Goal: Task Accomplishment & Management: Manage account settings

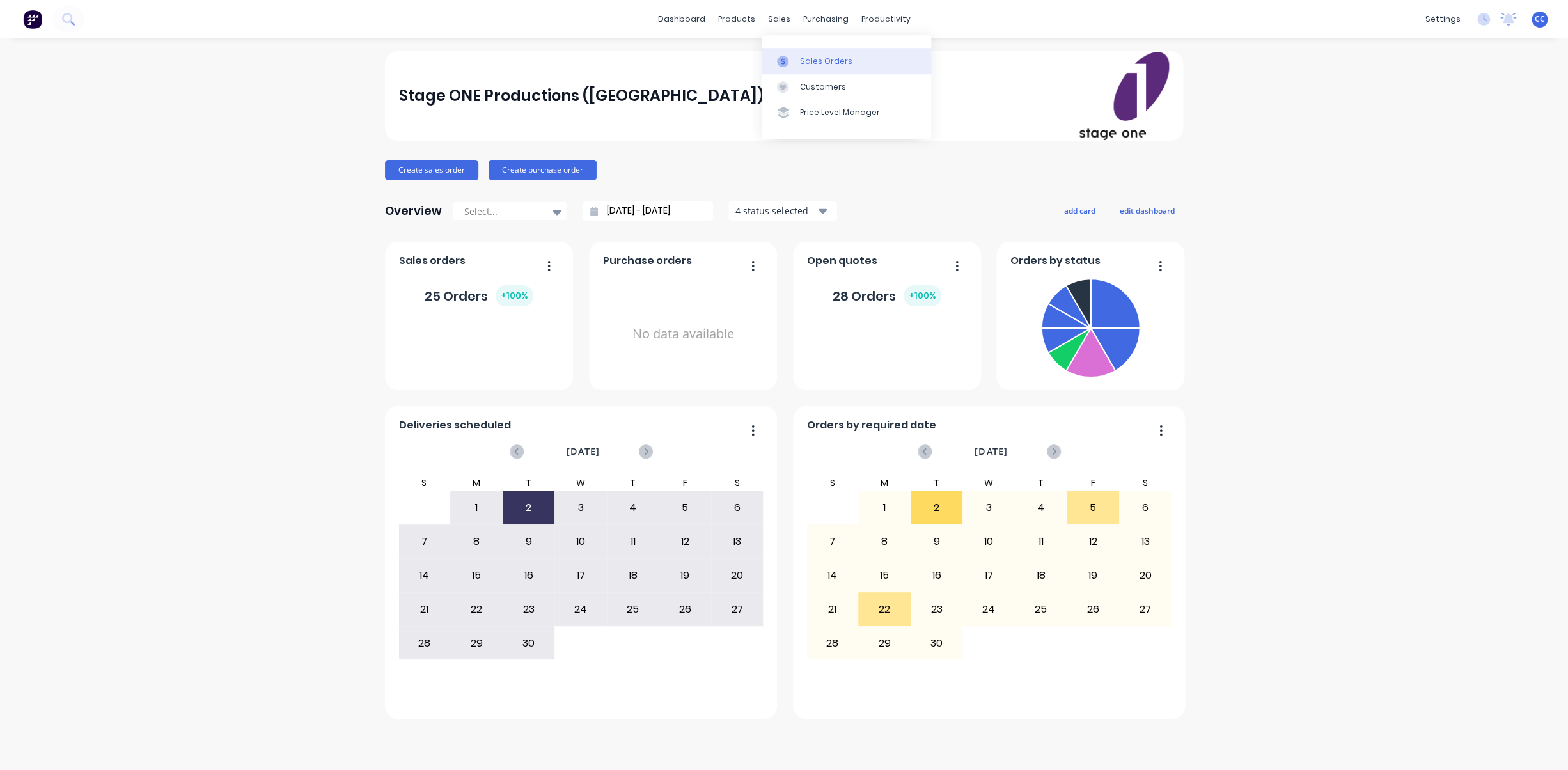
click at [815, 62] on div "Sales Orders" at bounding box center [826, 61] width 53 height 12
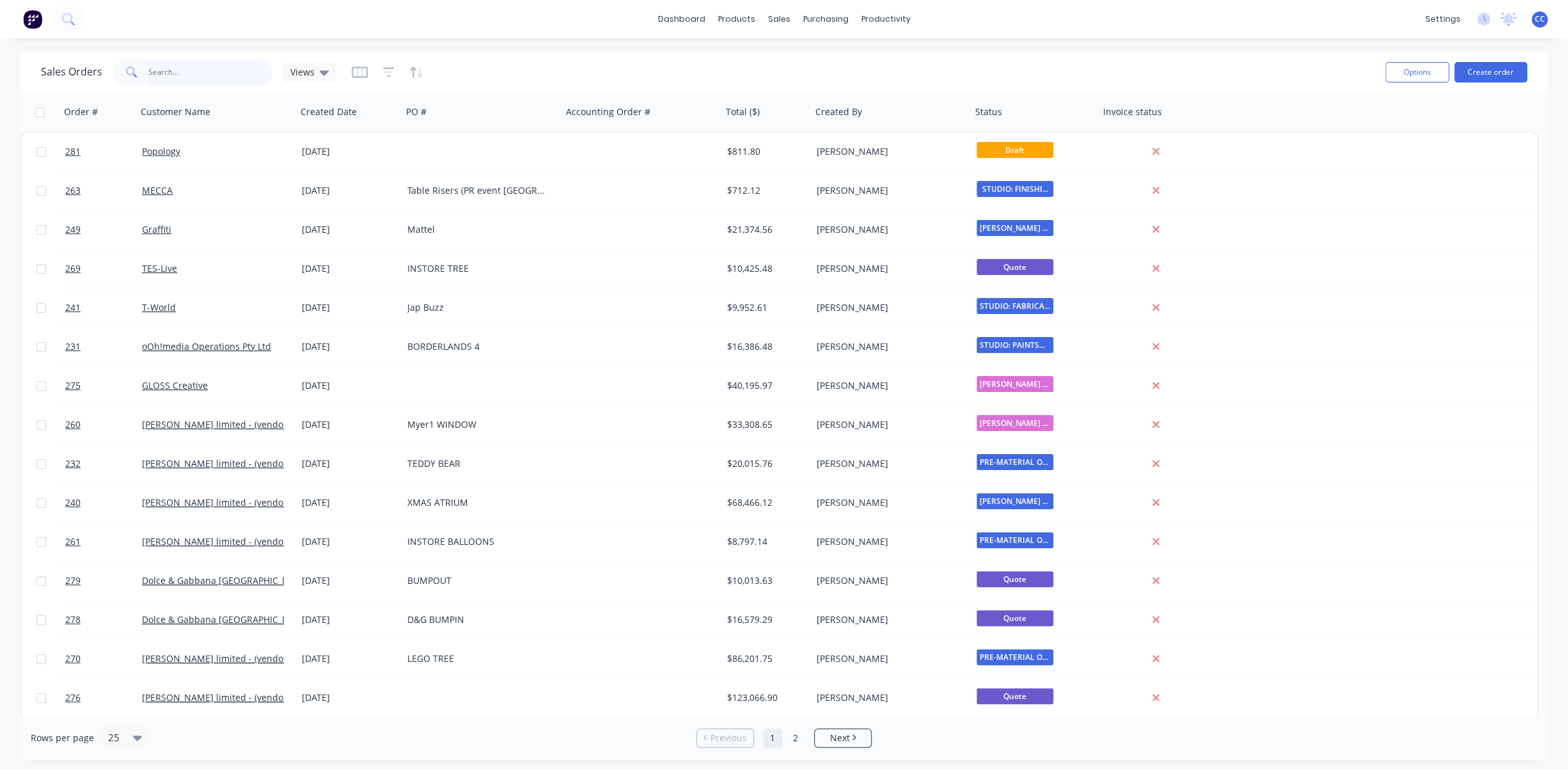
click at [198, 75] on input "text" at bounding box center [211, 72] width 125 height 25
type input "ooh"
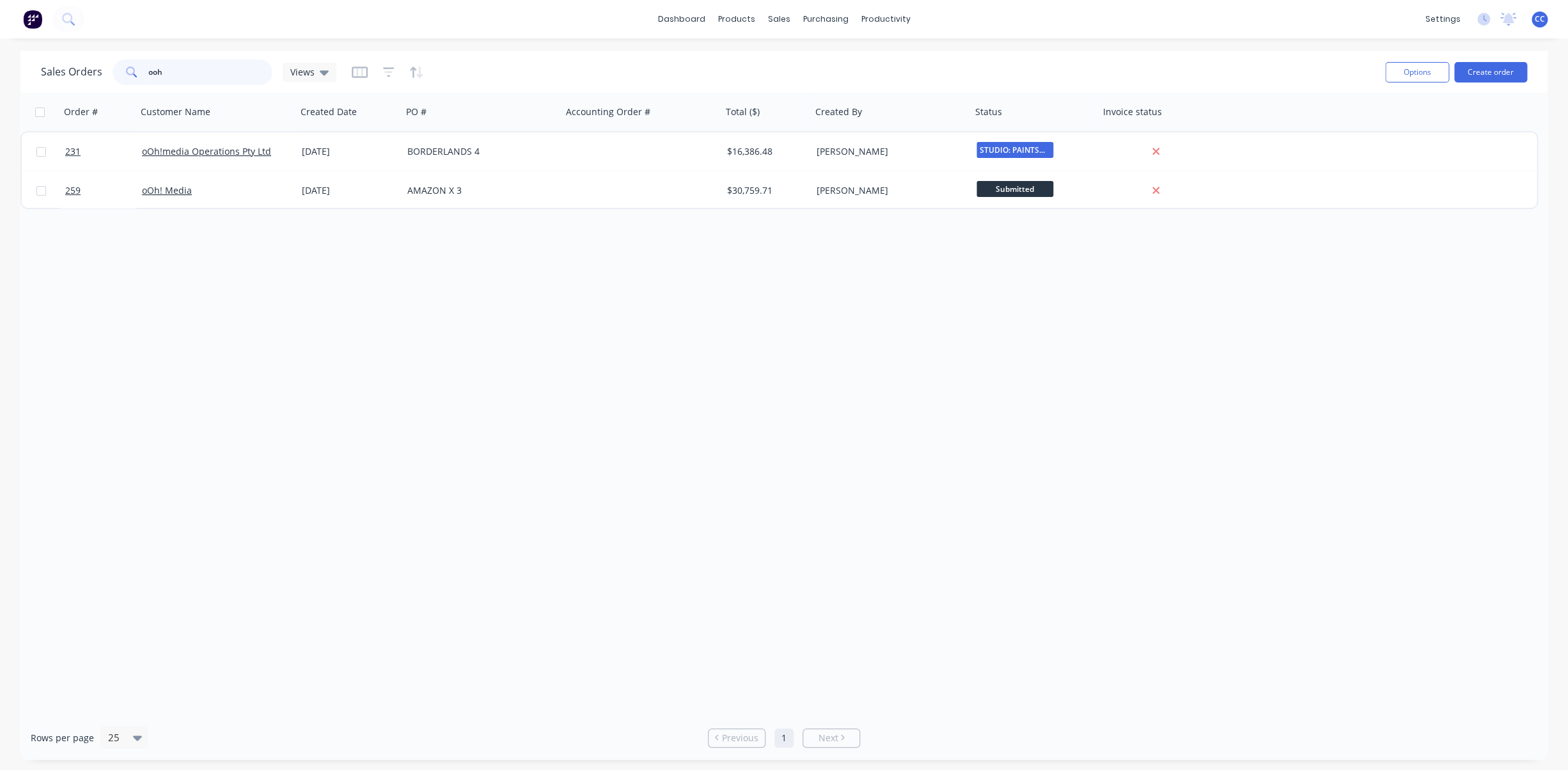
drag, startPoint x: 170, startPoint y: 68, endPoint x: 124, endPoint y: 73, distance: 46.3
click at [148, 73] on input "ooh" at bounding box center [211, 72] width 125 height 25
drag, startPoint x: 192, startPoint y: 76, endPoint x: 90, endPoint y: 70, distance: 102.2
click at [148, 70] on input "romance" at bounding box center [211, 72] width 125 height 25
drag, startPoint x: 239, startPoint y: 74, endPoint x: 73, endPoint y: 78, distance: 166.0
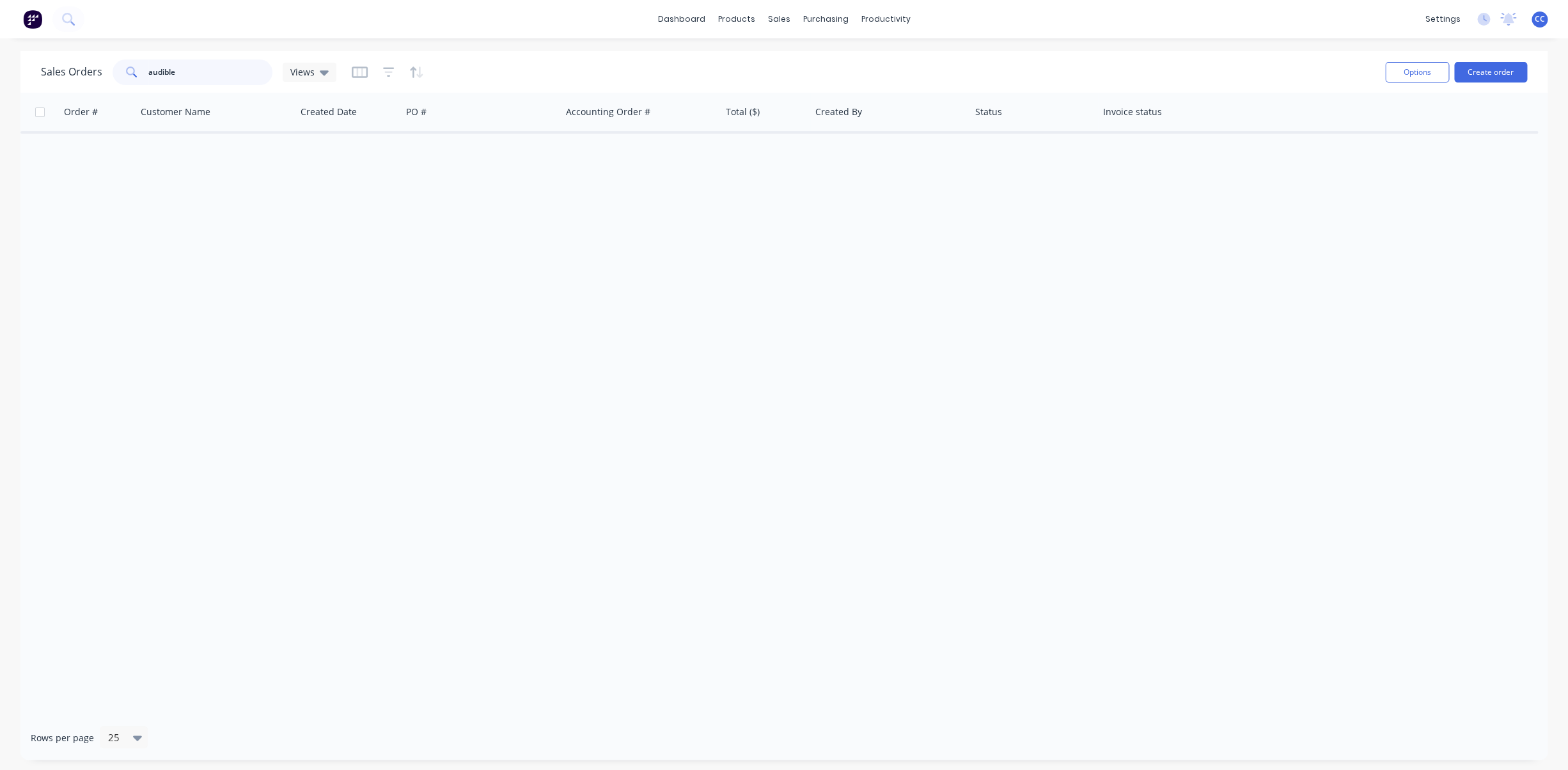
click at [148, 78] on input "audible" at bounding box center [211, 72] width 125 height 25
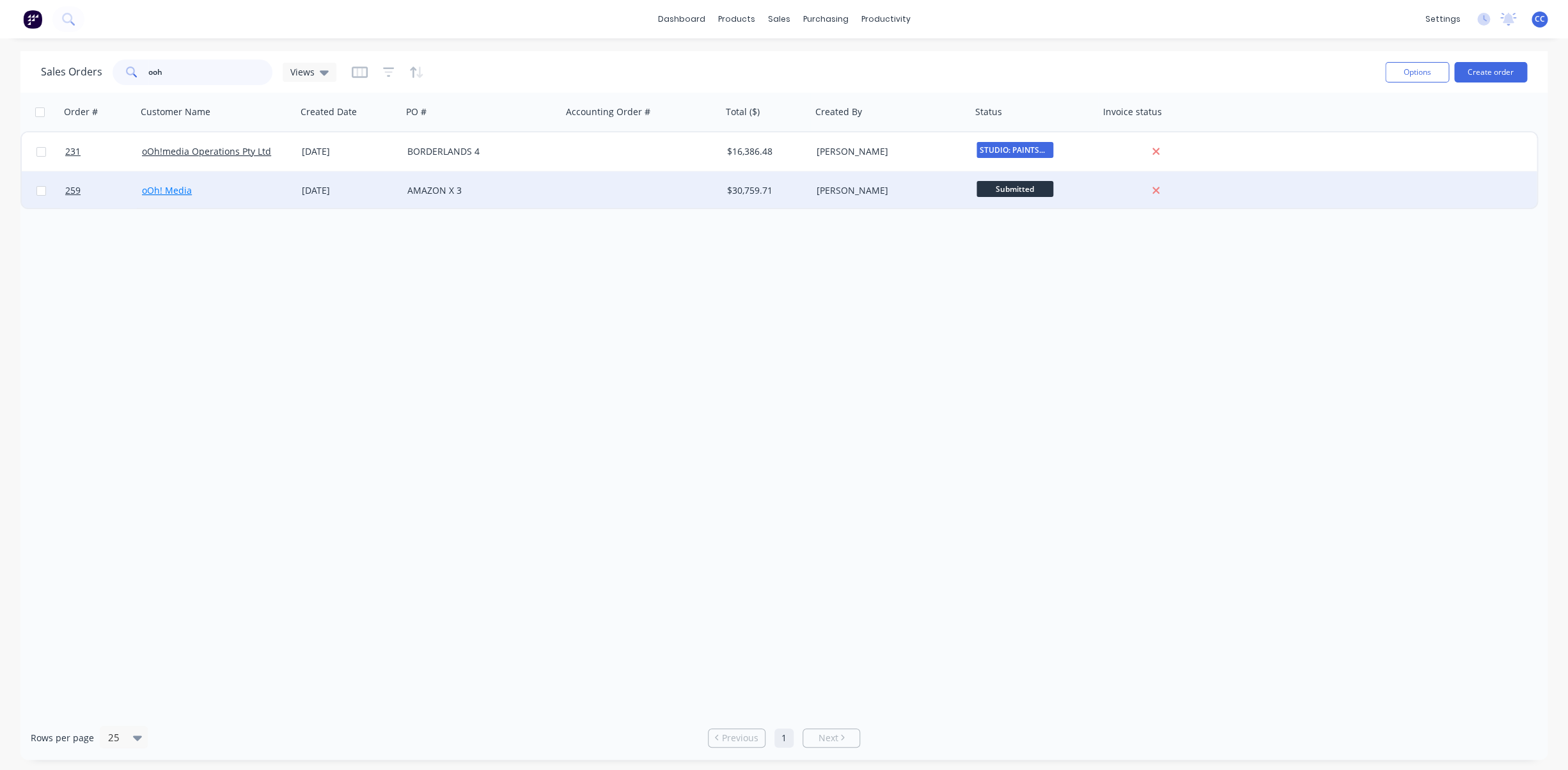
type input "ooh"
click at [172, 190] on link "oOh! Media" at bounding box center [166, 190] width 50 height 12
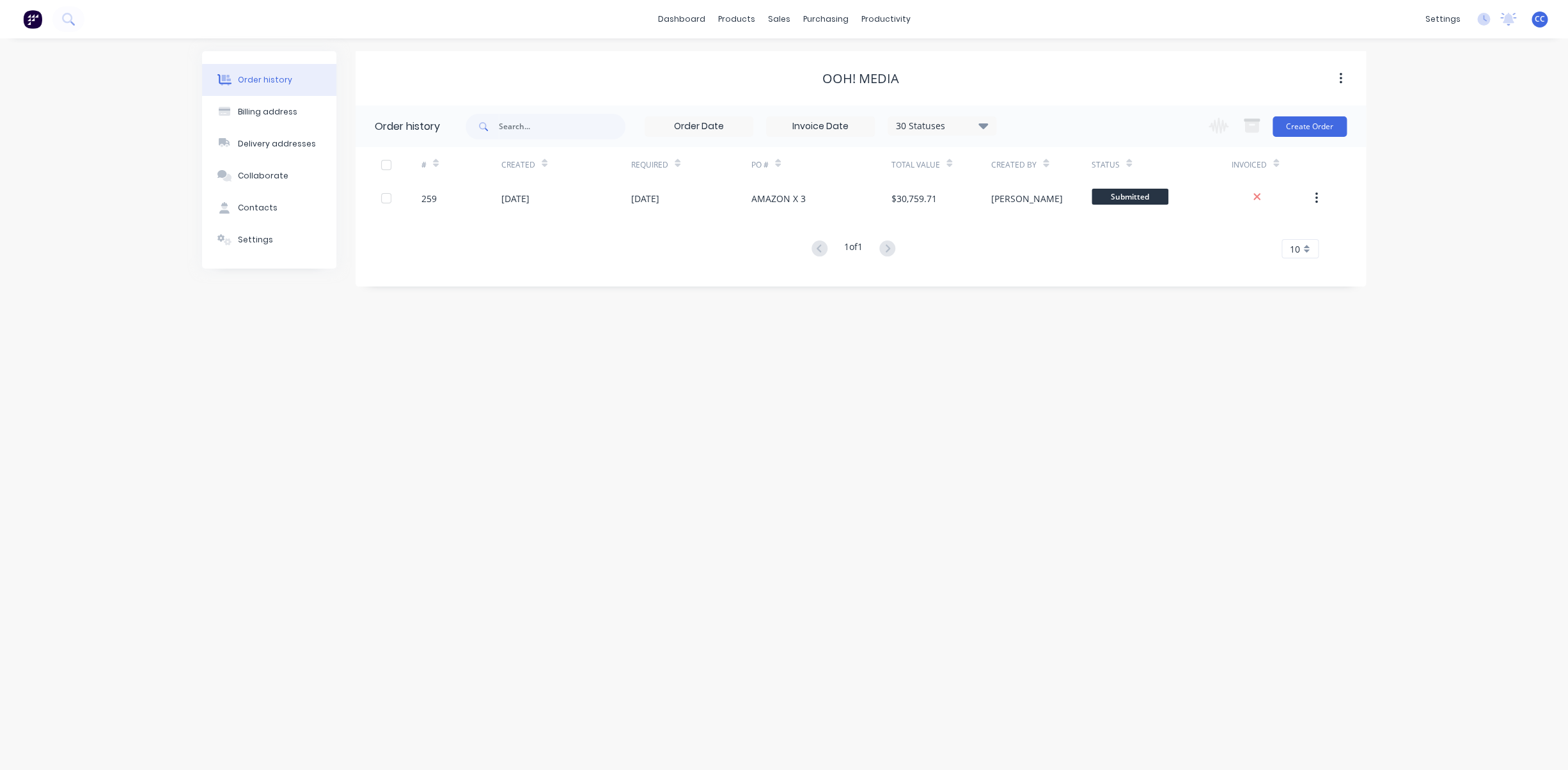
click at [276, 80] on div "Order history" at bounding box center [265, 79] width 54 height 12
click at [817, 62] on div "Sales Orders" at bounding box center [826, 61] width 53 height 12
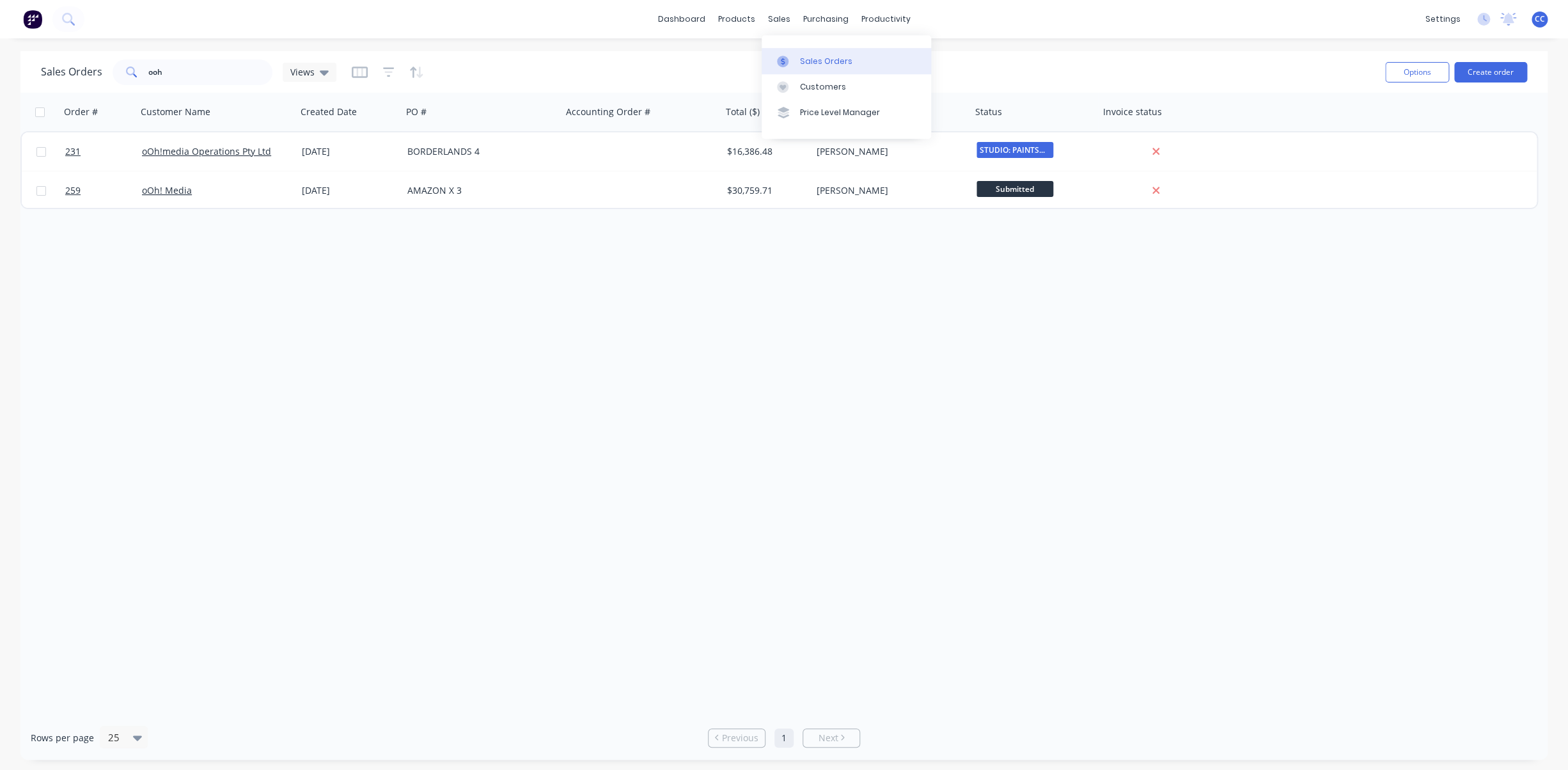
click at [826, 60] on div "Sales Orders" at bounding box center [826, 61] width 53 height 12
drag, startPoint x: 142, startPoint y: 75, endPoint x: 79, endPoint y: 68, distance: 63.4
click at [148, 68] on input "ooh" at bounding box center [211, 72] width 125 height 25
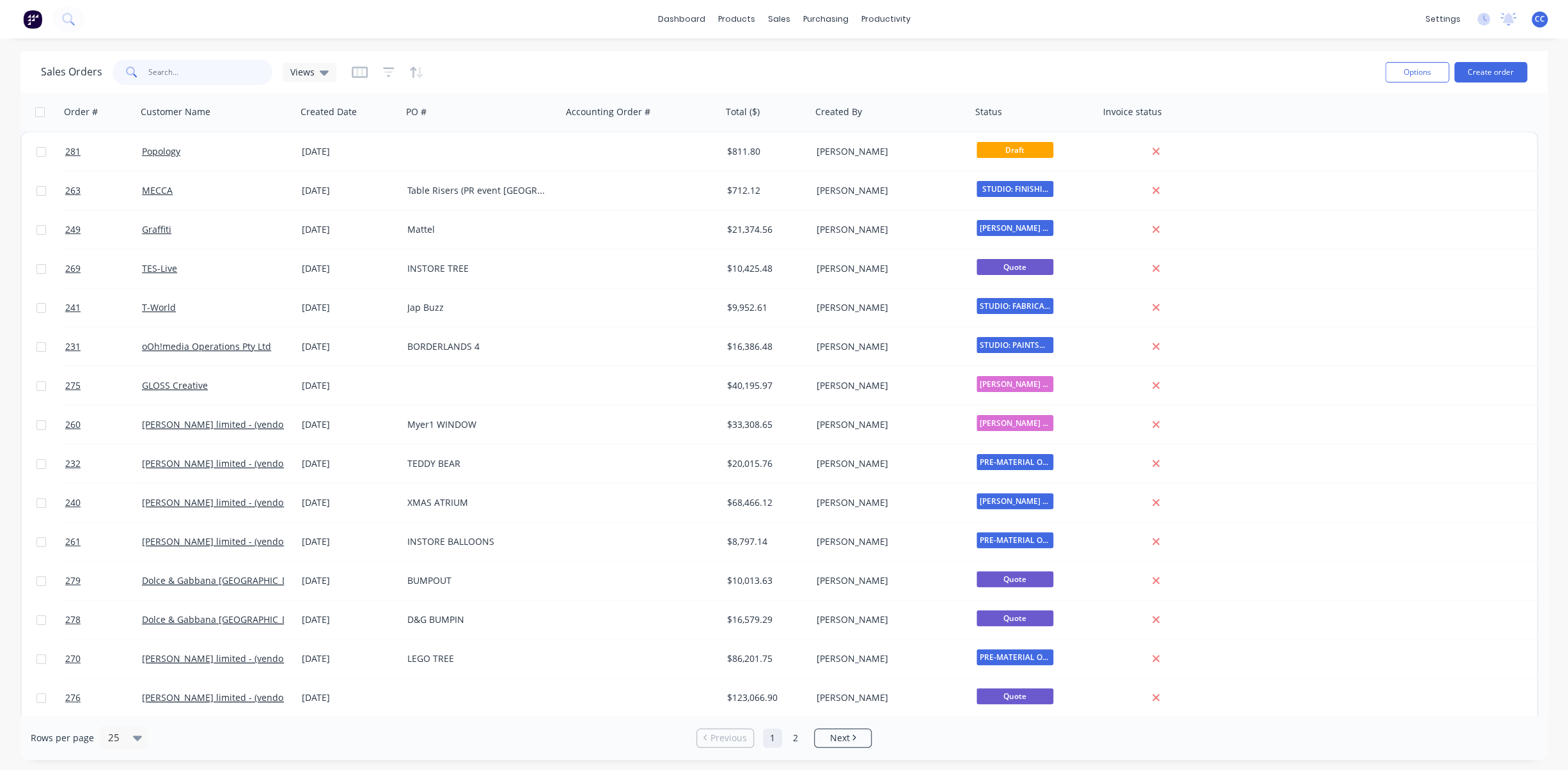
click at [172, 66] on input "text" at bounding box center [211, 72] width 125 height 25
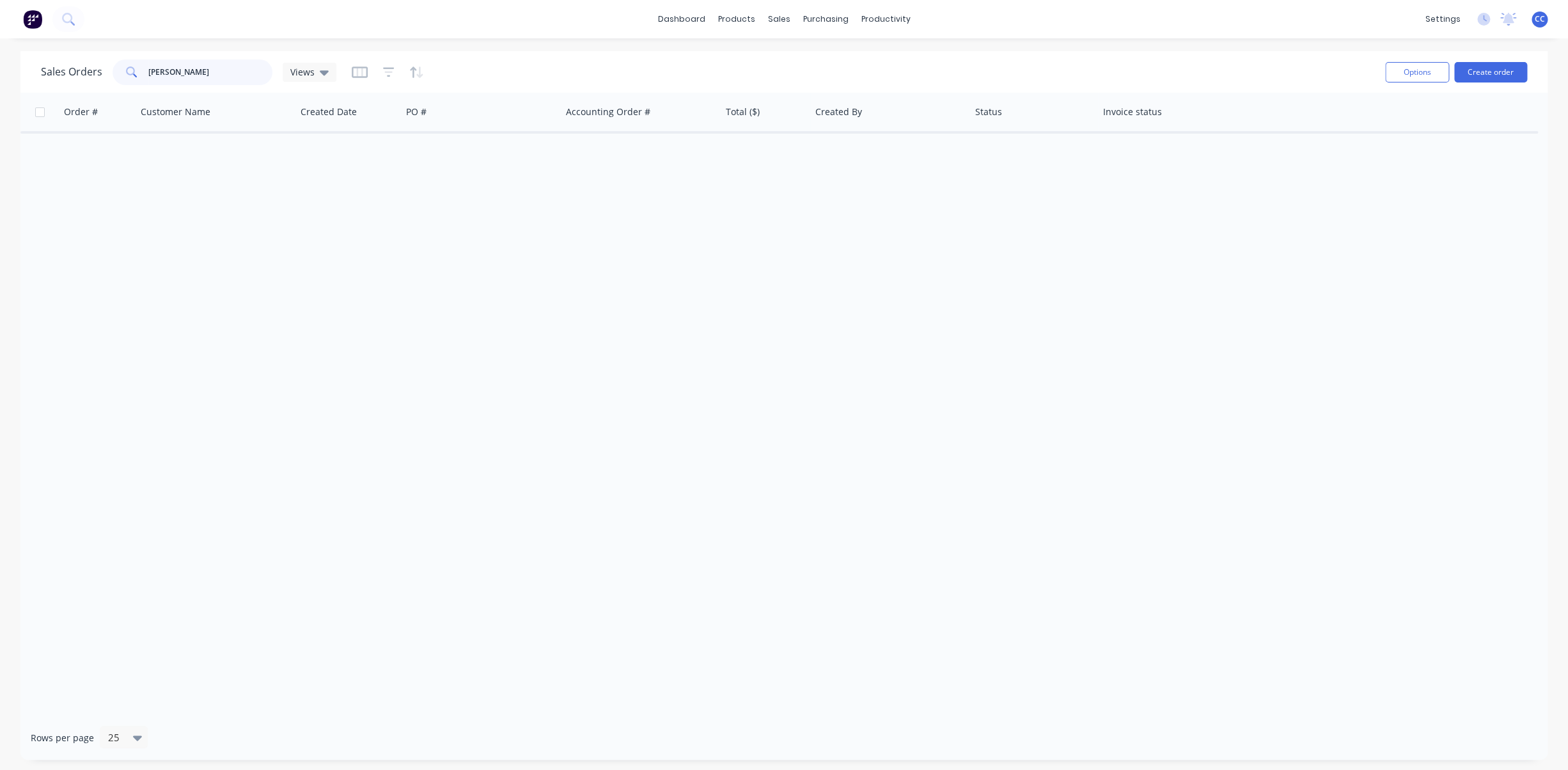
drag, startPoint x: 191, startPoint y: 75, endPoint x: 83, endPoint y: 66, distance: 108.4
click at [148, 66] on input "maria" at bounding box center [211, 72] width 125 height 25
type input "l"
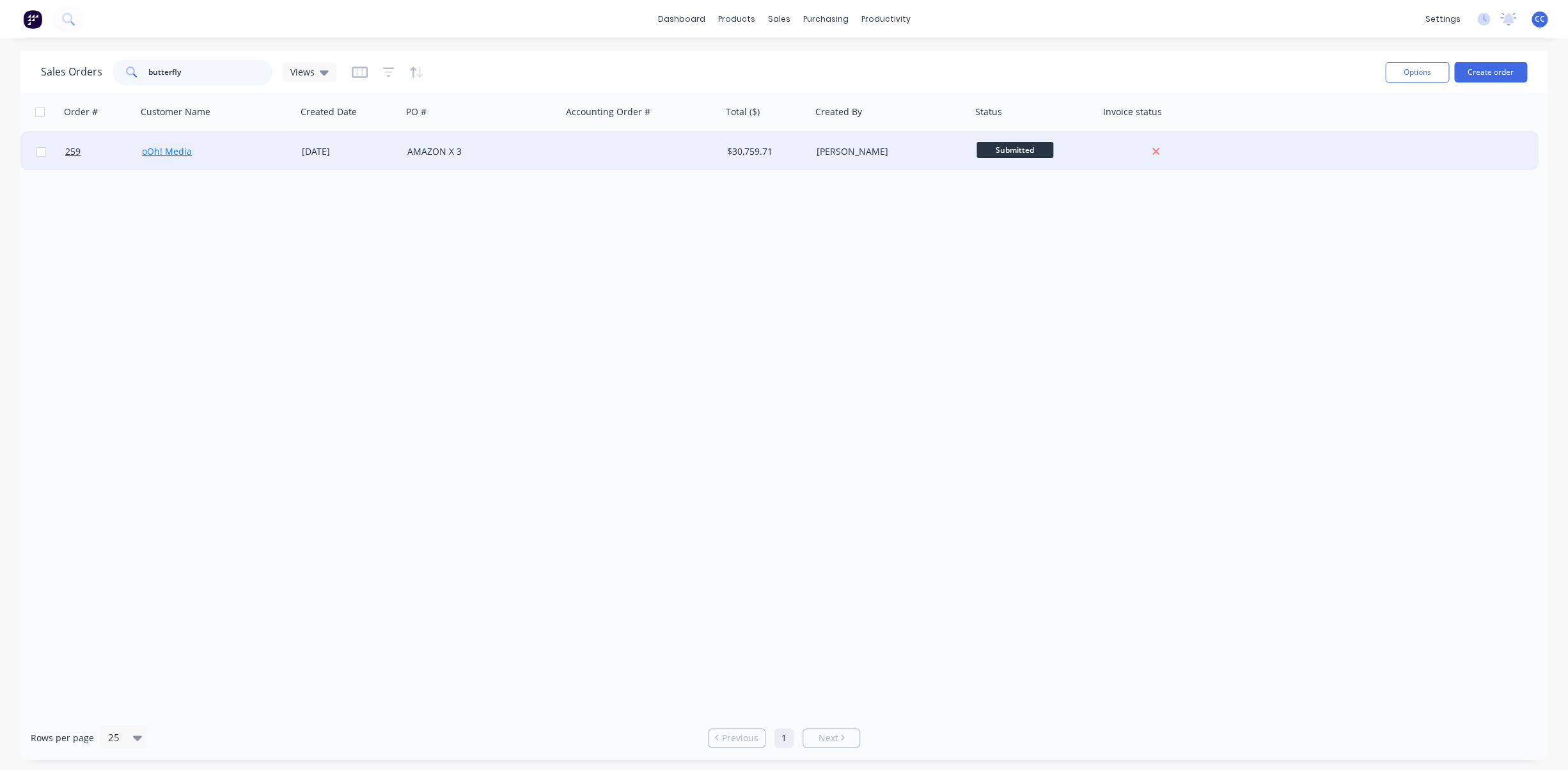
type input "butterfly"
click at [180, 151] on link "oOh! Media" at bounding box center [166, 151] width 50 height 12
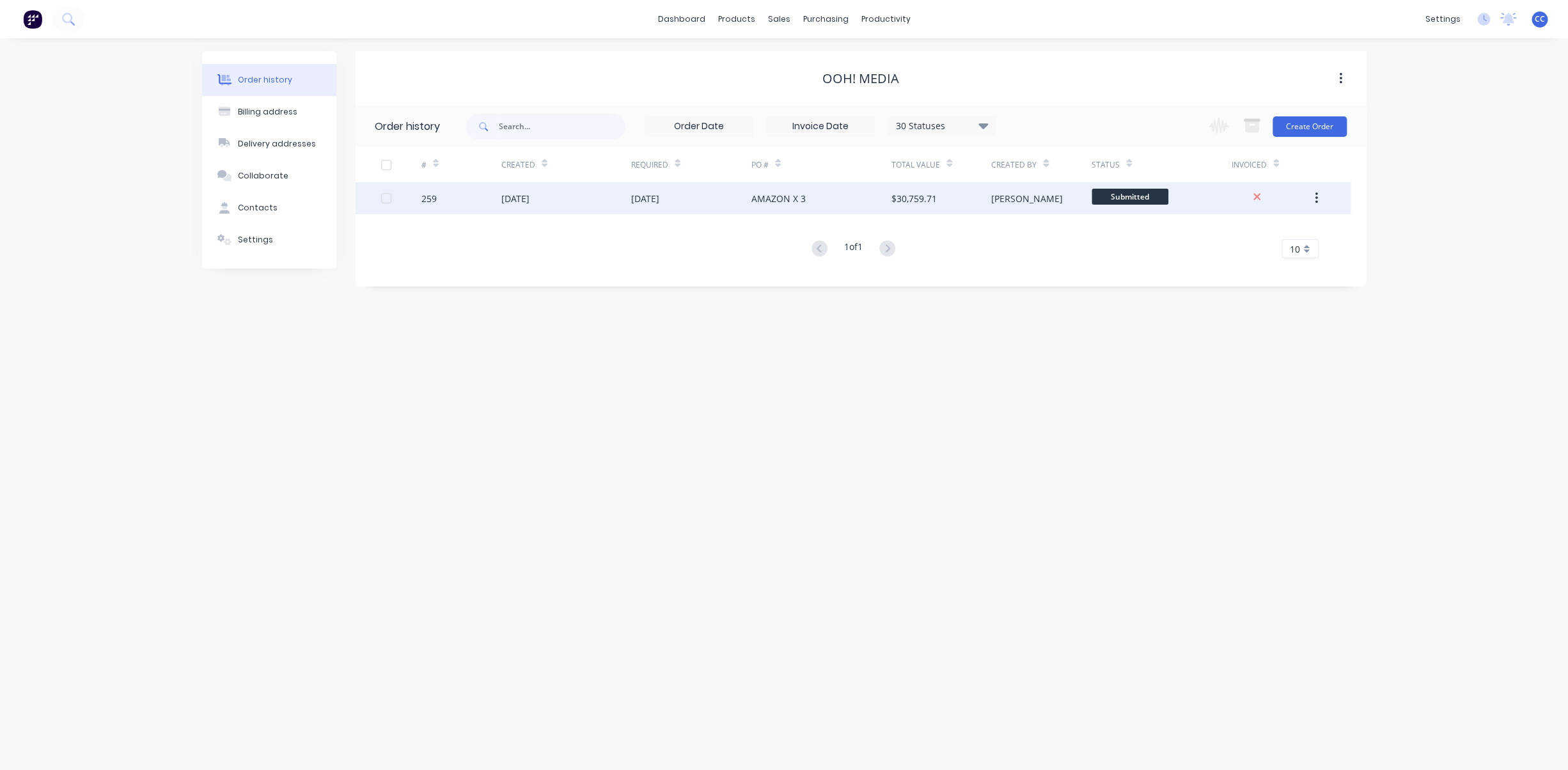
click at [653, 198] on div "[DATE]" at bounding box center [644, 198] width 28 height 14
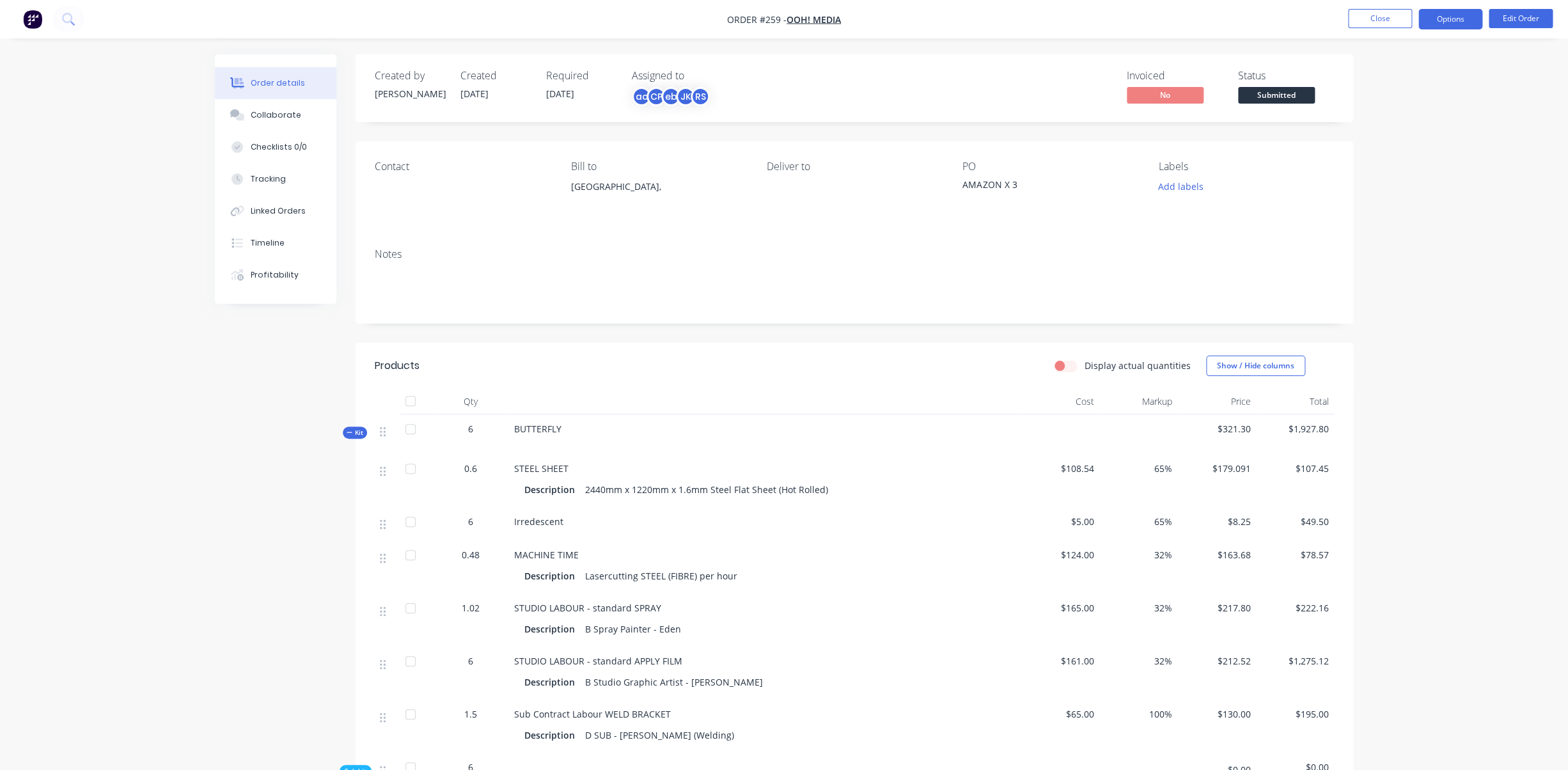
click at [1450, 18] on button "Options" at bounding box center [1450, 19] width 64 height 21
click at [1376, 308] on div "Duplicate" at bounding box center [1412, 307] width 118 height 18
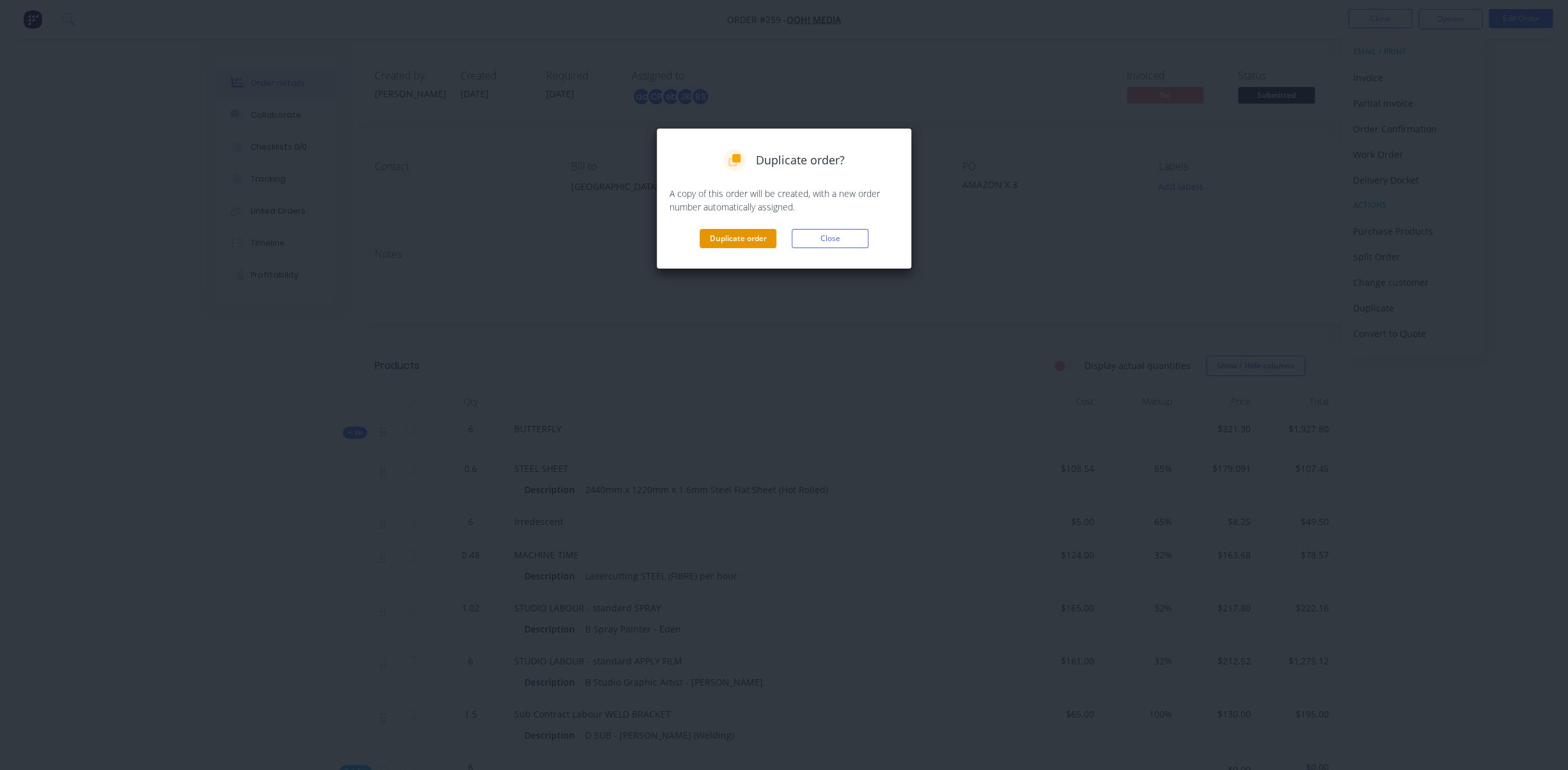
click at [758, 240] on button "Duplicate order" at bounding box center [737, 239] width 77 height 19
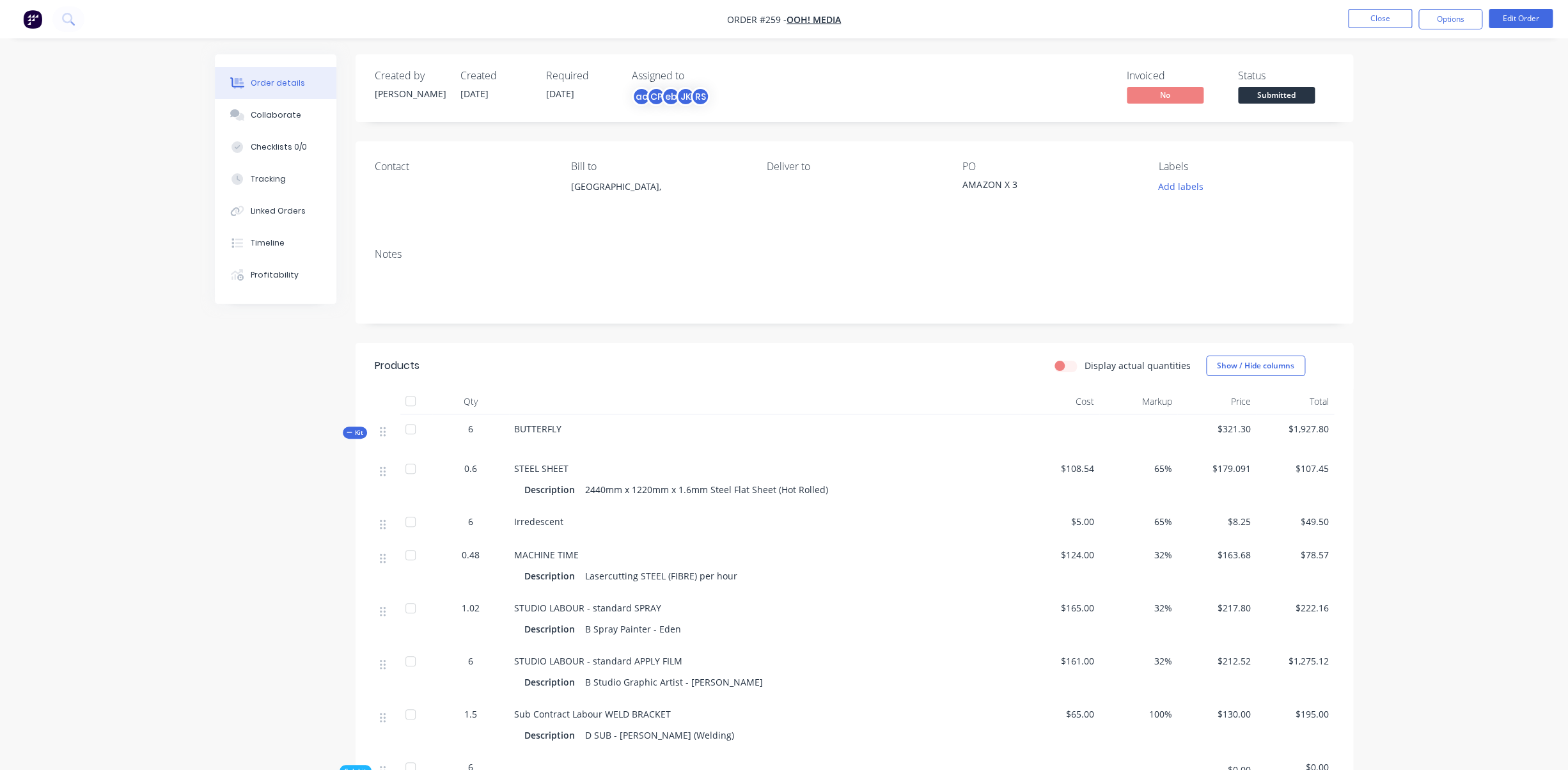
click at [995, 184] on div "AMAZON X 3" at bounding box center [1043, 187] width 160 height 18
drag, startPoint x: 1013, startPoint y: 183, endPoint x: 954, endPoint y: 185, distance: 59.0
click at [954, 185] on div "Contact Bill to Australia, Deliver to PO AMAZON X 3 Labels Add labels" at bounding box center [854, 190] width 997 height 97
click at [1515, 18] on button "Edit Order" at bounding box center [1520, 18] width 64 height 19
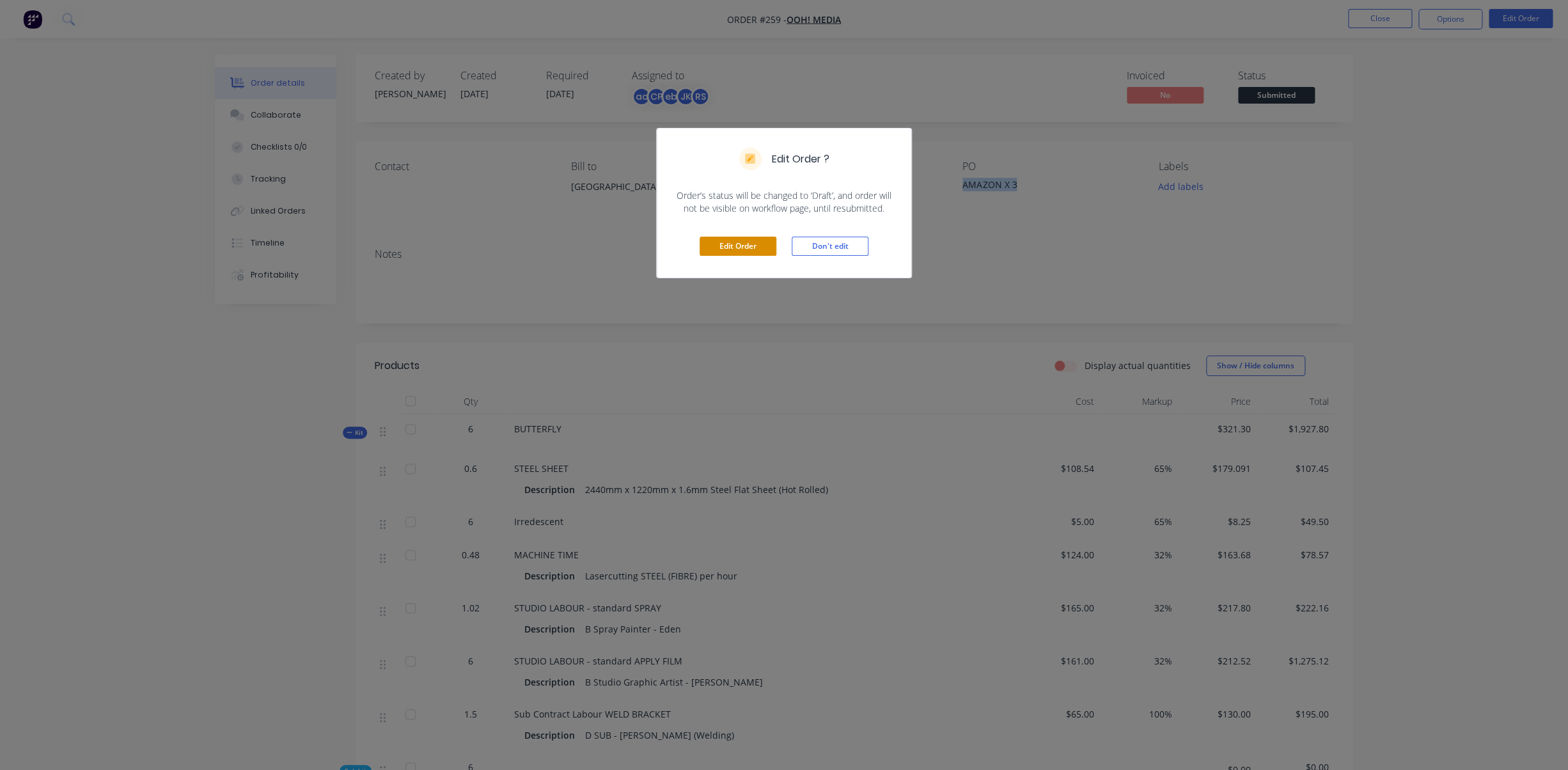
click at [746, 246] on button "Edit Order" at bounding box center [737, 246] width 77 height 19
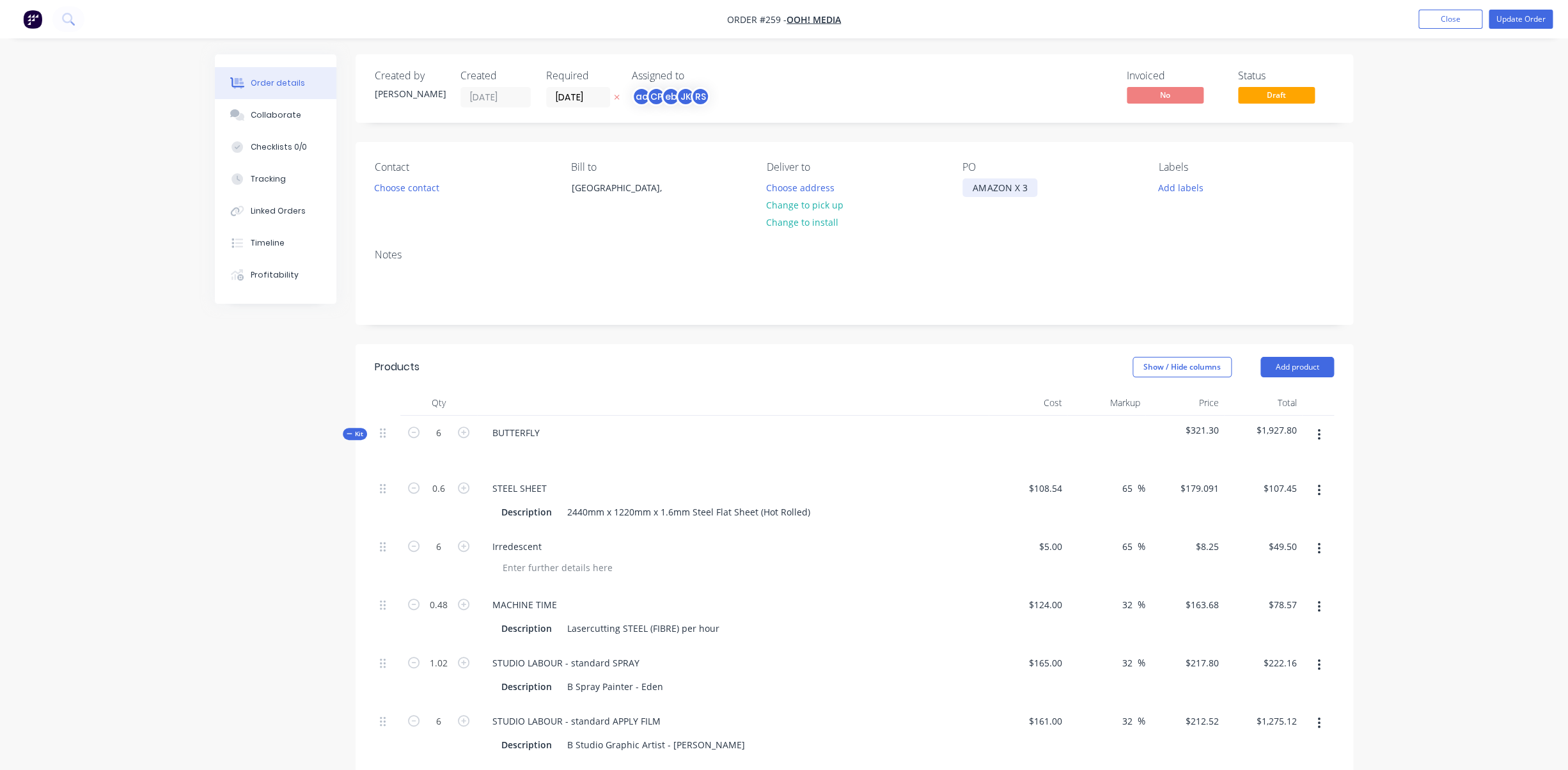
click at [1024, 190] on div "AMAZON X 3" at bounding box center [999, 188] width 75 height 18
drag, startPoint x: 1032, startPoint y: 187, endPoint x: 939, endPoint y: 185, distance: 93.0
click at [963, 185] on div "AMAZON X 3" at bounding box center [999, 188] width 75 height 18
click at [428, 188] on button "Choose contact" at bounding box center [406, 187] width 79 height 17
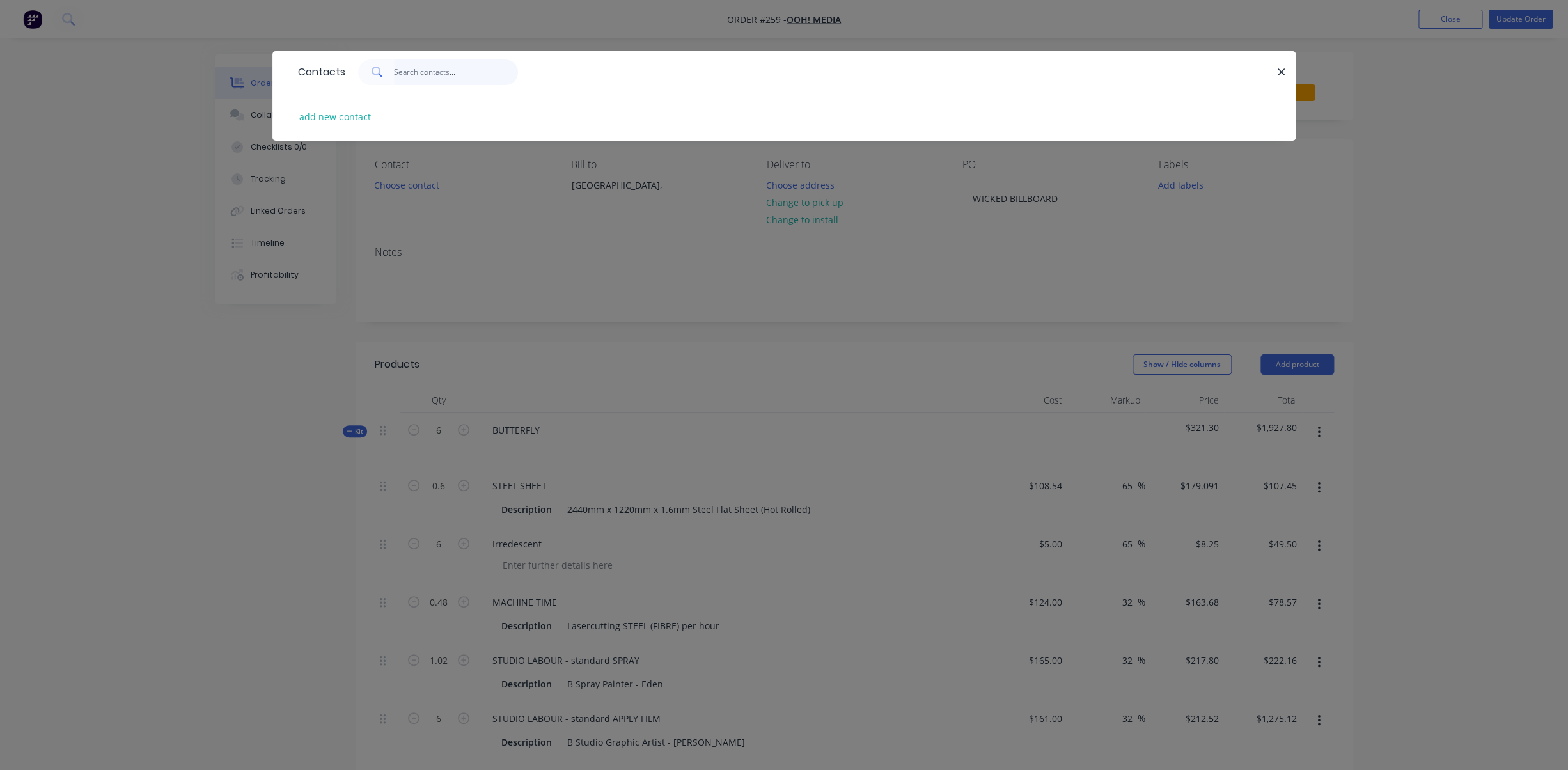
click at [435, 69] on input "text" at bounding box center [456, 72] width 125 height 25
type input "A"
type input "O"
click at [356, 118] on button "add new contact" at bounding box center [335, 116] width 84 height 17
select select "AU"
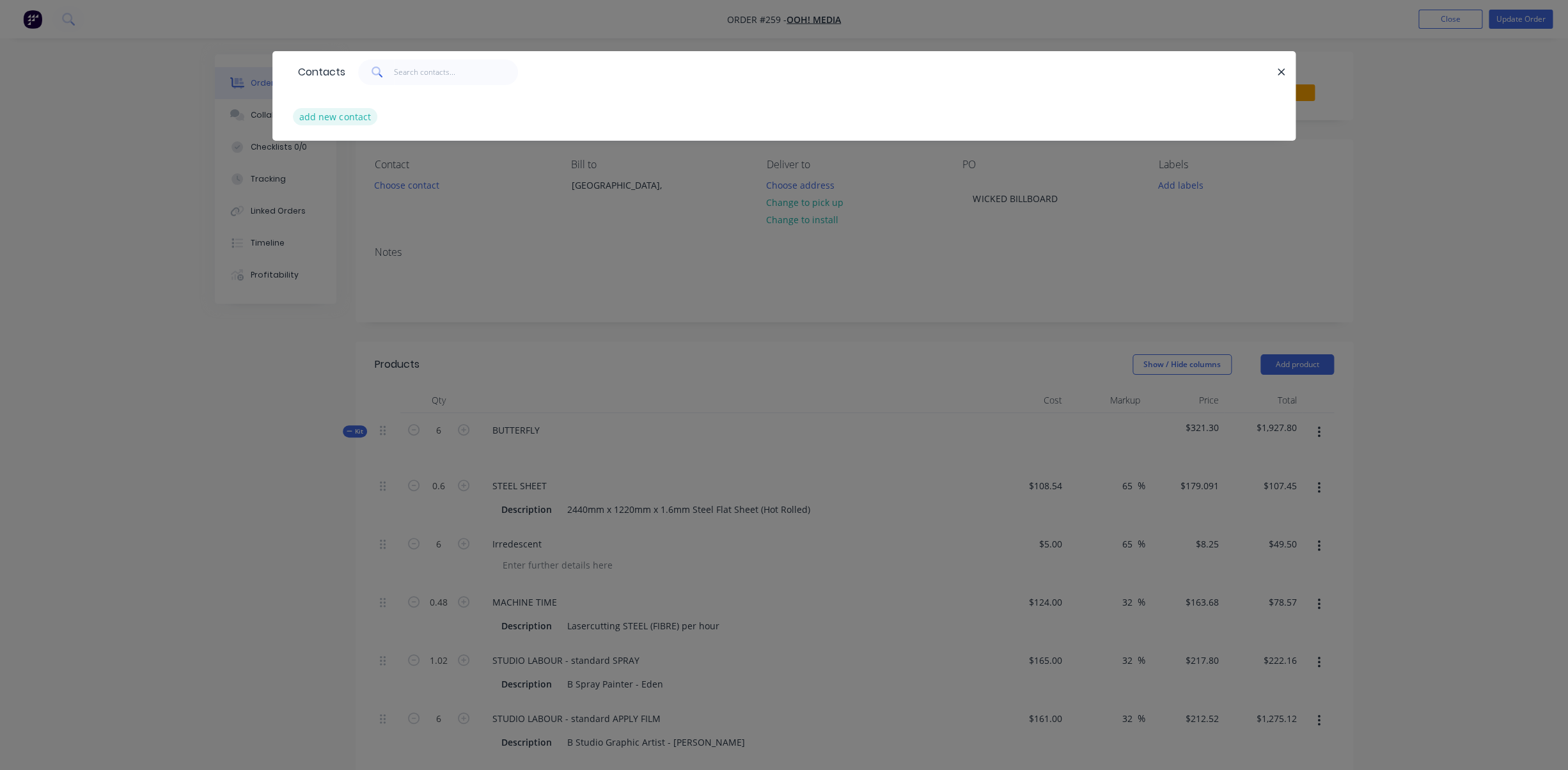
select select "AU"
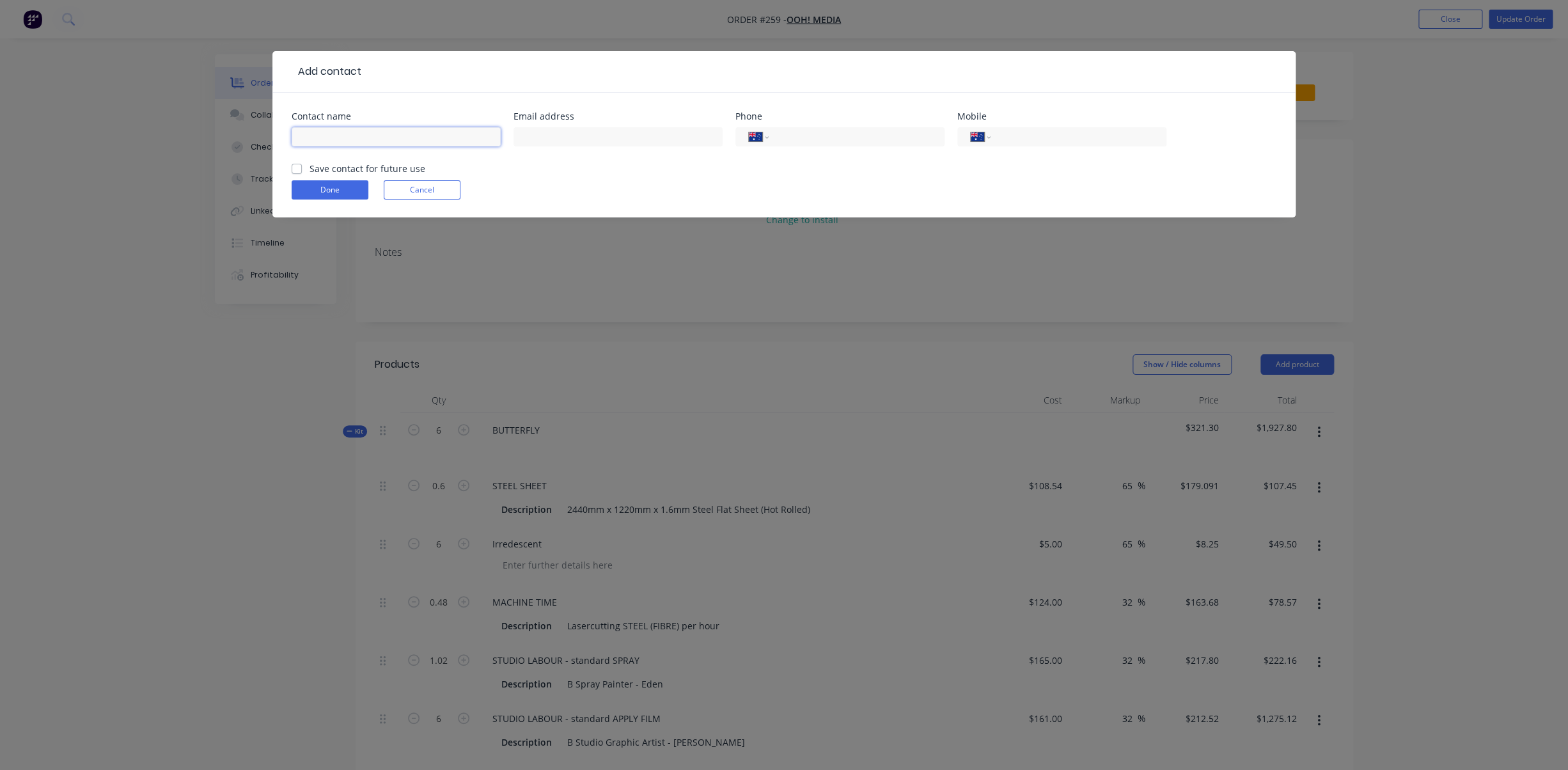
click at [396, 138] on input "text" at bounding box center [396, 137] width 209 height 19
type input "Arthur Dunderdale"
click at [582, 135] on input "text" at bounding box center [618, 137] width 209 height 19
click at [558, 135] on input "text" at bounding box center [618, 137] width 209 height 19
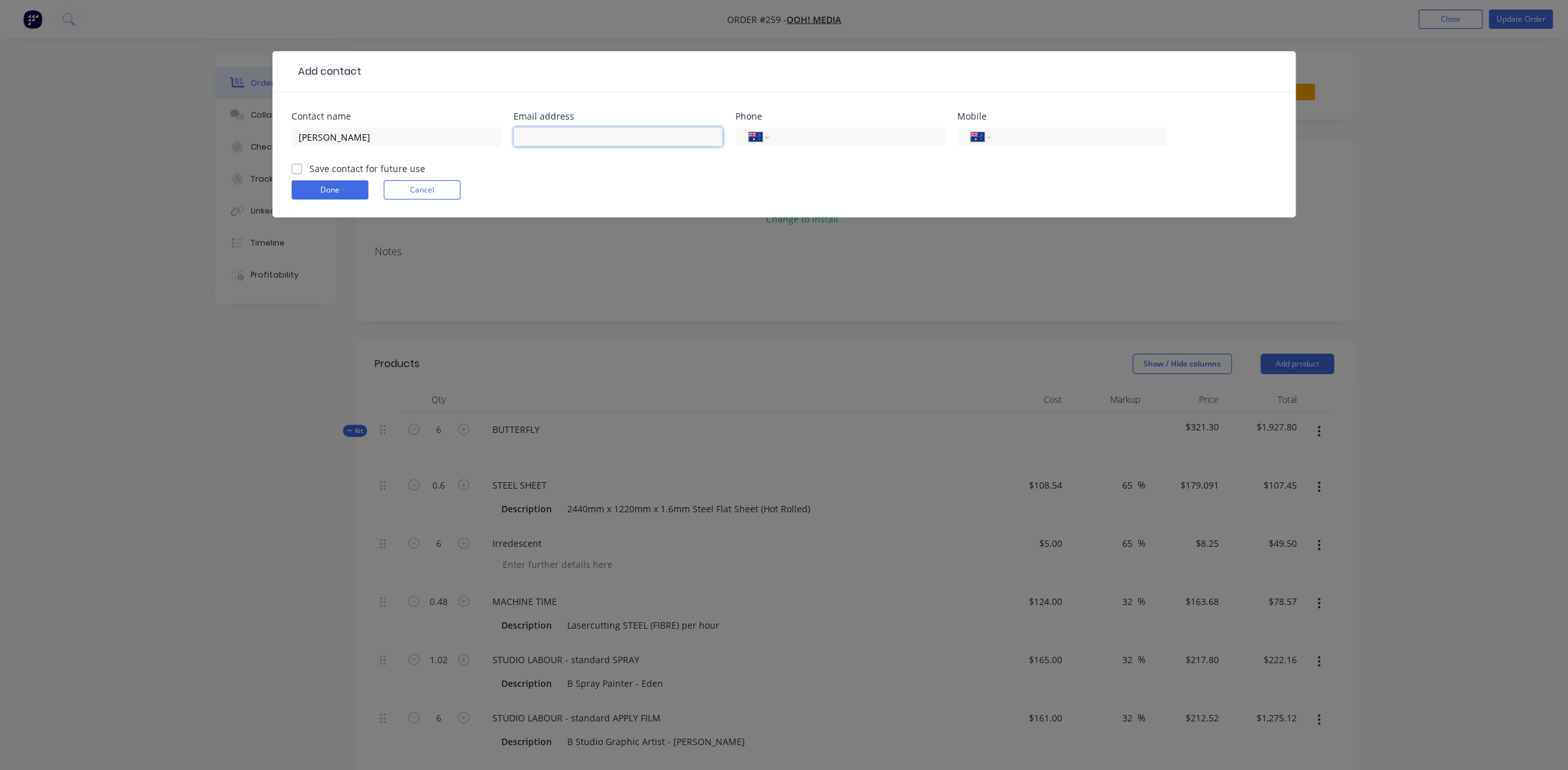
paste input "arthur.dunderdale@oohmedia.com.au"
type input "arthur.dunderdale@oohmedia.com.au"
click at [309, 170] on label "Save contact for future use" at bounding box center [367, 168] width 116 height 14
click at [296, 170] on input "Save contact for future use" at bounding box center [296, 168] width 10 height 12
checkbox input "true"
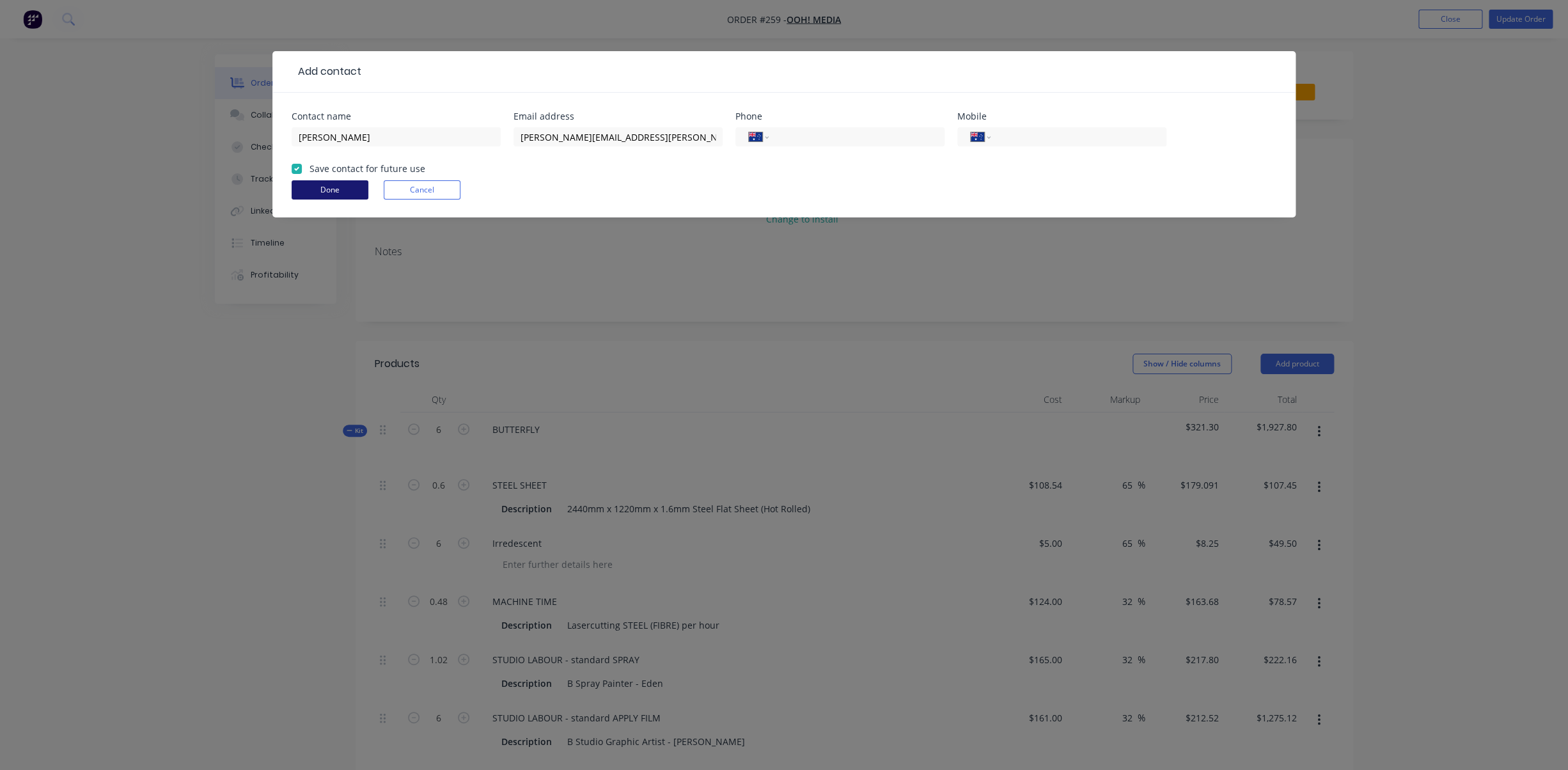
click at [321, 189] on button "Done" at bounding box center [330, 190] width 77 height 19
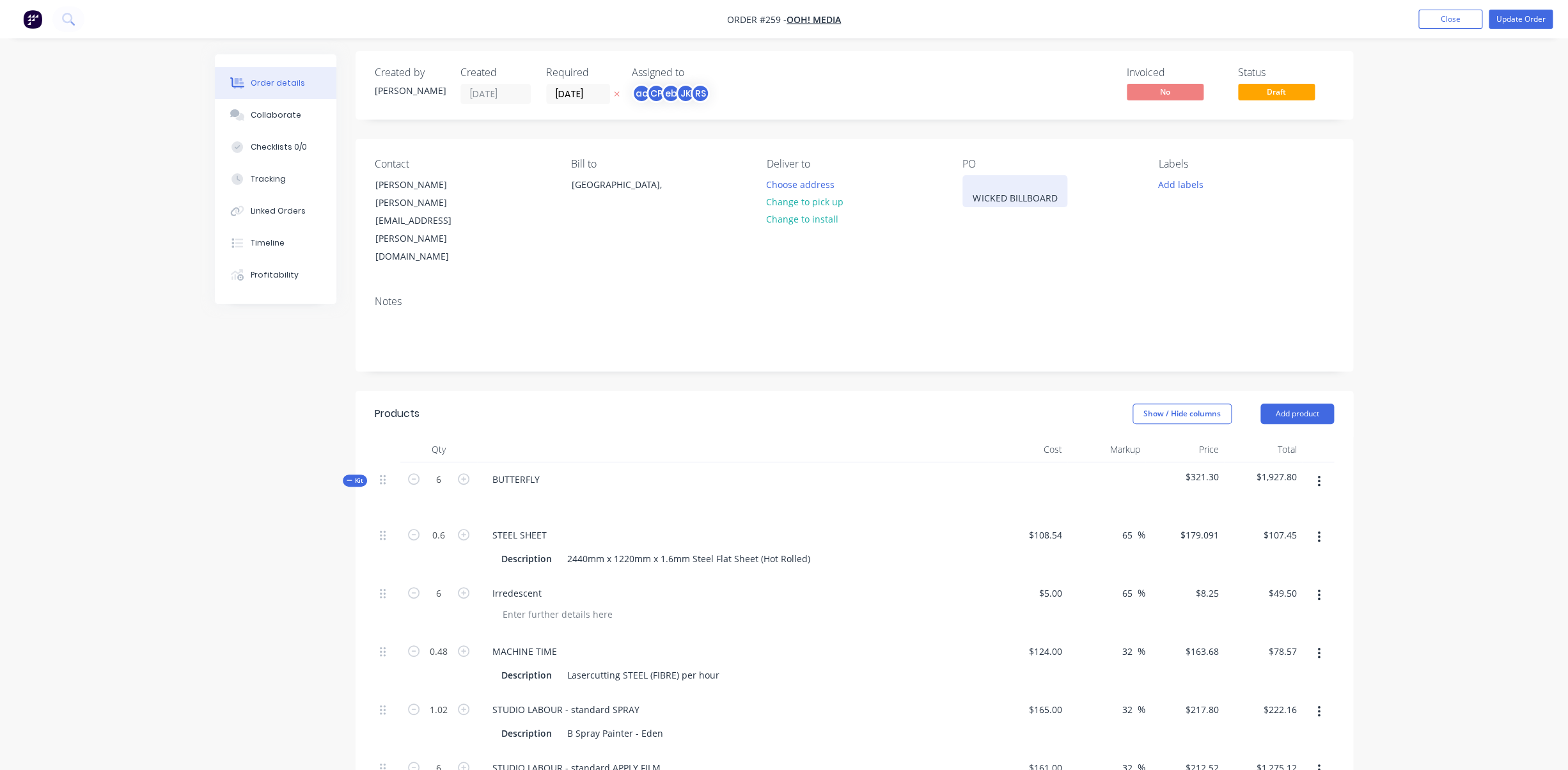
click at [983, 201] on div "WICKED BILLBOARD" at bounding box center [1015, 191] width 105 height 32
click at [973, 198] on div "WICKED BILLBOARD" at bounding box center [1015, 191] width 105 height 32
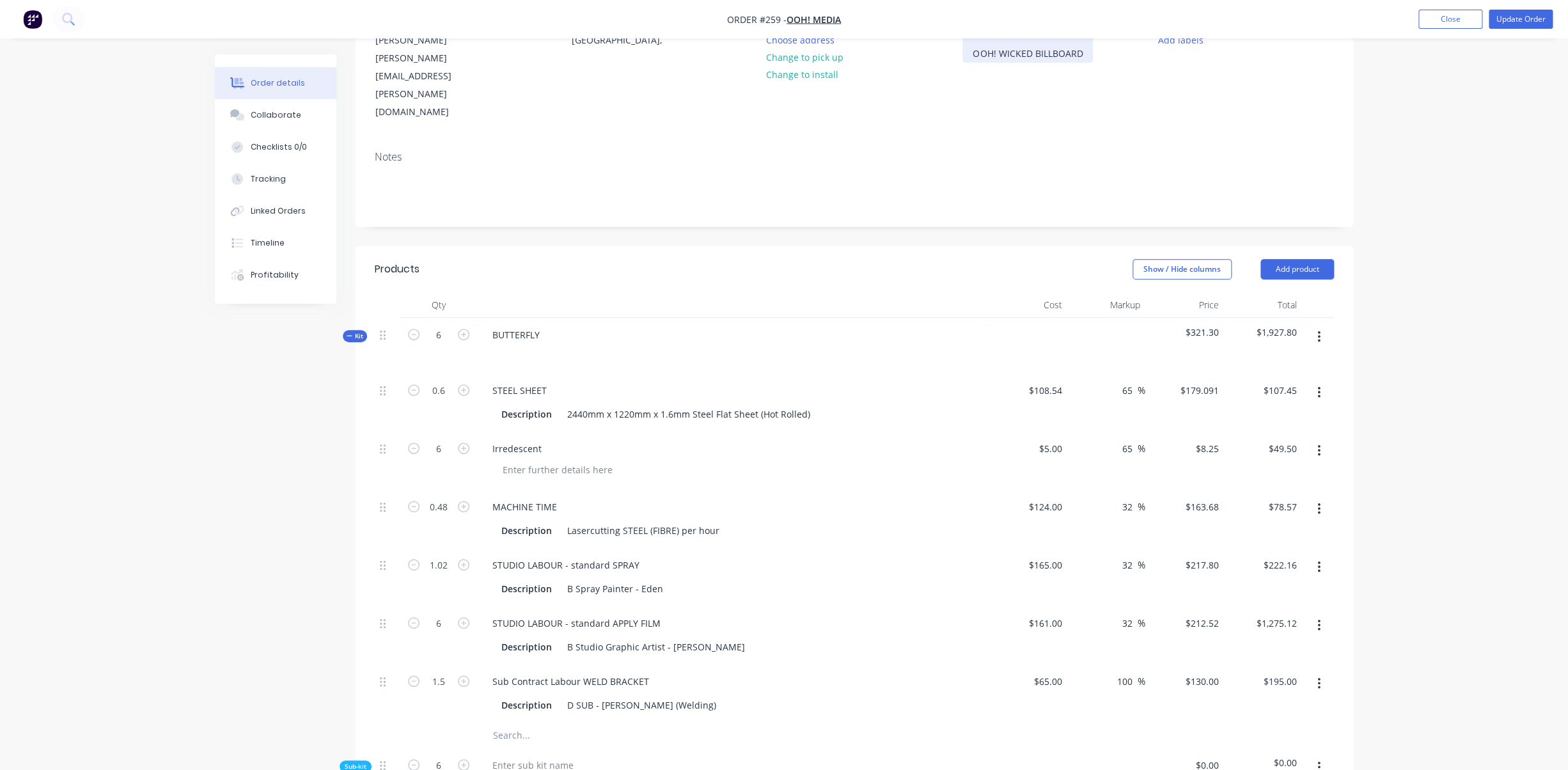
scroll to position [149, 0]
click at [1319, 330] on icon "button" at bounding box center [1318, 335] width 3 height 12
click at [1246, 463] on div "Delete" at bounding box center [1273, 472] width 99 height 18
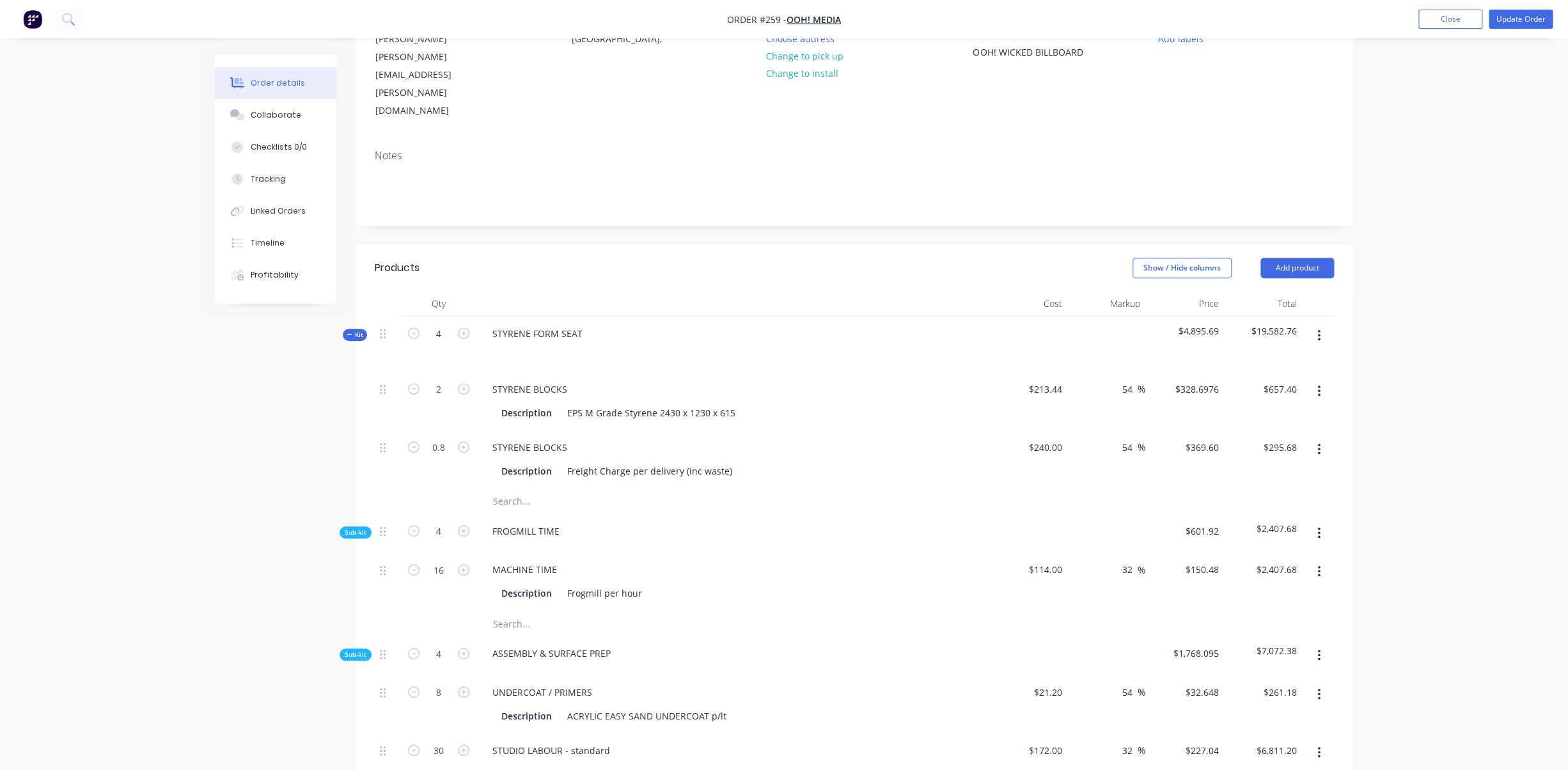
click at [1323, 324] on button "button" at bounding box center [1319, 336] width 30 height 23
click at [1246, 437] on div "Delete" at bounding box center [1273, 446] width 99 height 18
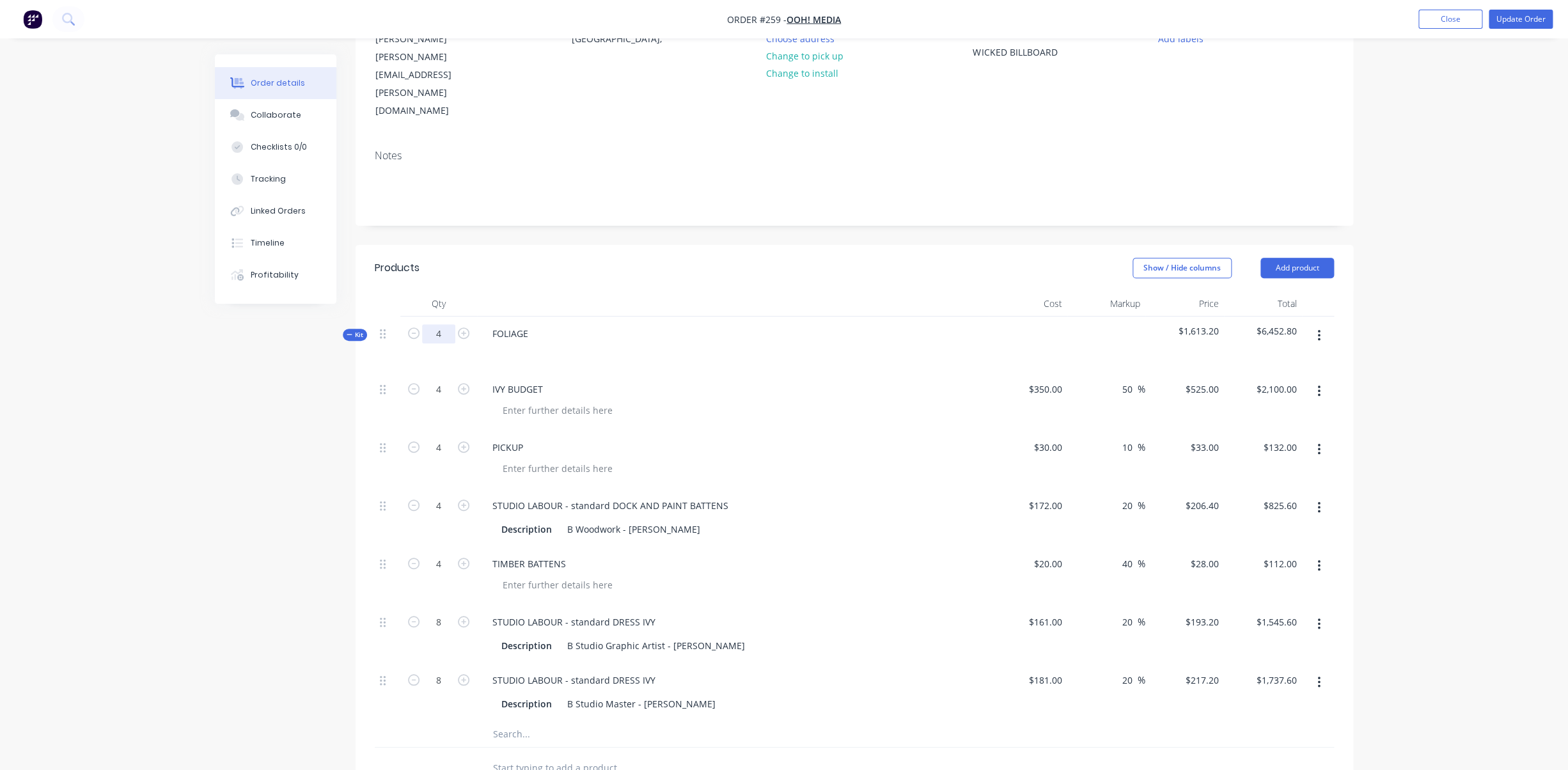
drag, startPoint x: 444, startPoint y: 286, endPoint x: 421, endPoint y: 287, distance: 23.0
click at [422, 324] on input "4" at bounding box center [439, 334] width 34 height 19
drag, startPoint x: 445, startPoint y: 283, endPoint x: 419, endPoint y: 285, distance: 26.1
click at [422, 324] on input "4" at bounding box center [439, 334] width 34 height 19
type input "1"
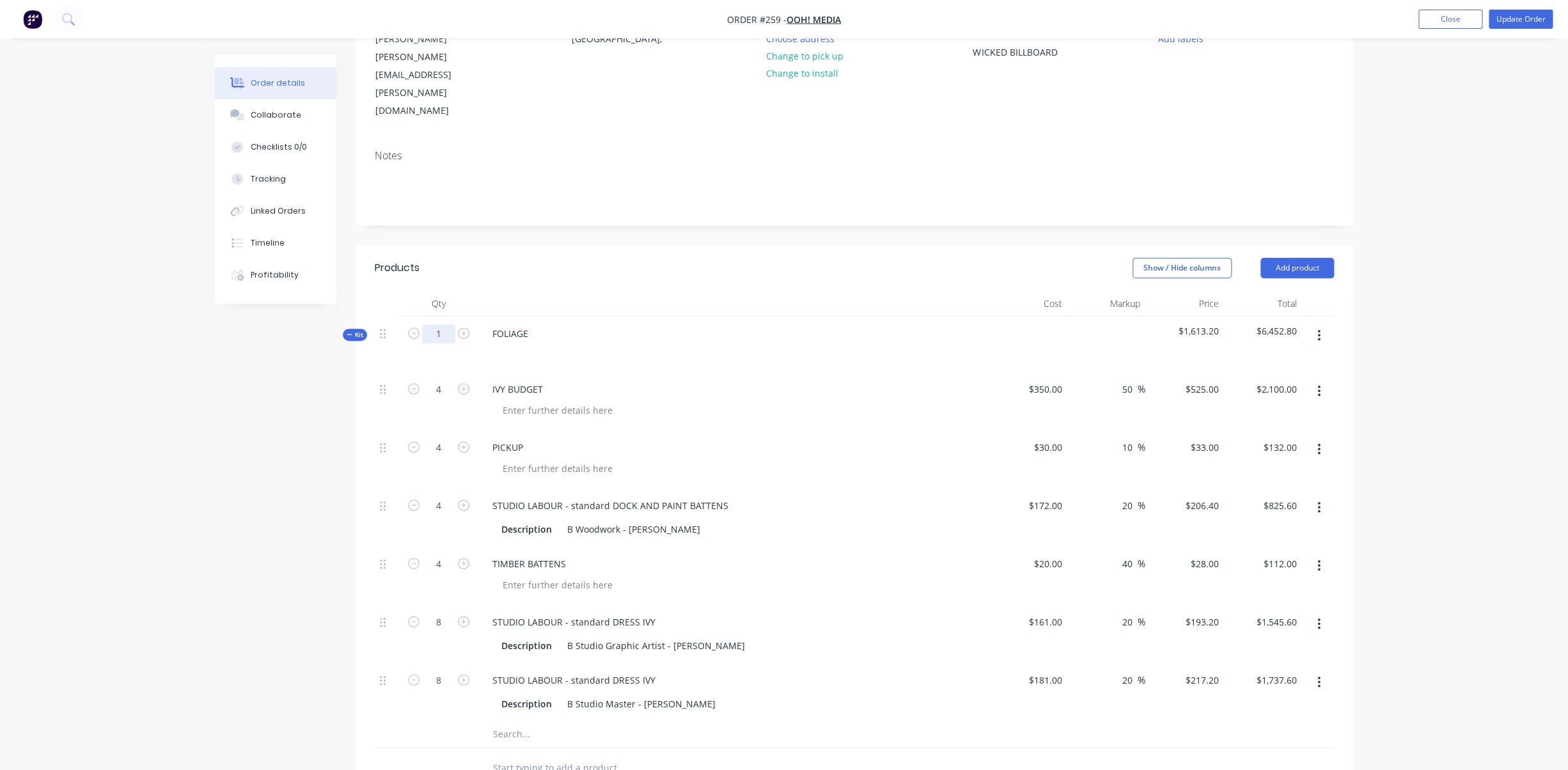
type input "1"
type input "2"
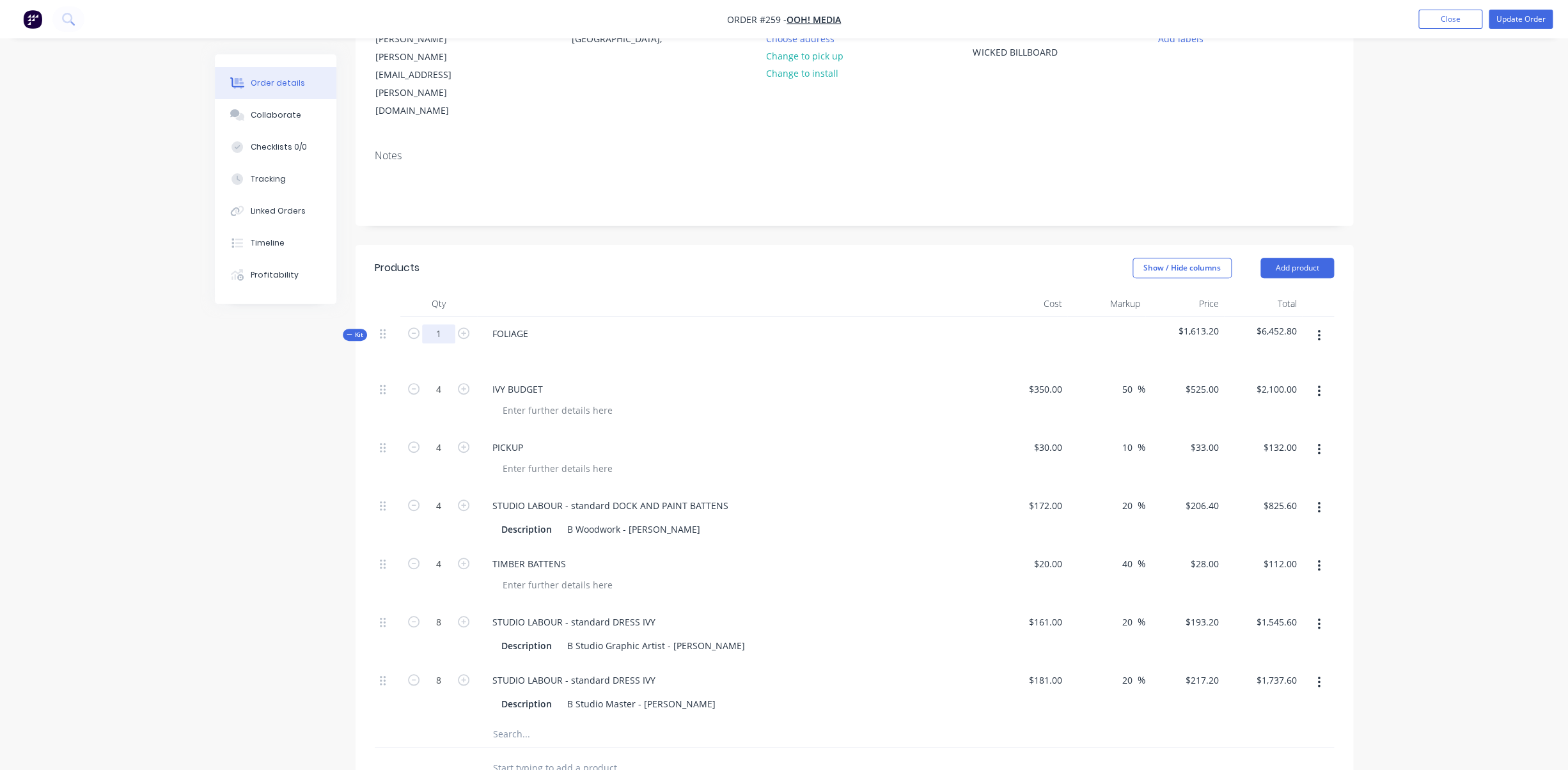
type input "2"
type input "$525.00"
type input "$33.00"
type input "$206.40"
type input "$28.00"
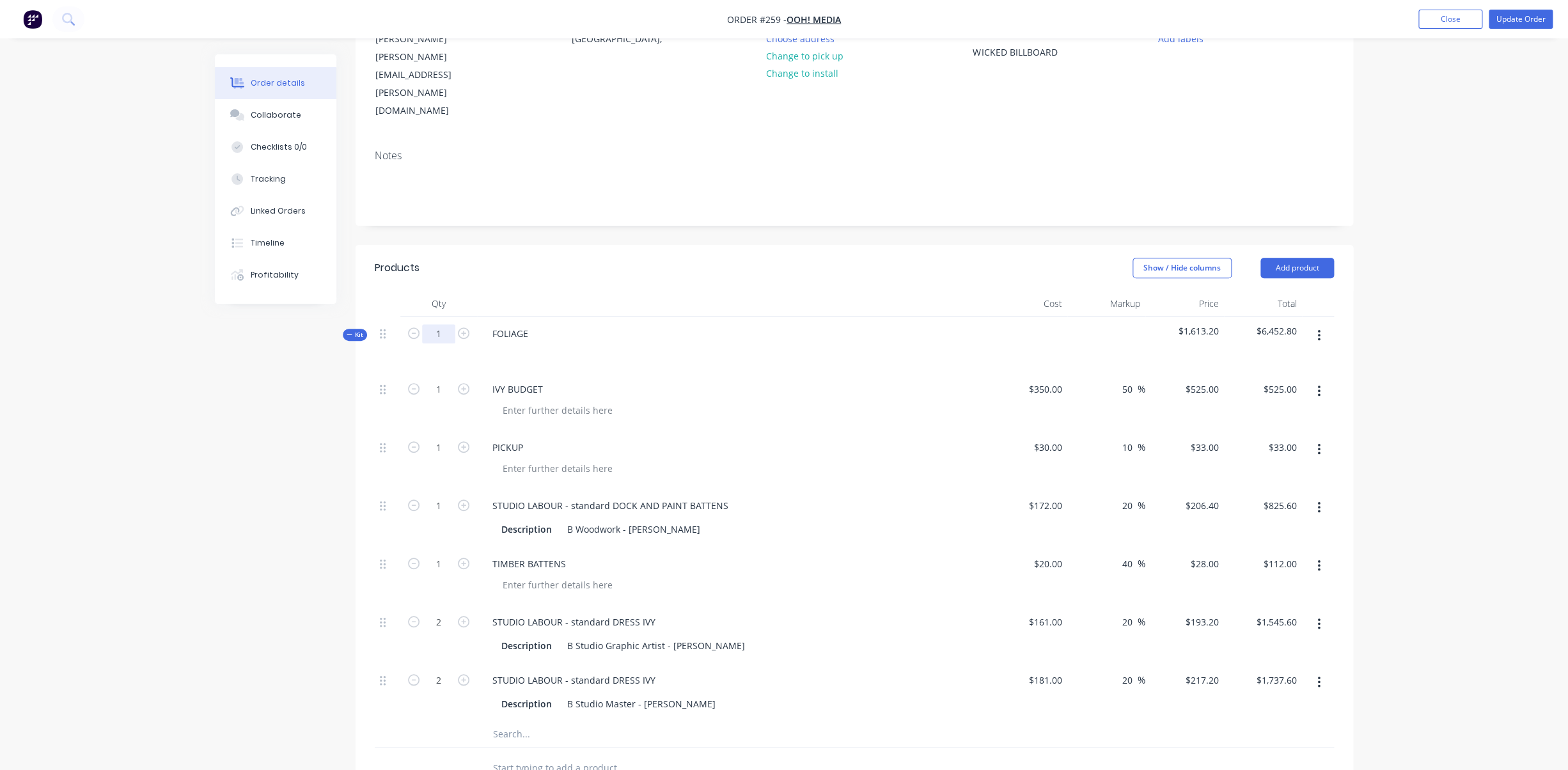
type input "$386.40"
type input "$434.40"
click at [492, 380] on div "IVY BUDGET" at bounding box center [518, 389] width 71 height 18
drag, startPoint x: 492, startPoint y: 339, endPoint x: 572, endPoint y: 338, distance: 80.0
click at [553, 380] on div "IVY BUDGET" at bounding box center [518, 389] width 71 height 18
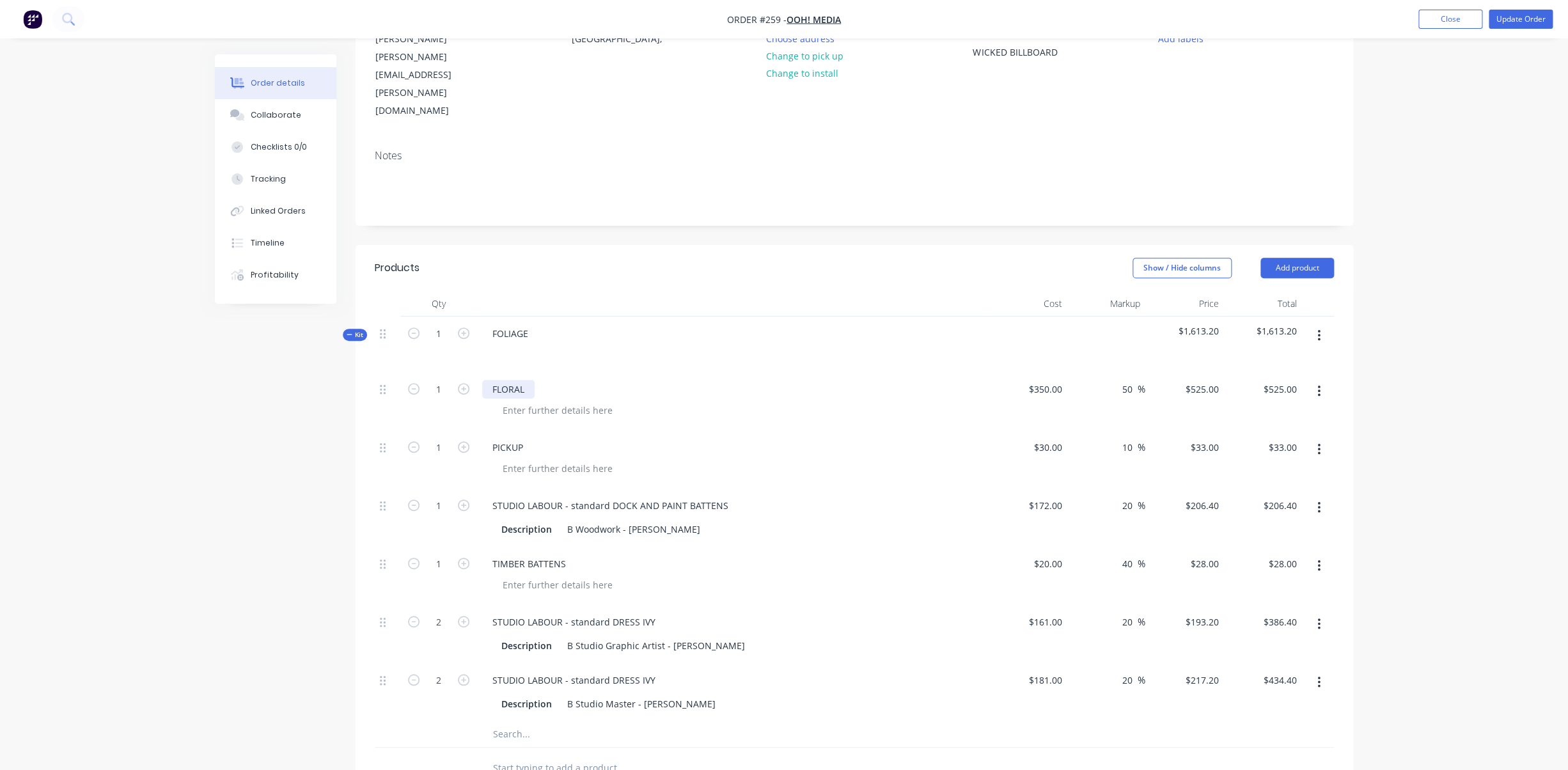
click at [493, 380] on div "FLORAL" at bounding box center [508, 389] width 53 height 18
drag, startPoint x: 1034, startPoint y: 339, endPoint x: 1067, endPoint y: 339, distance: 33.0
click at [1067, 380] on input "350" at bounding box center [1056, 389] width 22 height 18
click at [1067, 372] on div "50 50 %" at bounding box center [1106, 401] width 79 height 58
type input "350"
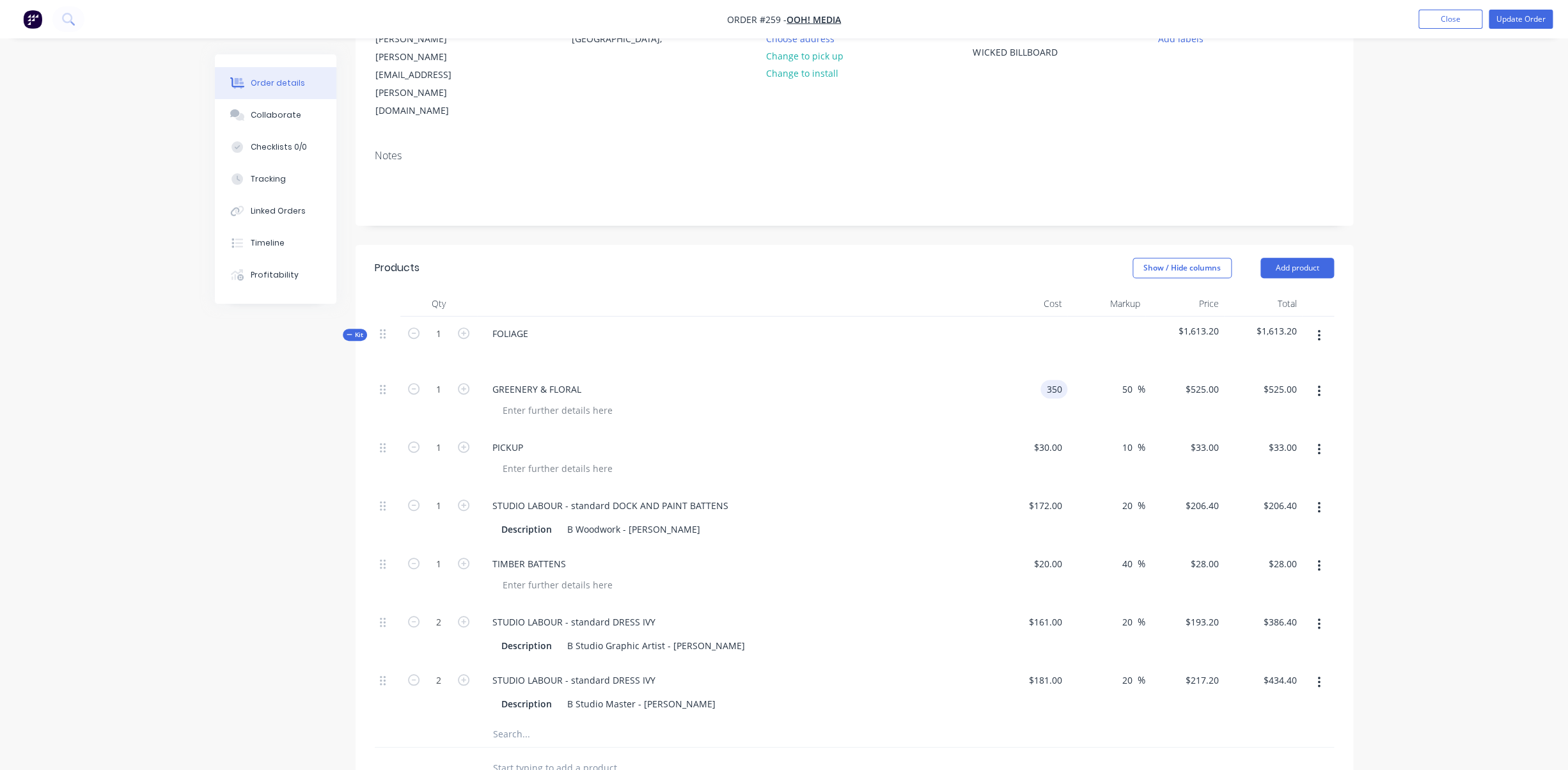
click at [1062, 380] on input "350" at bounding box center [1056, 389] width 22 height 18
type input "$600.00"
type input "$900.00"
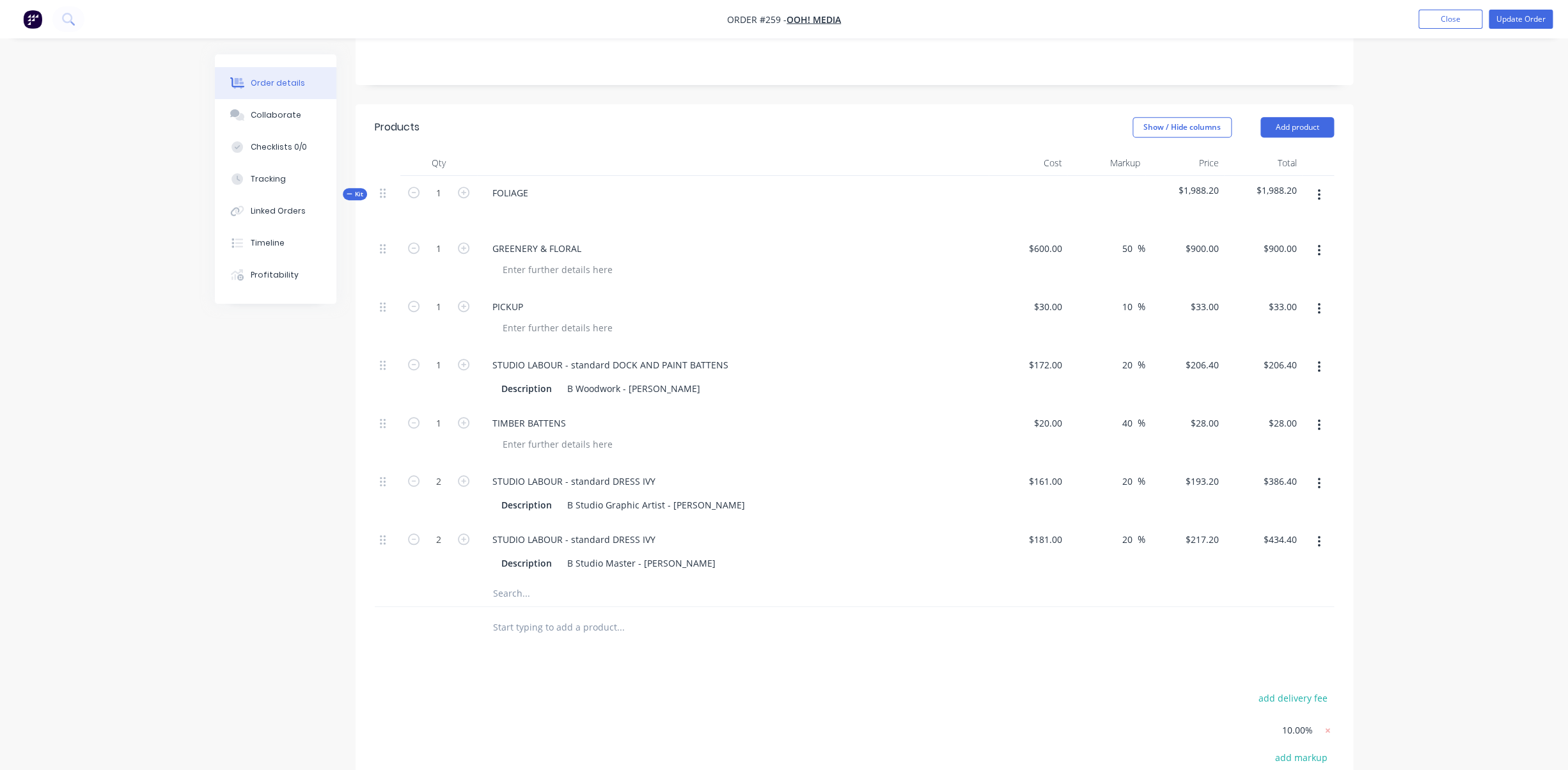
scroll to position [304, 0]
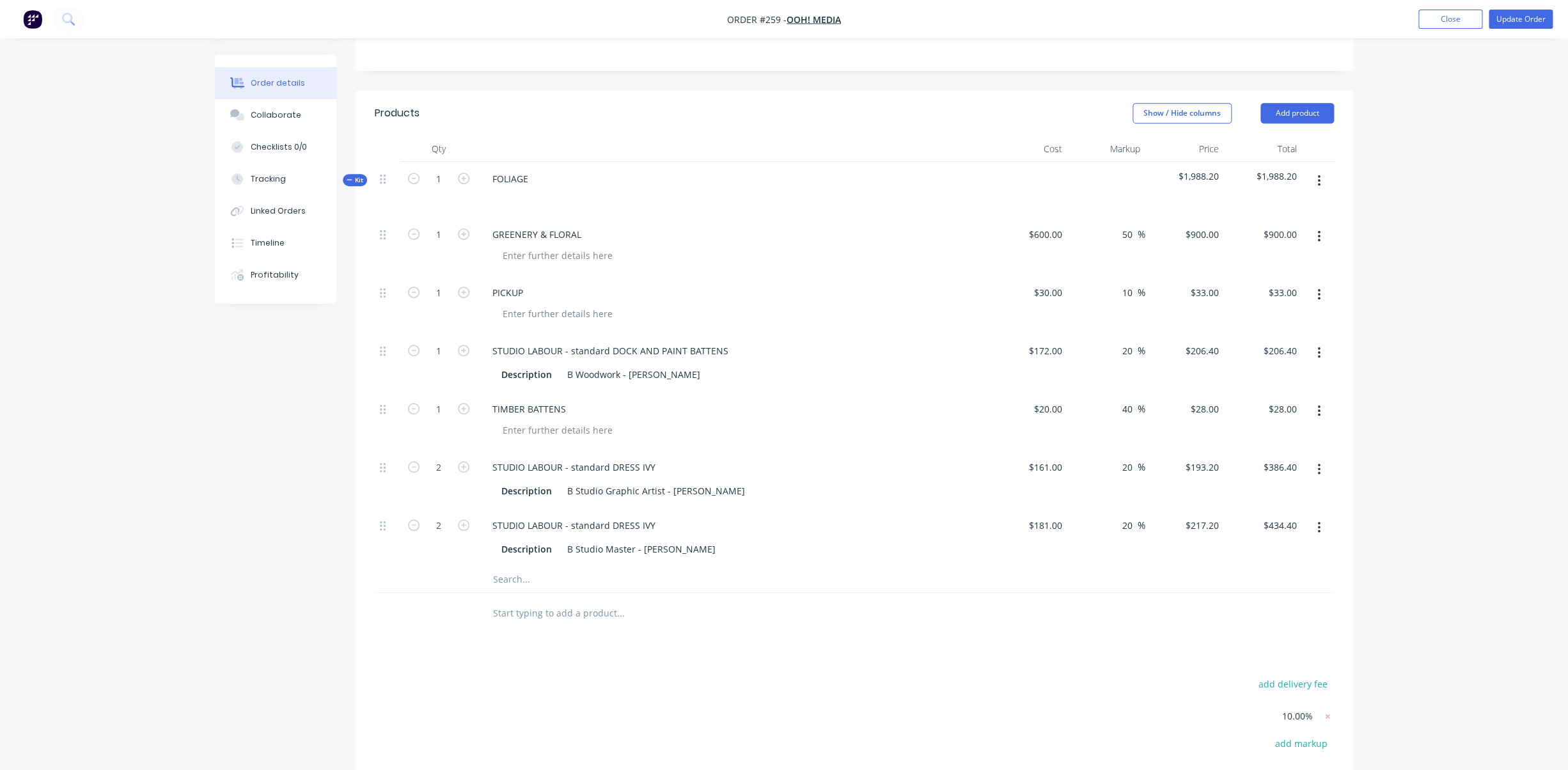
click at [482, 567] on div at bounding box center [707, 579] width 460 height 25
click at [506, 567] on input "text" at bounding box center [620, 579] width 256 height 25
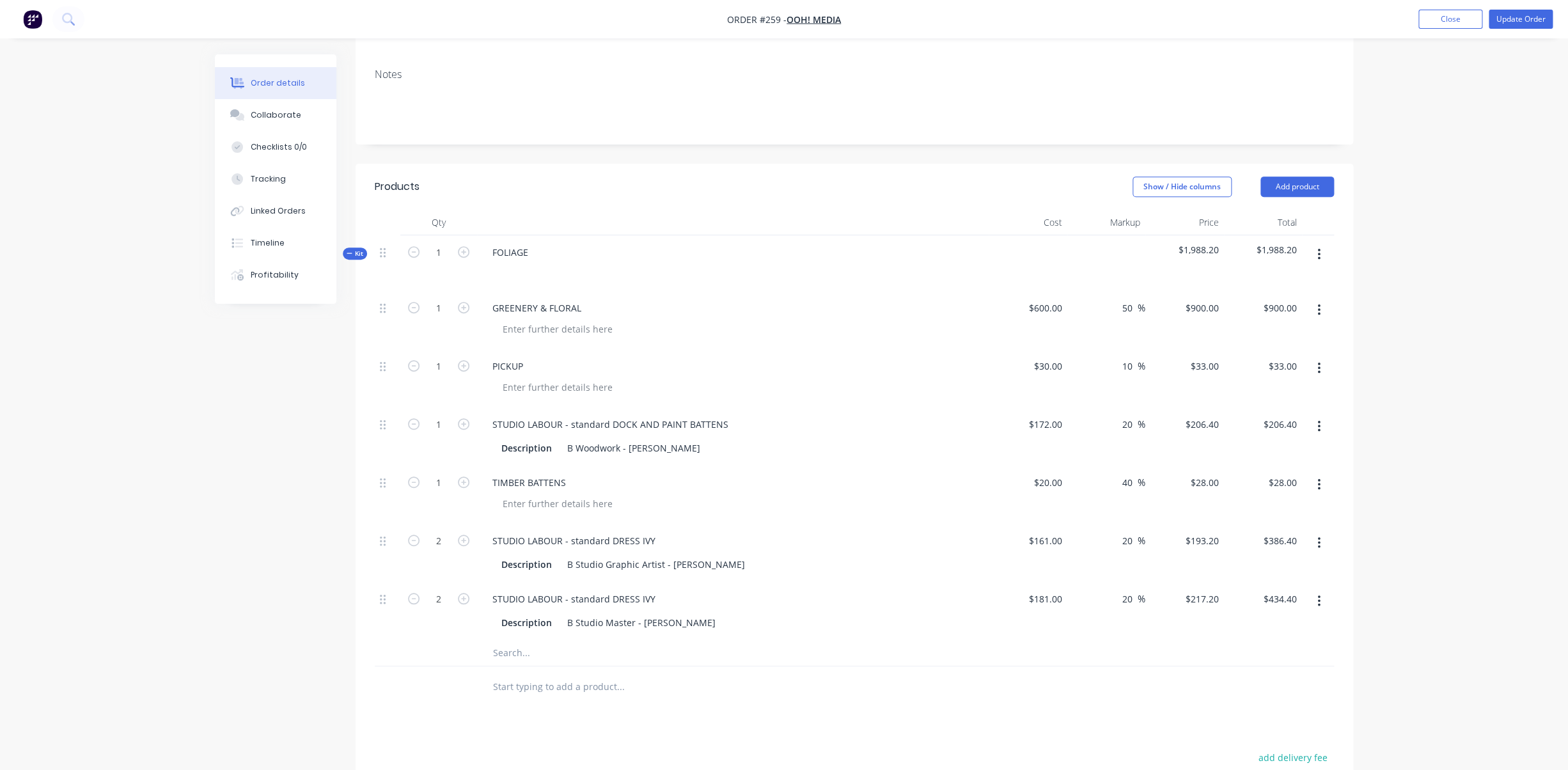
scroll to position [228, 0]
click at [1301, 179] on button "Add product" at bounding box center [1296, 190] width 73 height 21
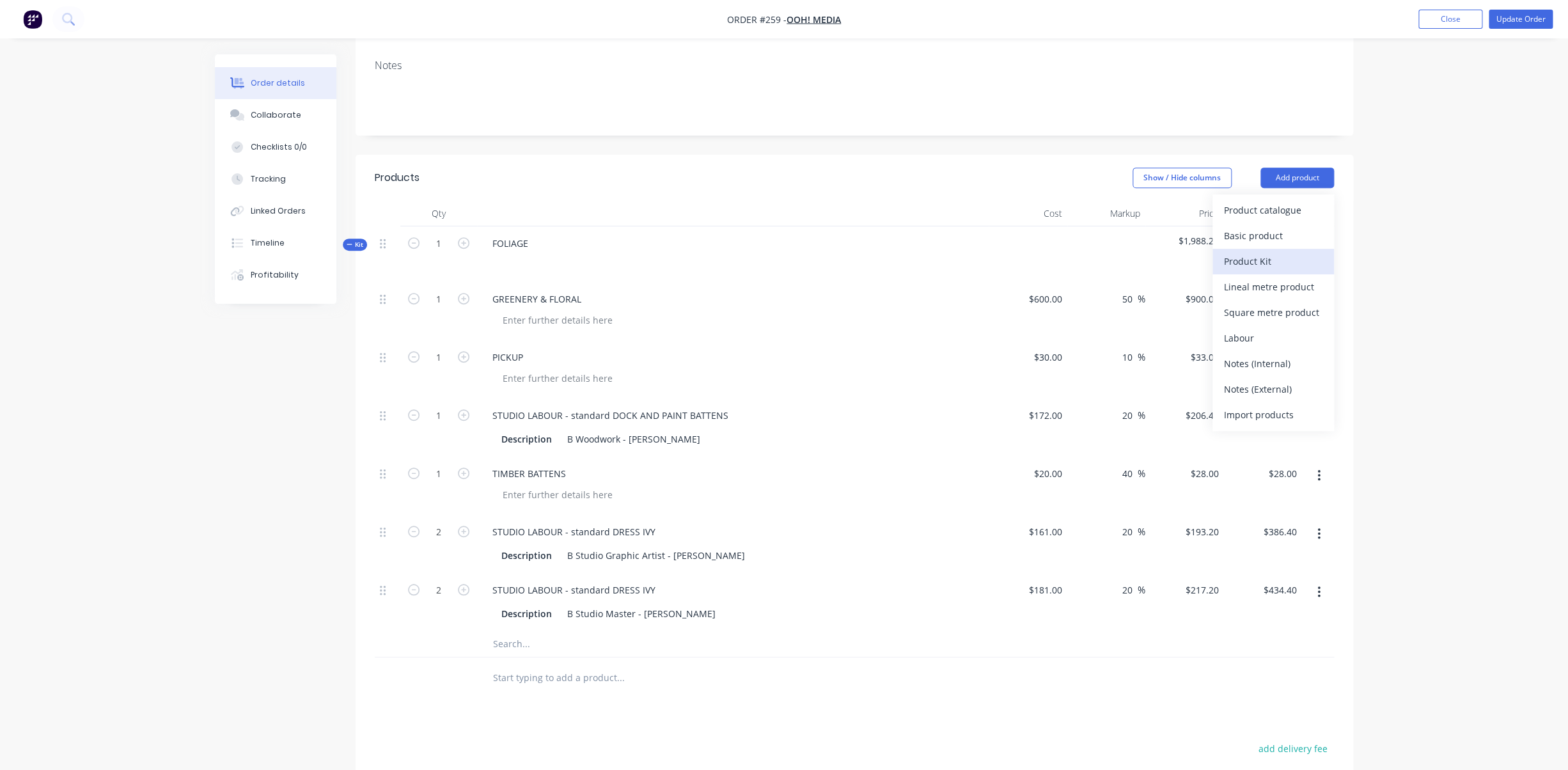
scroll to position [242, 0]
click at [1236, 250] on div "Product Kit" at bounding box center [1273, 259] width 99 height 18
click at [1296, 165] on button "Add product" at bounding box center [1296, 175] width 73 height 21
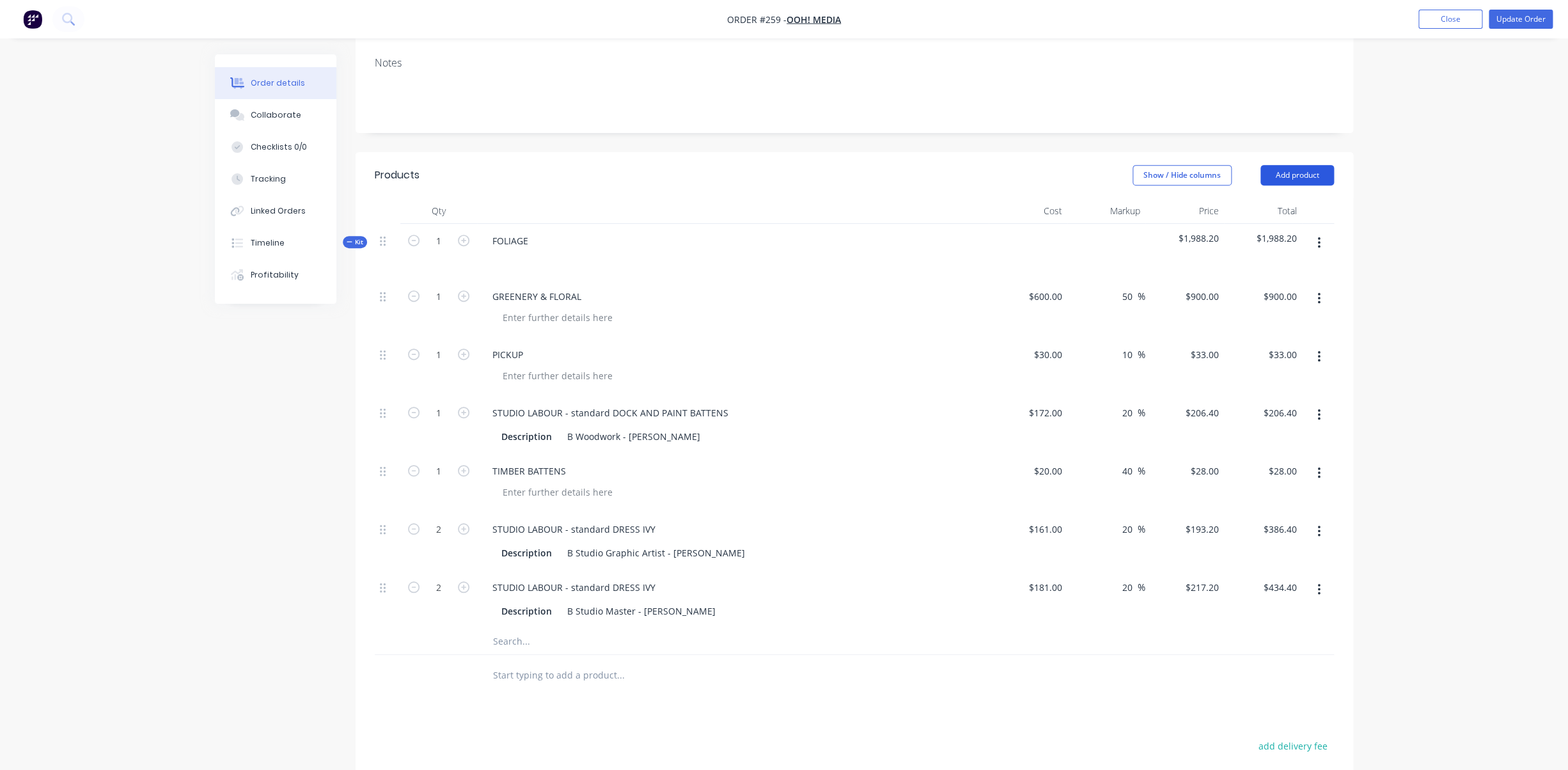
click at [1296, 165] on button "Add product" at bounding box center [1296, 175] width 73 height 21
click at [1247, 204] on div "Product kit type" at bounding box center [1273, 212] width 99 height 16
click at [1249, 204] on div "Product kit type" at bounding box center [1273, 212] width 99 height 16
click at [1298, 170] on button "Add product" at bounding box center [1296, 180] width 73 height 21
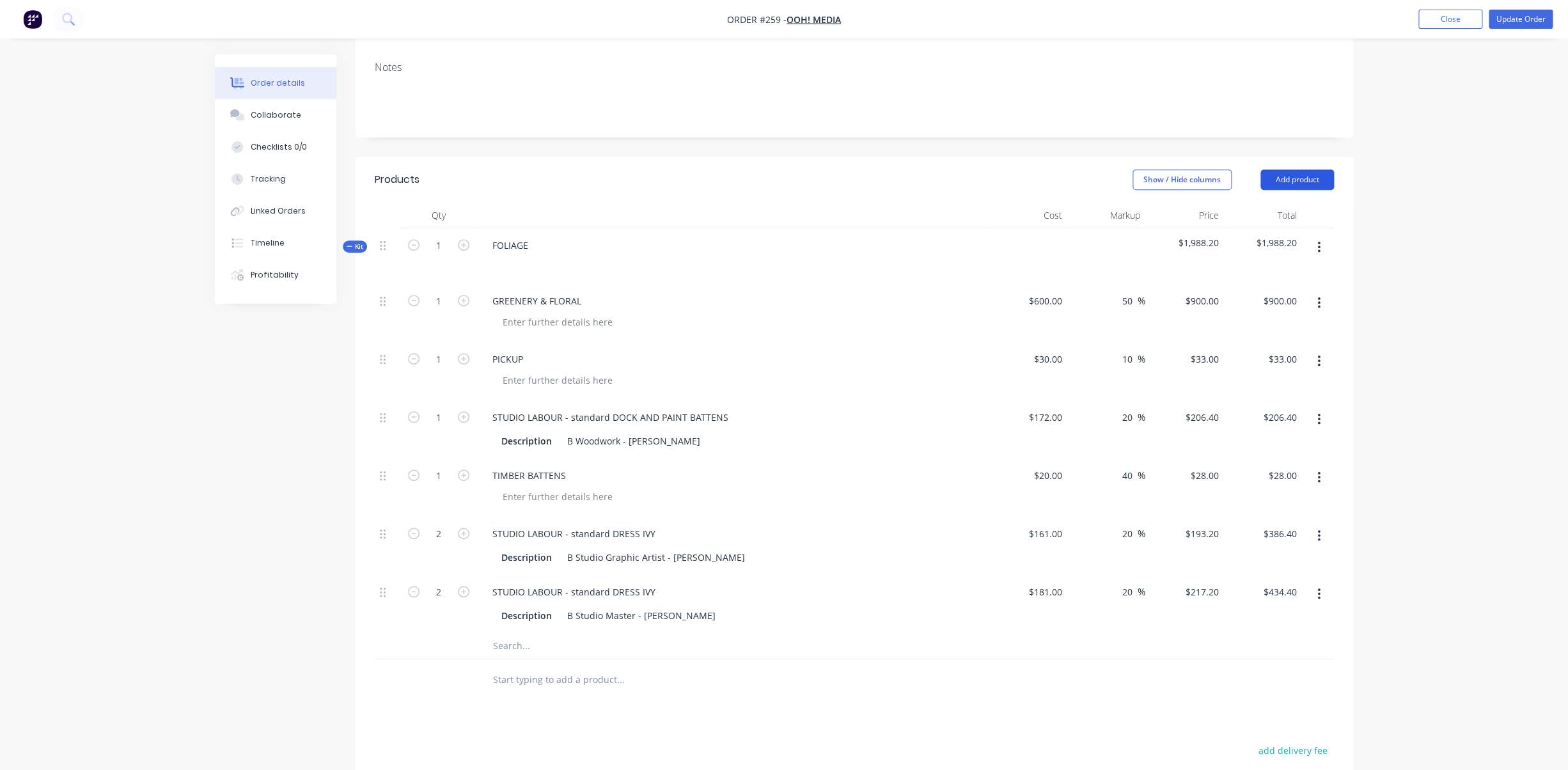
click at [1298, 170] on button "Add product" at bounding box center [1296, 180] width 73 height 21
click at [1238, 279] on div "Back" at bounding box center [1273, 288] width 99 height 18
click at [1279, 205] on div "Product catalogue" at bounding box center [1273, 214] width 99 height 18
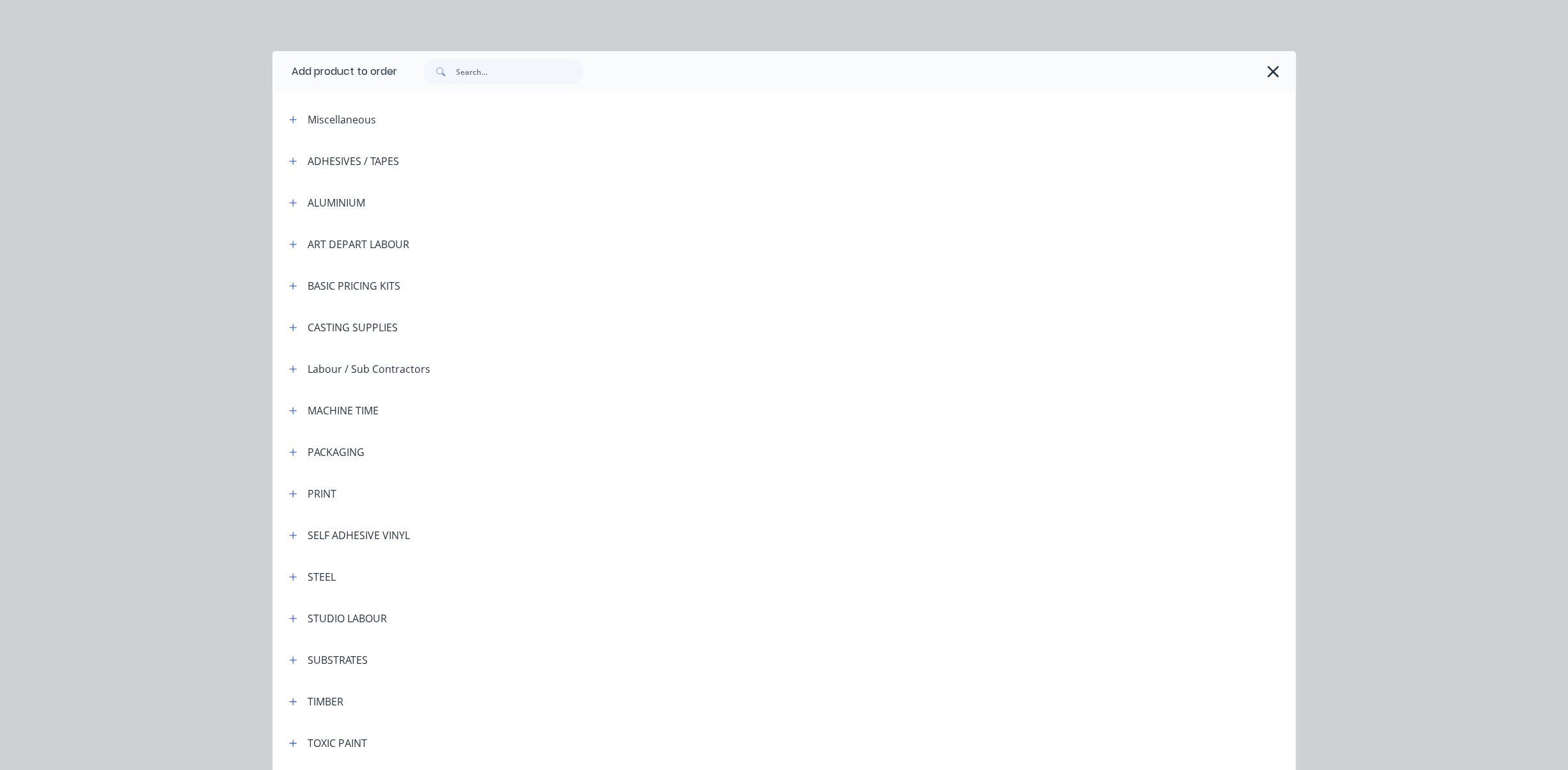
click at [316, 621] on div "STUDIO LABOUR" at bounding box center [348, 619] width 79 height 15
click at [294, 621] on icon "button" at bounding box center [292, 618] width 8 height 9
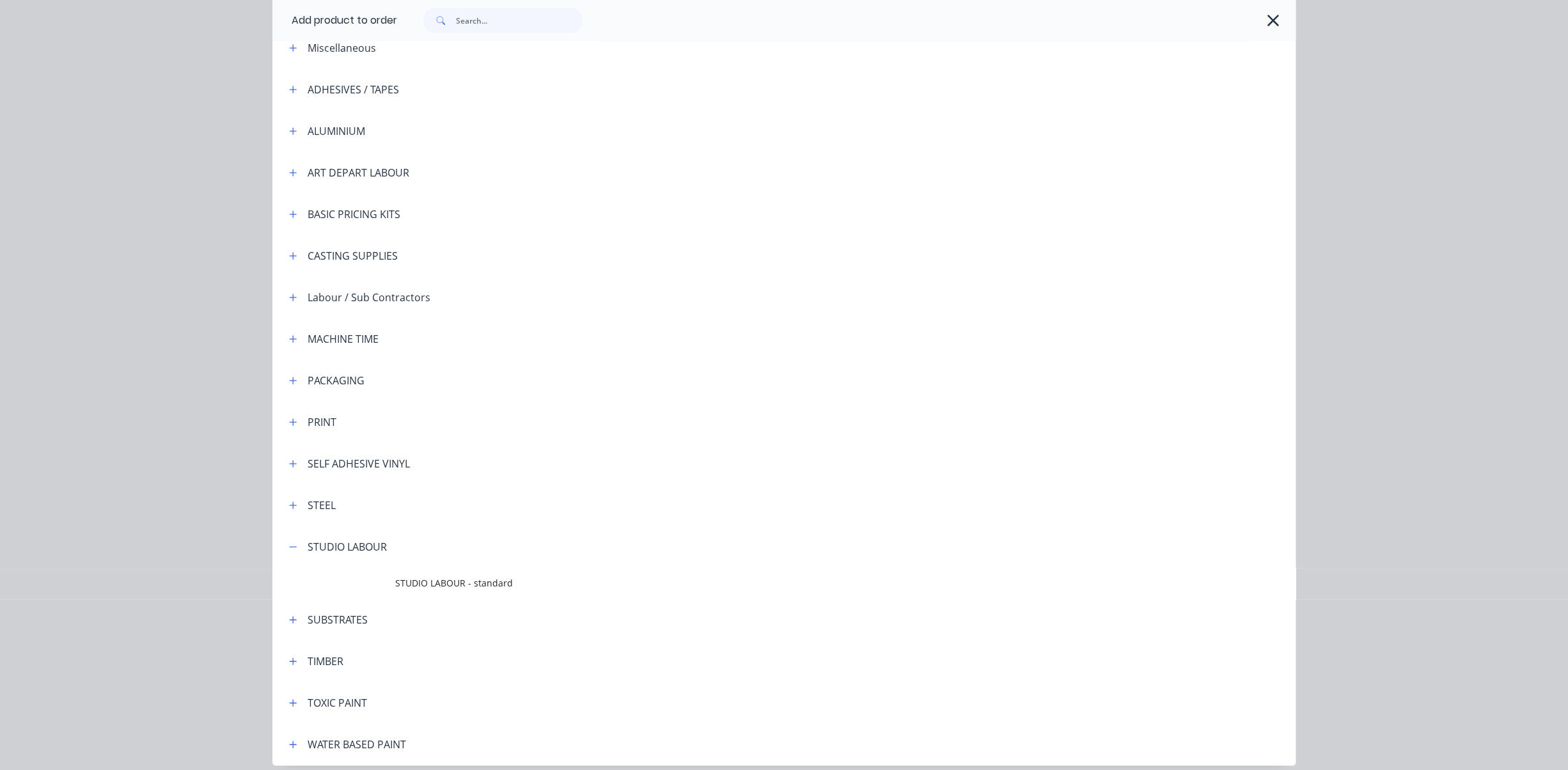
scroll to position [101, 0]
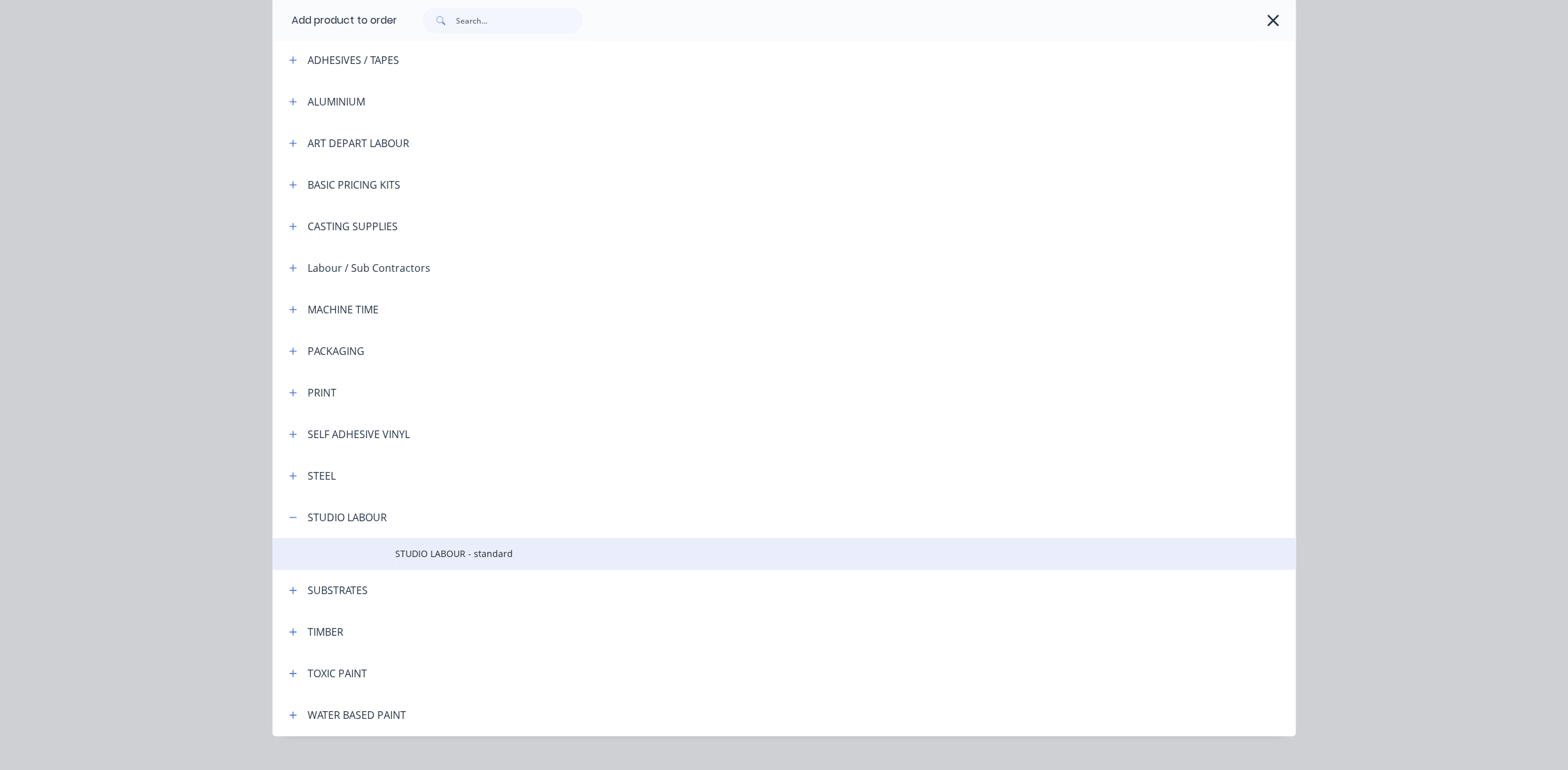
click at [423, 554] on span "STUDIO LABOUR - standard" at bounding box center [755, 554] width 720 height 14
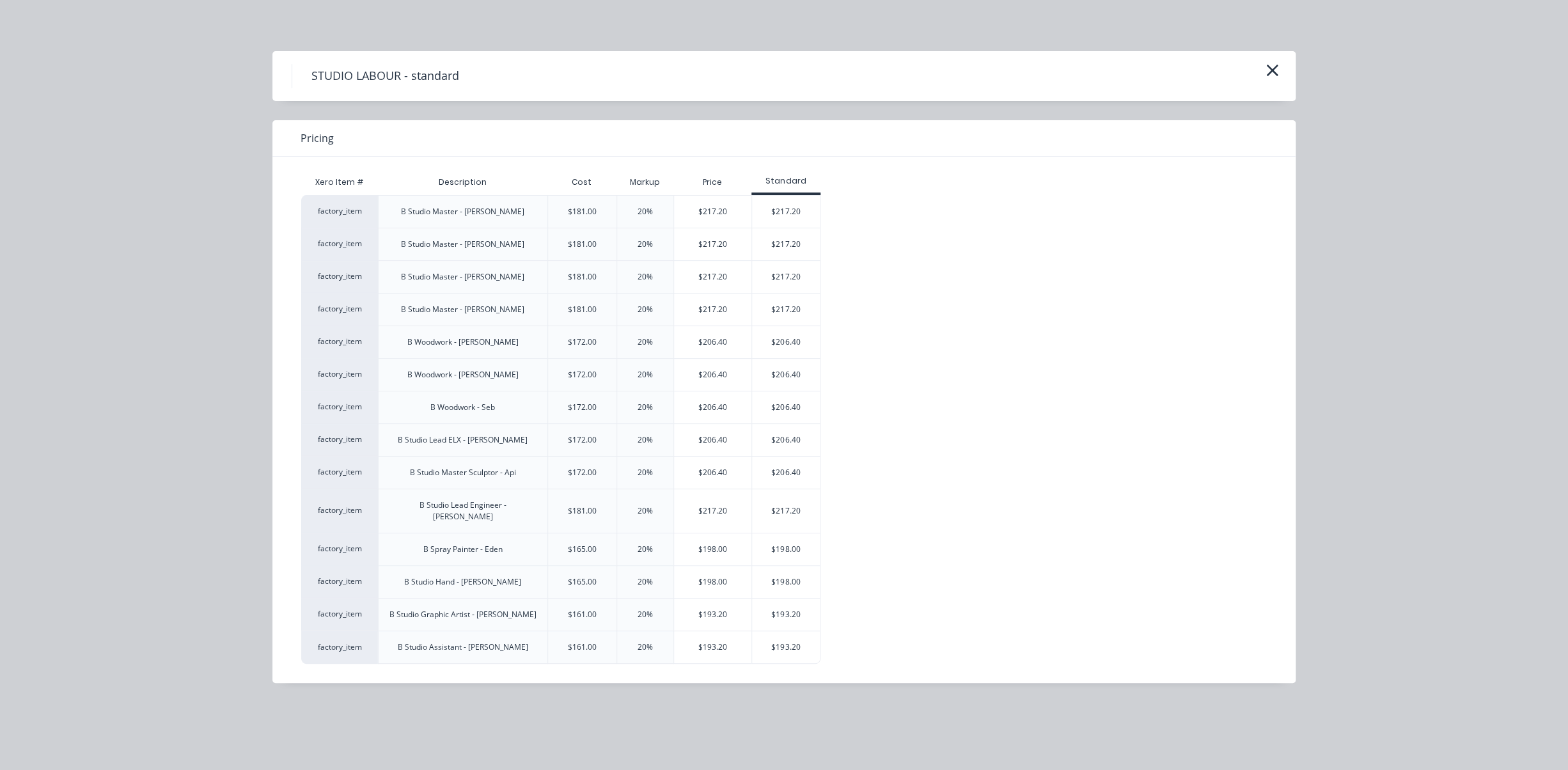
click at [786, 279] on div "$217.20" at bounding box center [786, 277] width 68 height 32
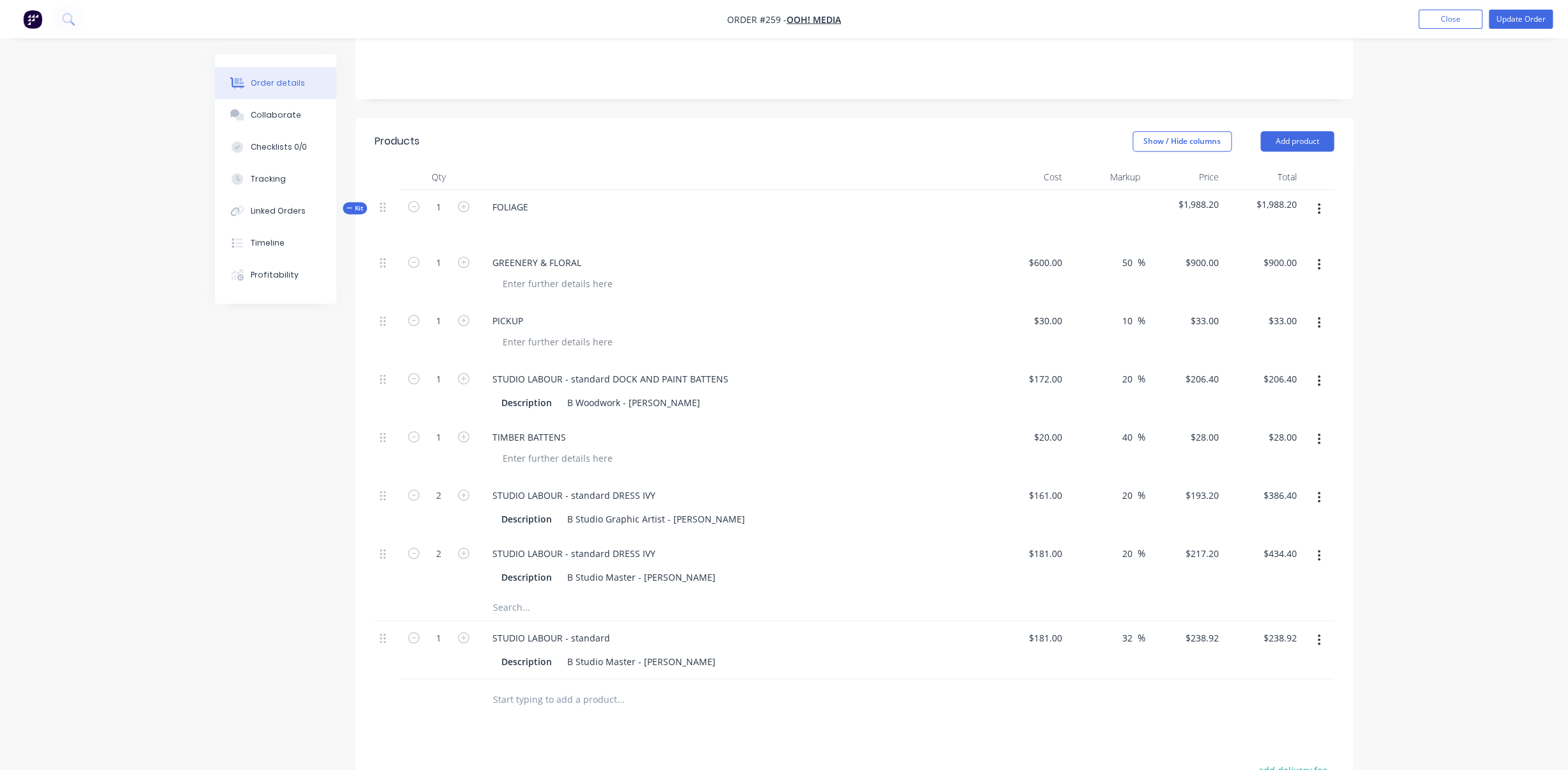
scroll to position [283, 0]
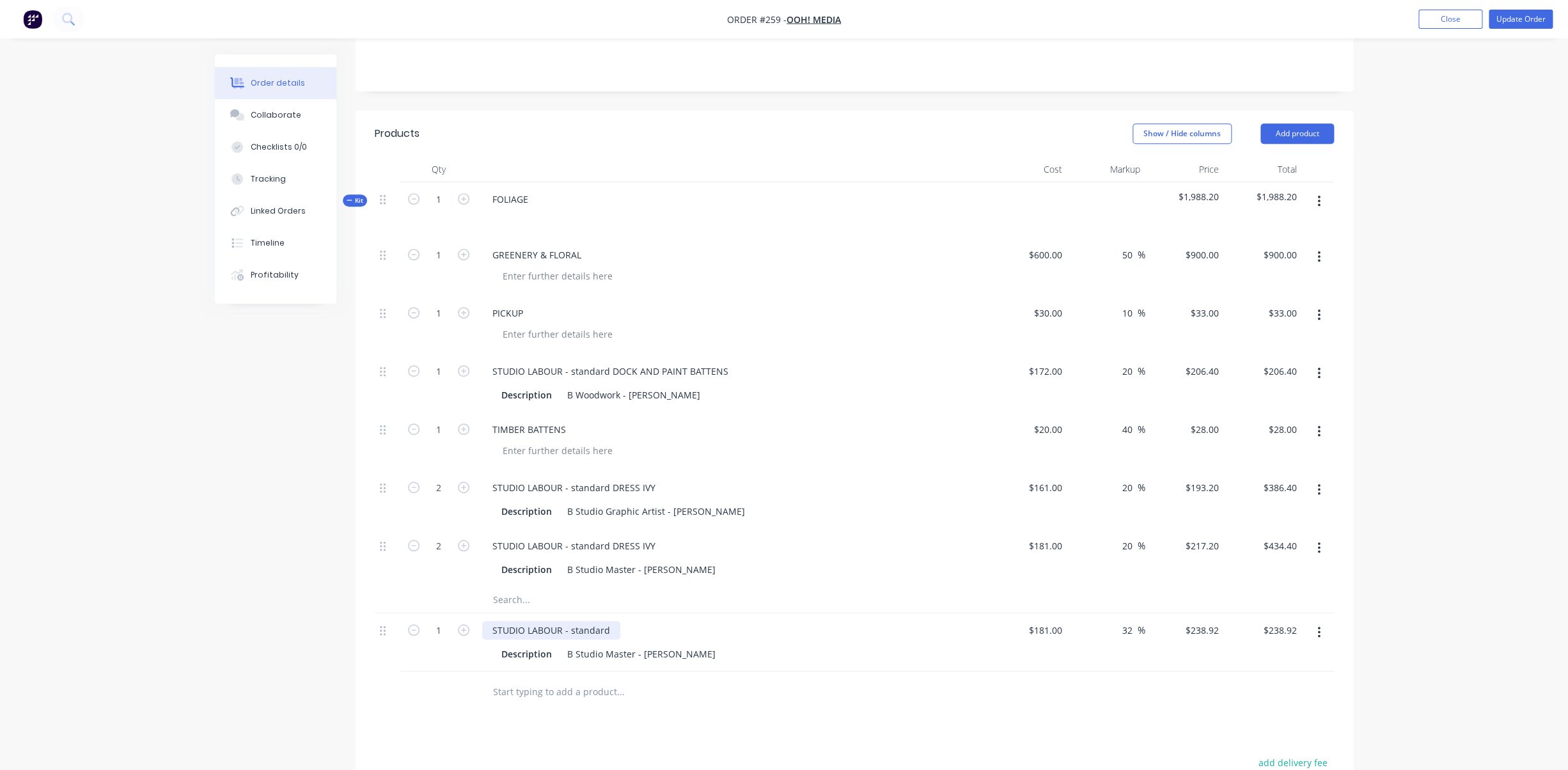
drag, startPoint x: 610, startPoint y: 581, endPoint x: 624, endPoint y: 582, distance: 14.0
click at [610, 621] on div "STUDIO LABOUR - standard" at bounding box center [551, 630] width 138 height 18
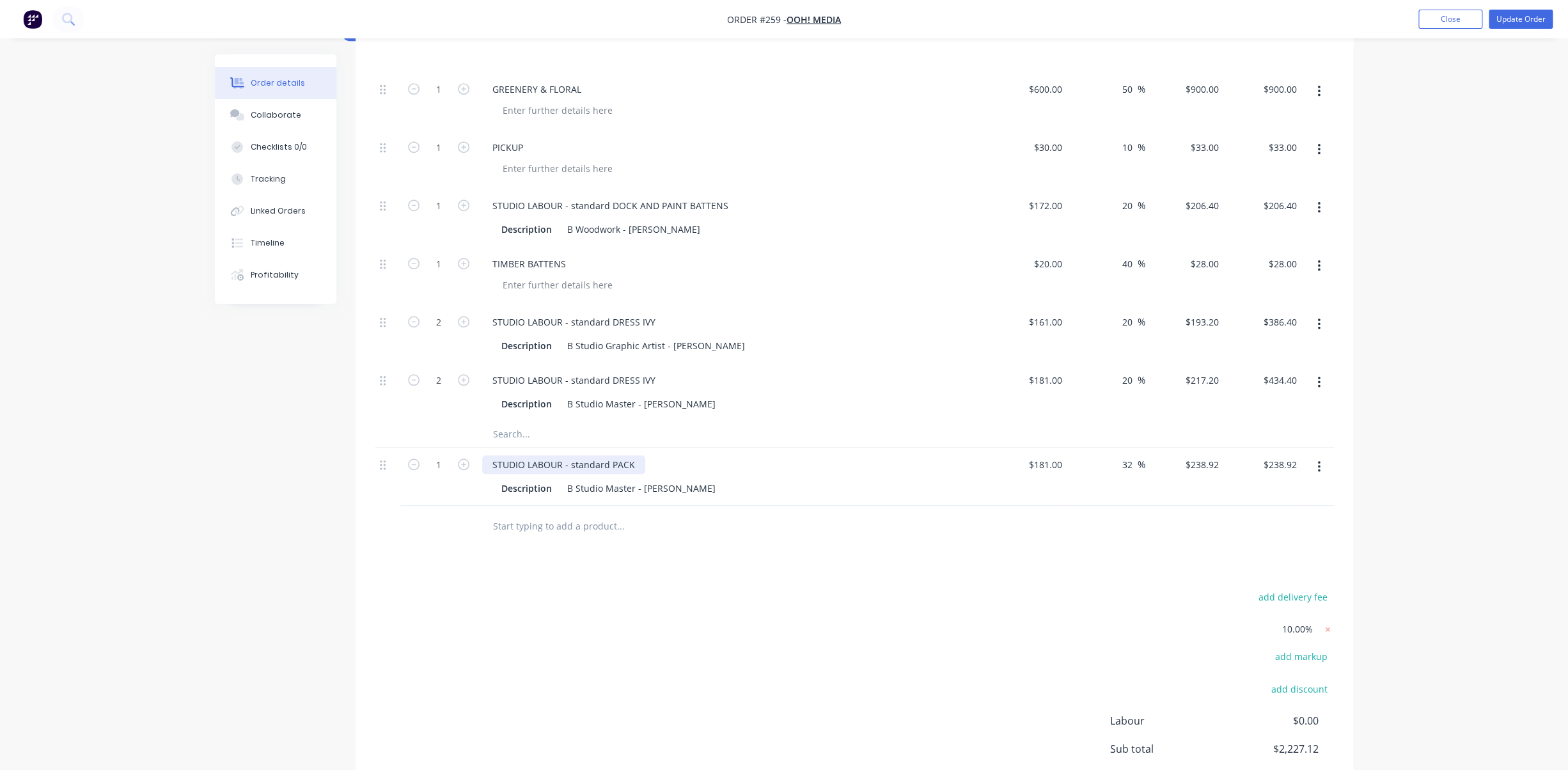
scroll to position [133, 0]
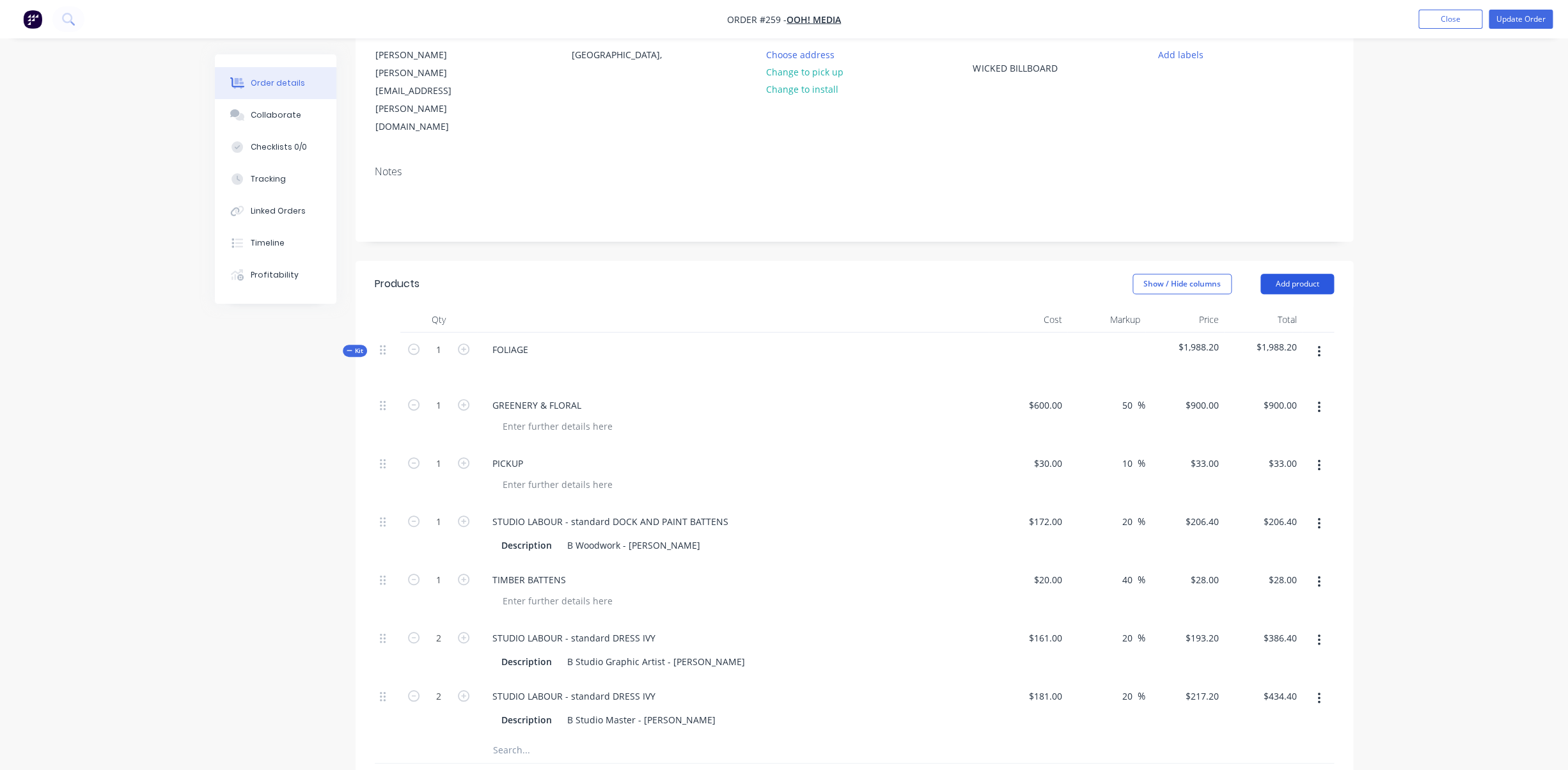
click at [1296, 274] on button "Add product" at bounding box center [1296, 284] width 73 height 21
click at [1263, 307] on div "Product catalogue" at bounding box center [1273, 316] width 99 height 18
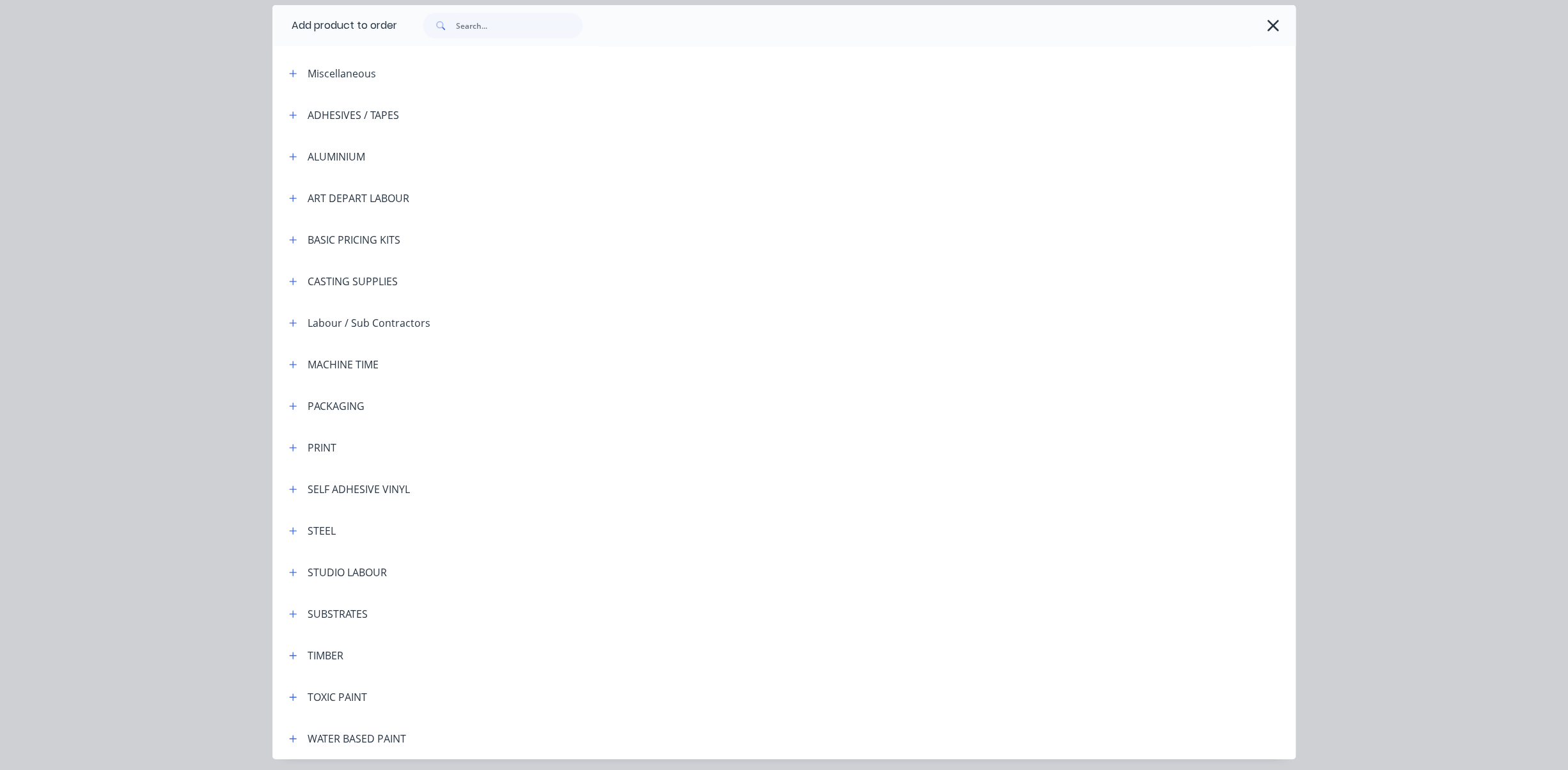
scroll to position [68, 0]
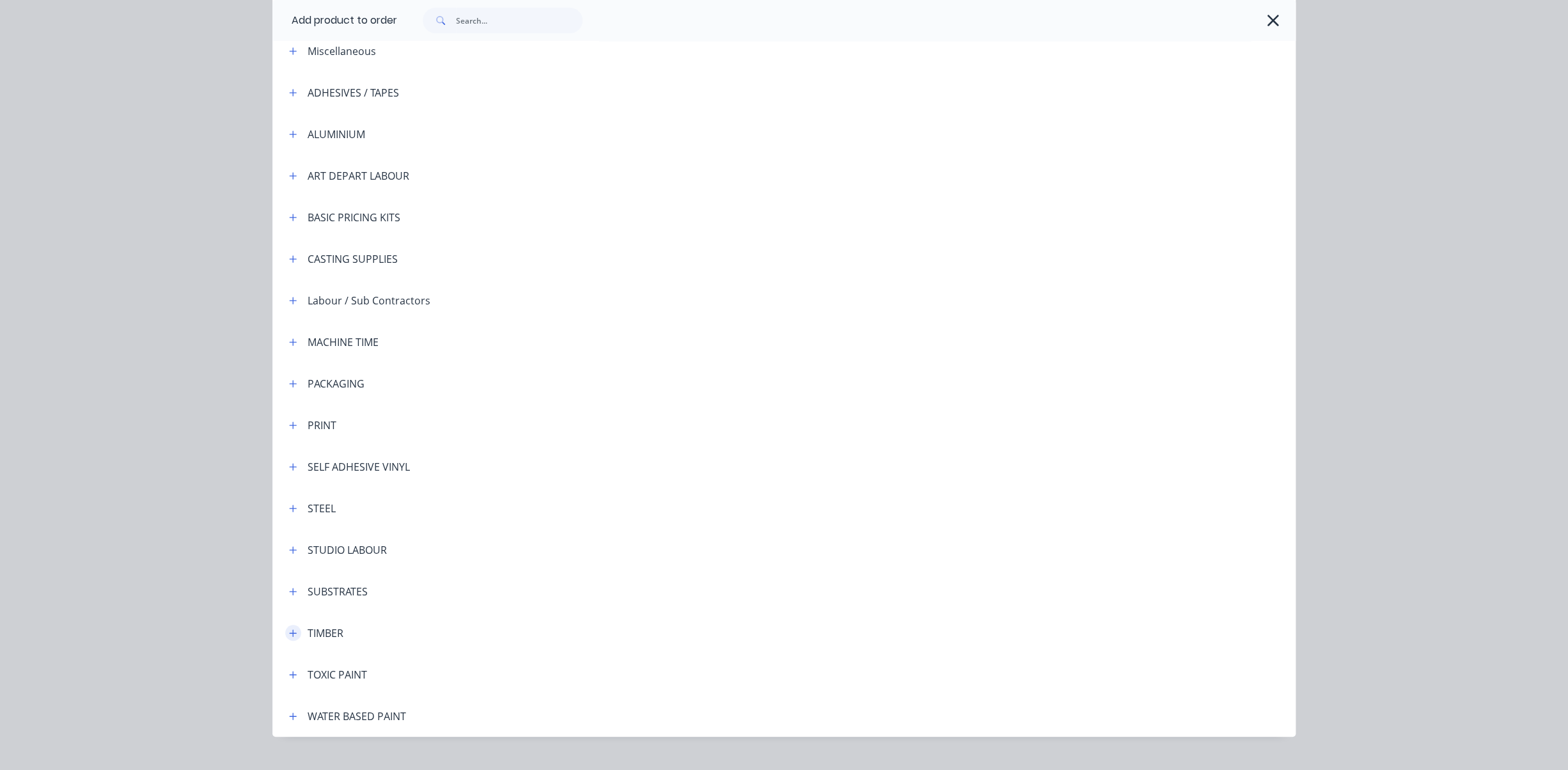
click at [294, 633] on icon "button" at bounding box center [293, 633] width 7 height 7
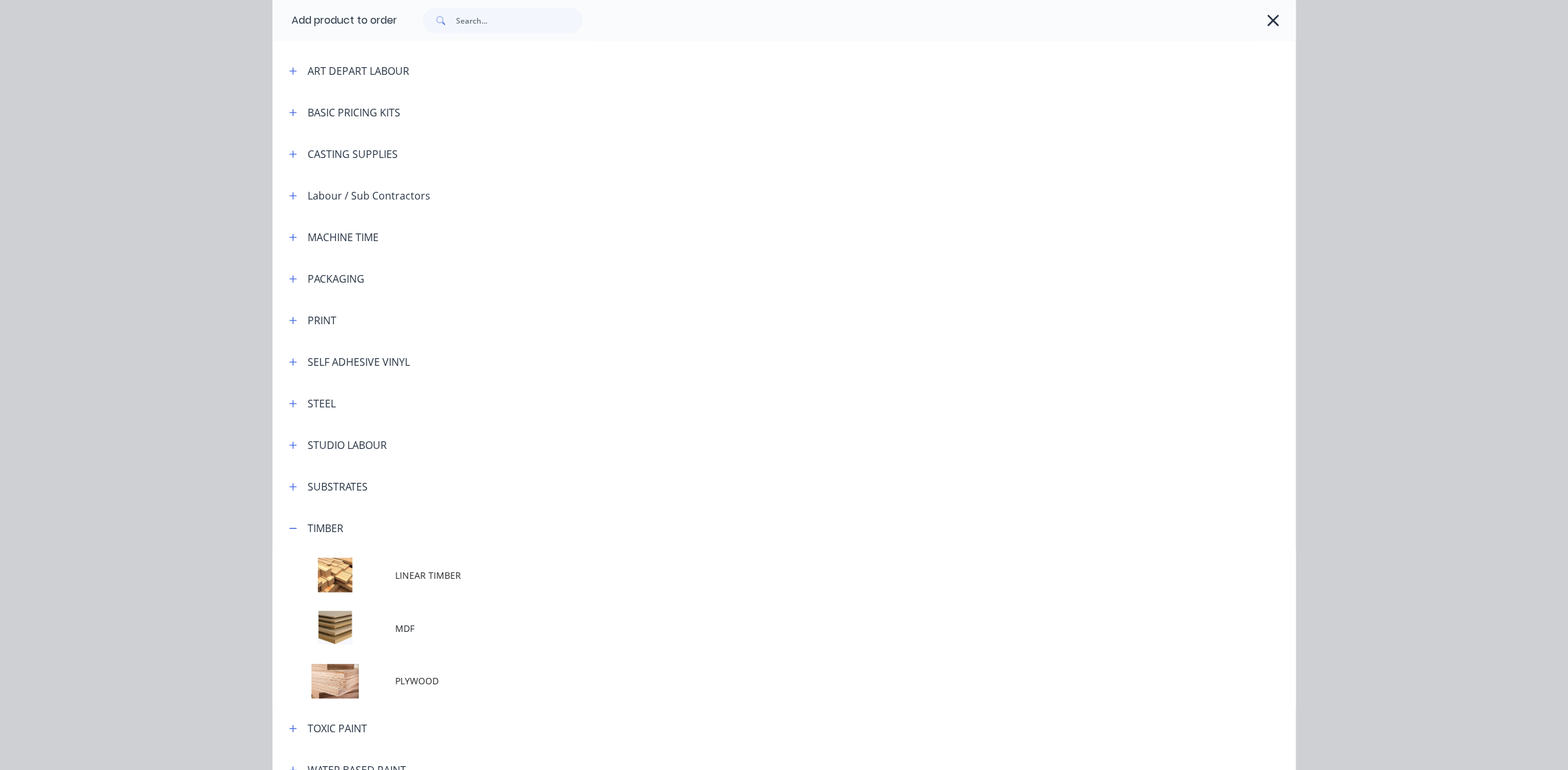
scroll to position [224, 0]
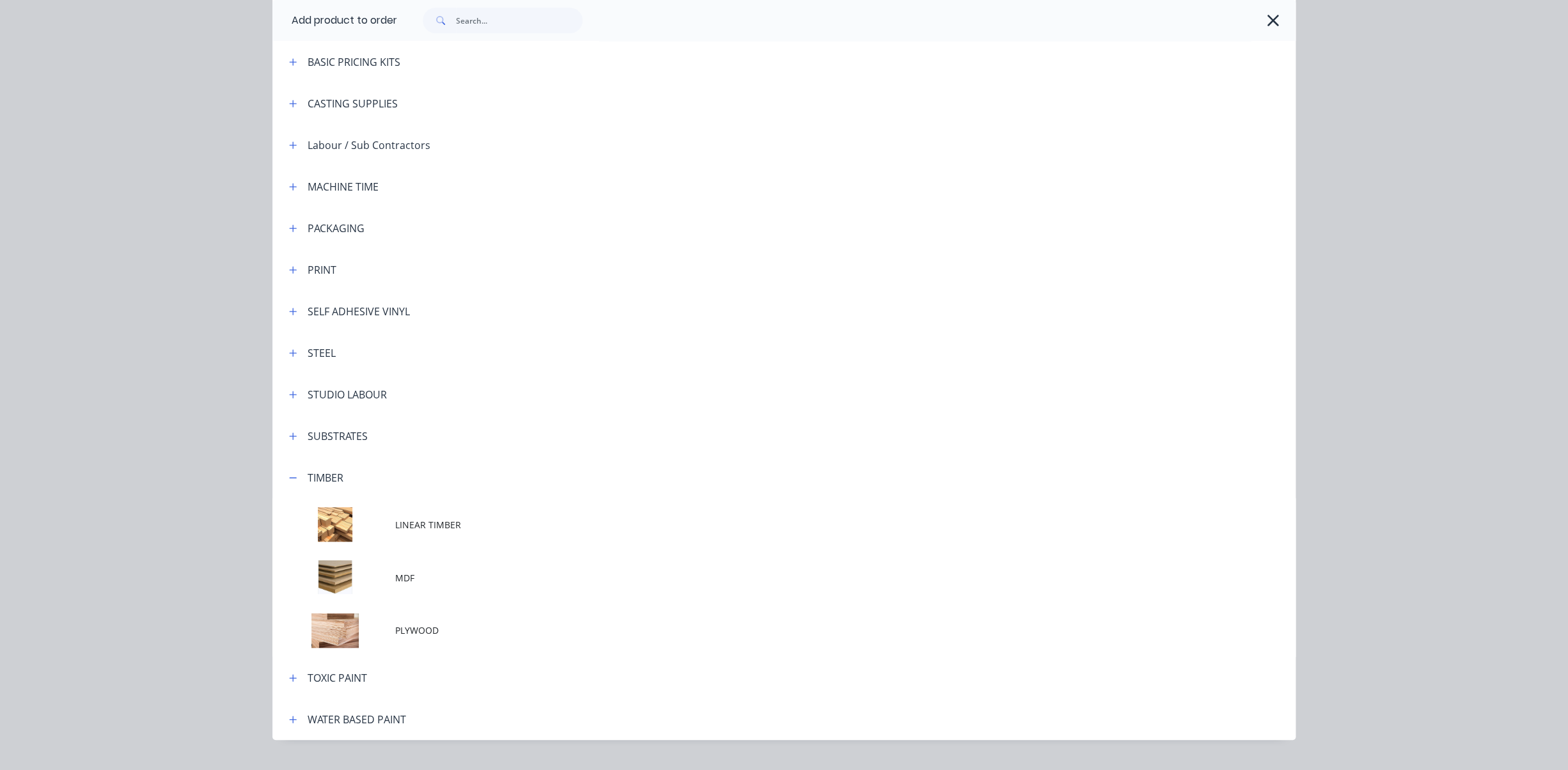
drag, startPoint x: 436, startPoint y: 522, endPoint x: 435, endPoint y: 530, distance: 8.1
click at [436, 522] on span "LINEAR TIMBER" at bounding box center [755, 525] width 720 height 14
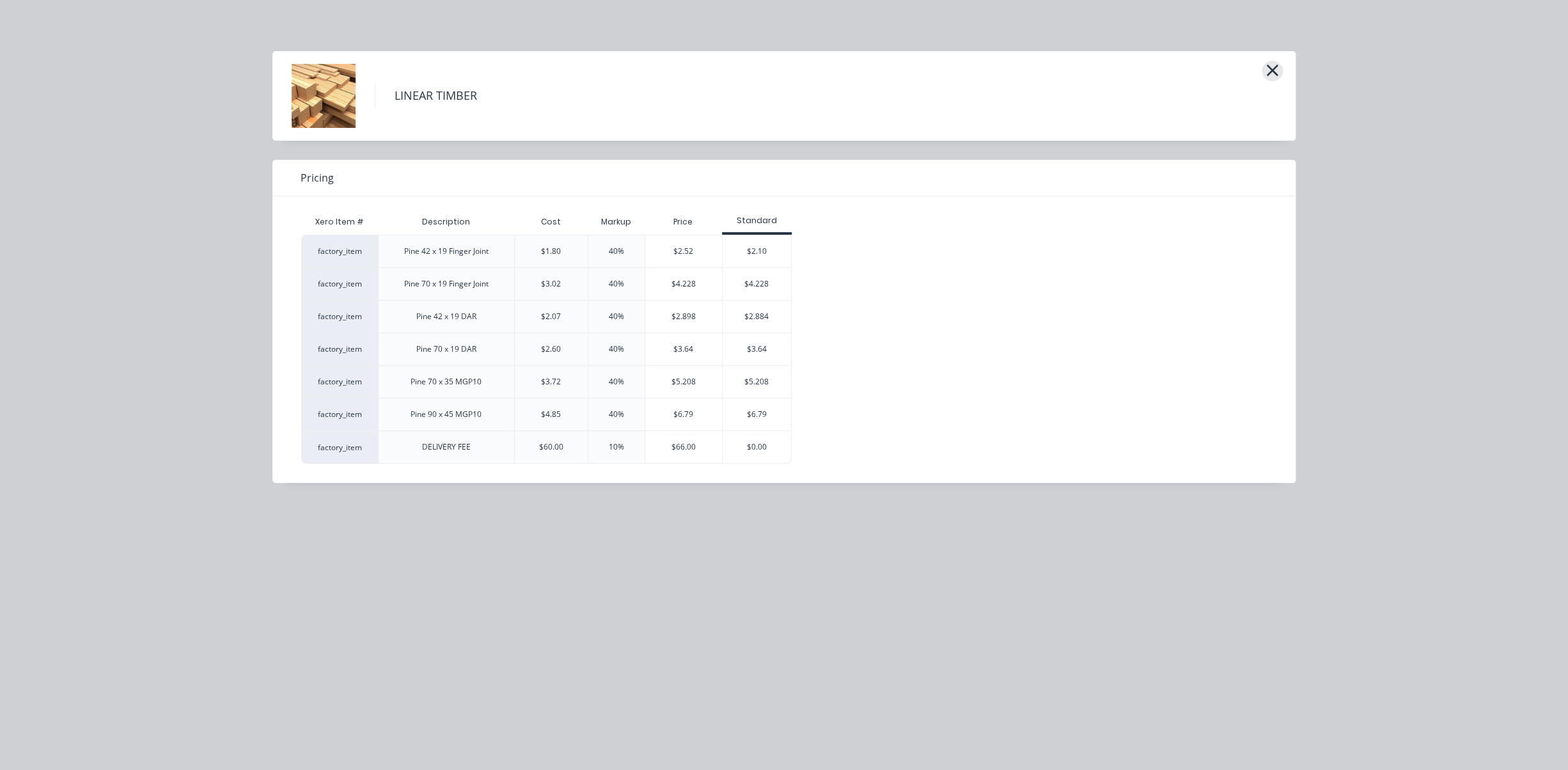
click at [1275, 67] on icon "button" at bounding box center [1272, 70] width 14 height 18
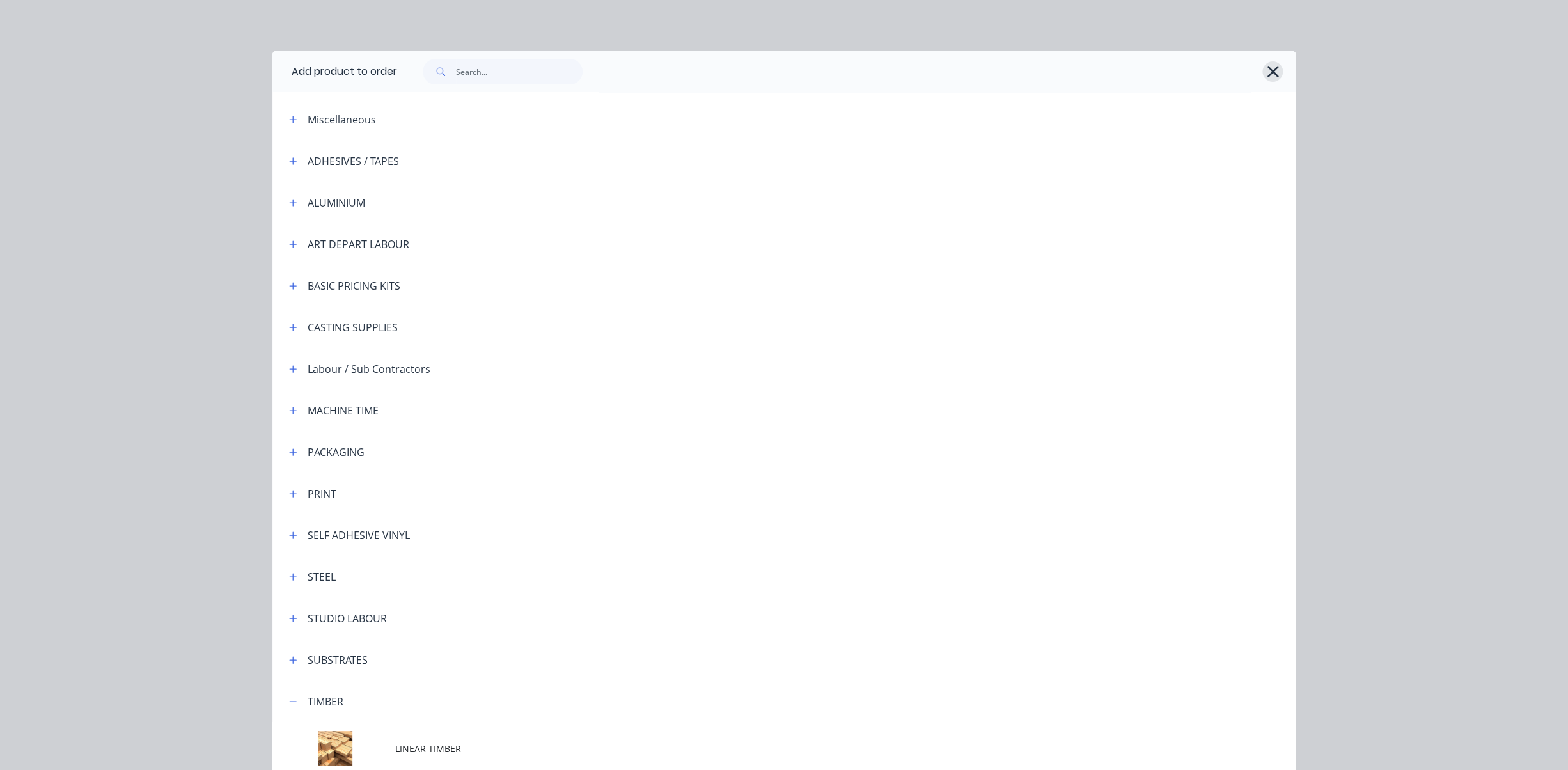
click at [1272, 70] on icon "button" at bounding box center [1272, 71] width 12 height 12
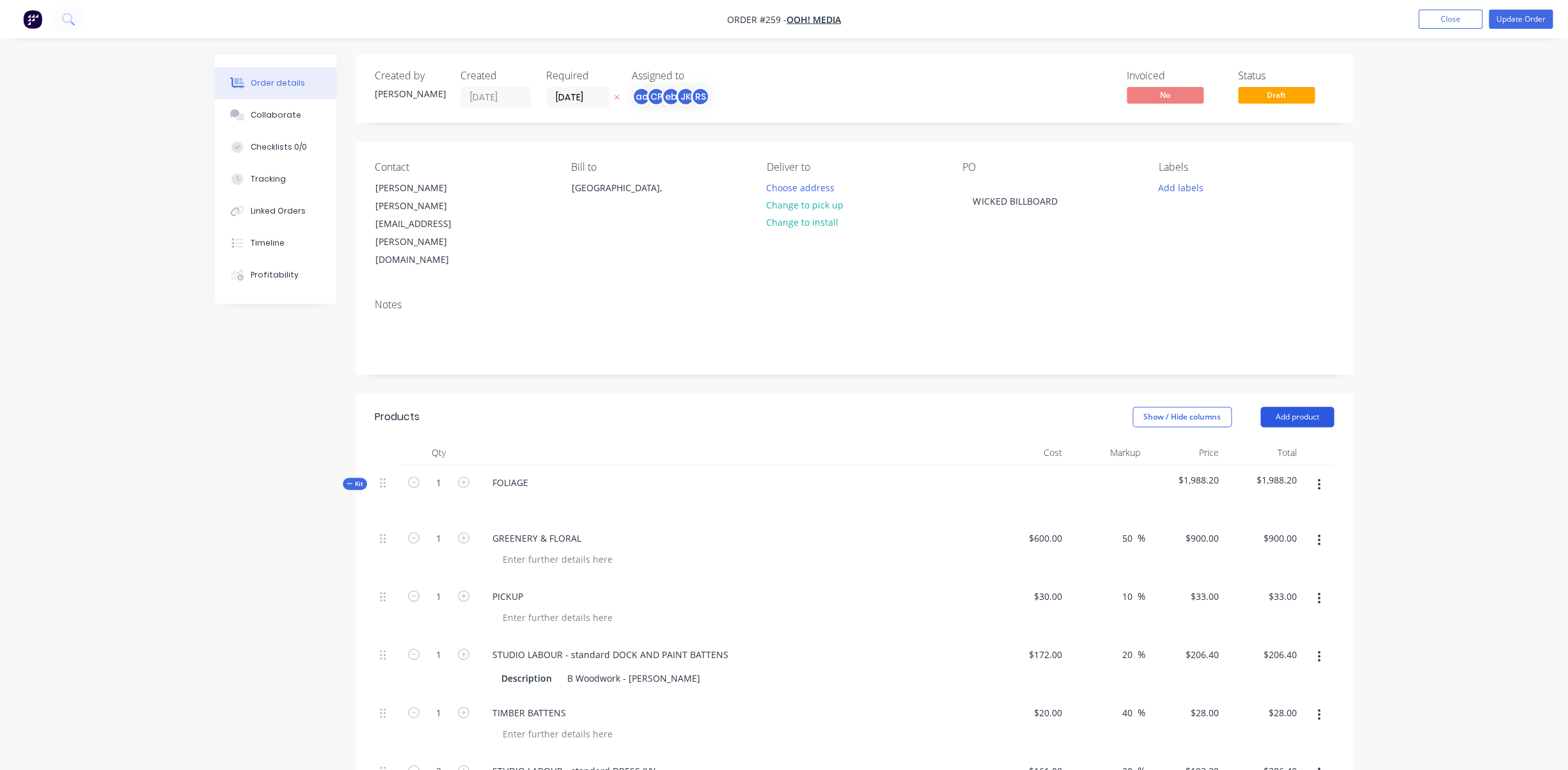
click at [1292, 407] on button "Add product" at bounding box center [1296, 417] width 73 height 21
click at [1246, 440] on div "Product catalogue" at bounding box center [1273, 449] width 99 height 18
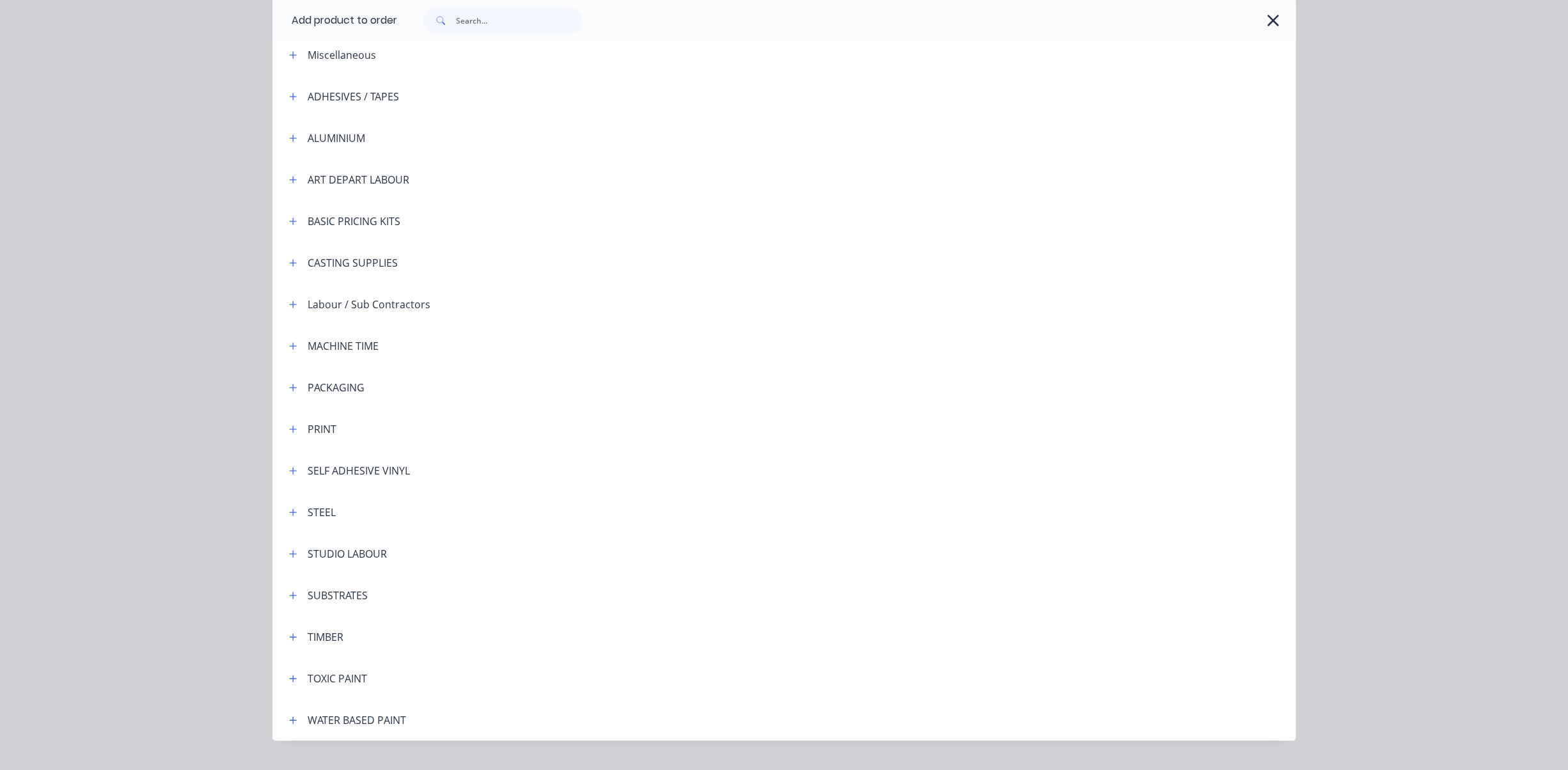
scroll to position [92, 0]
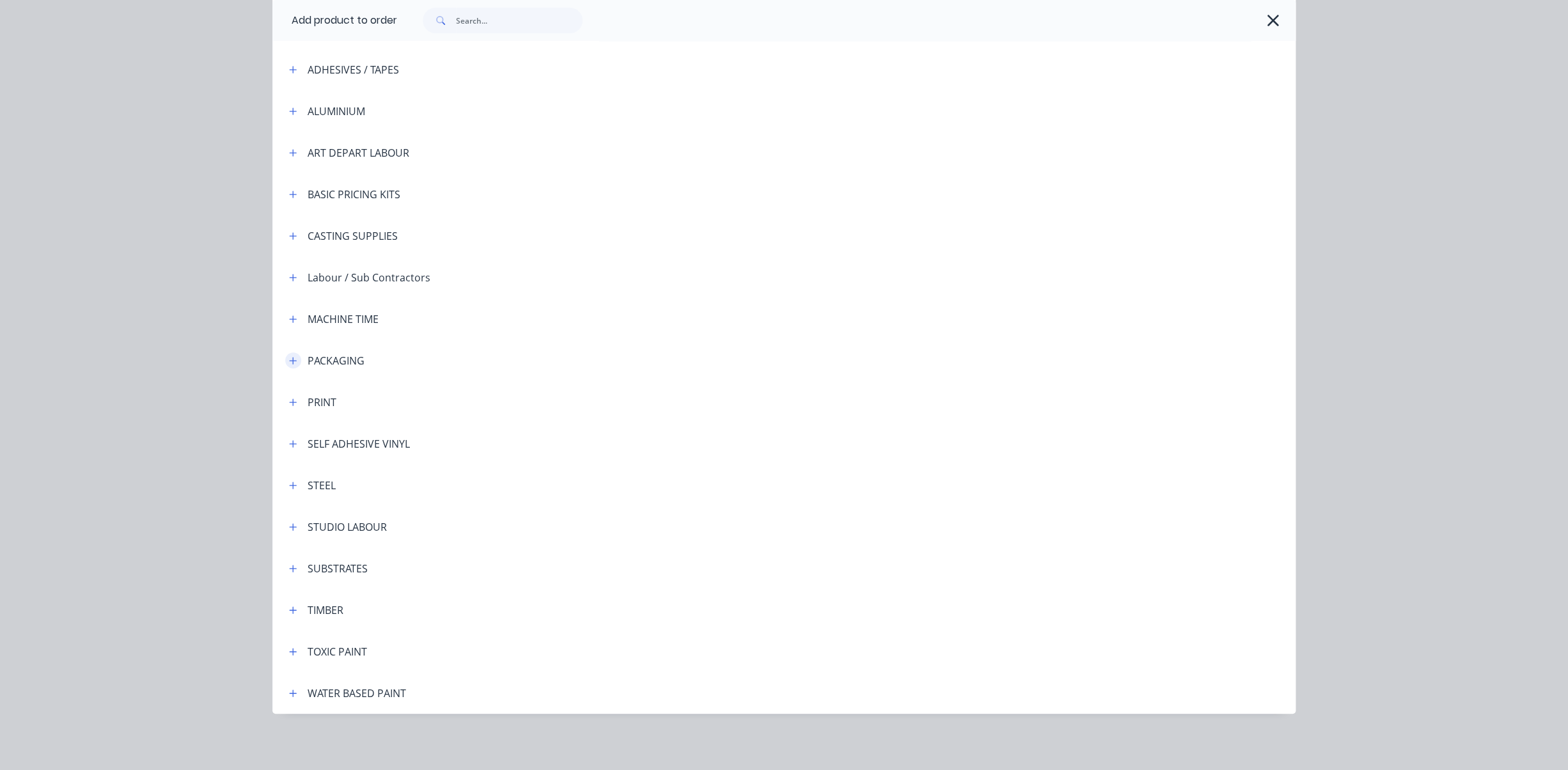
click at [293, 360] on icon "button" at bounding box center [293, 361] width 7 height 7
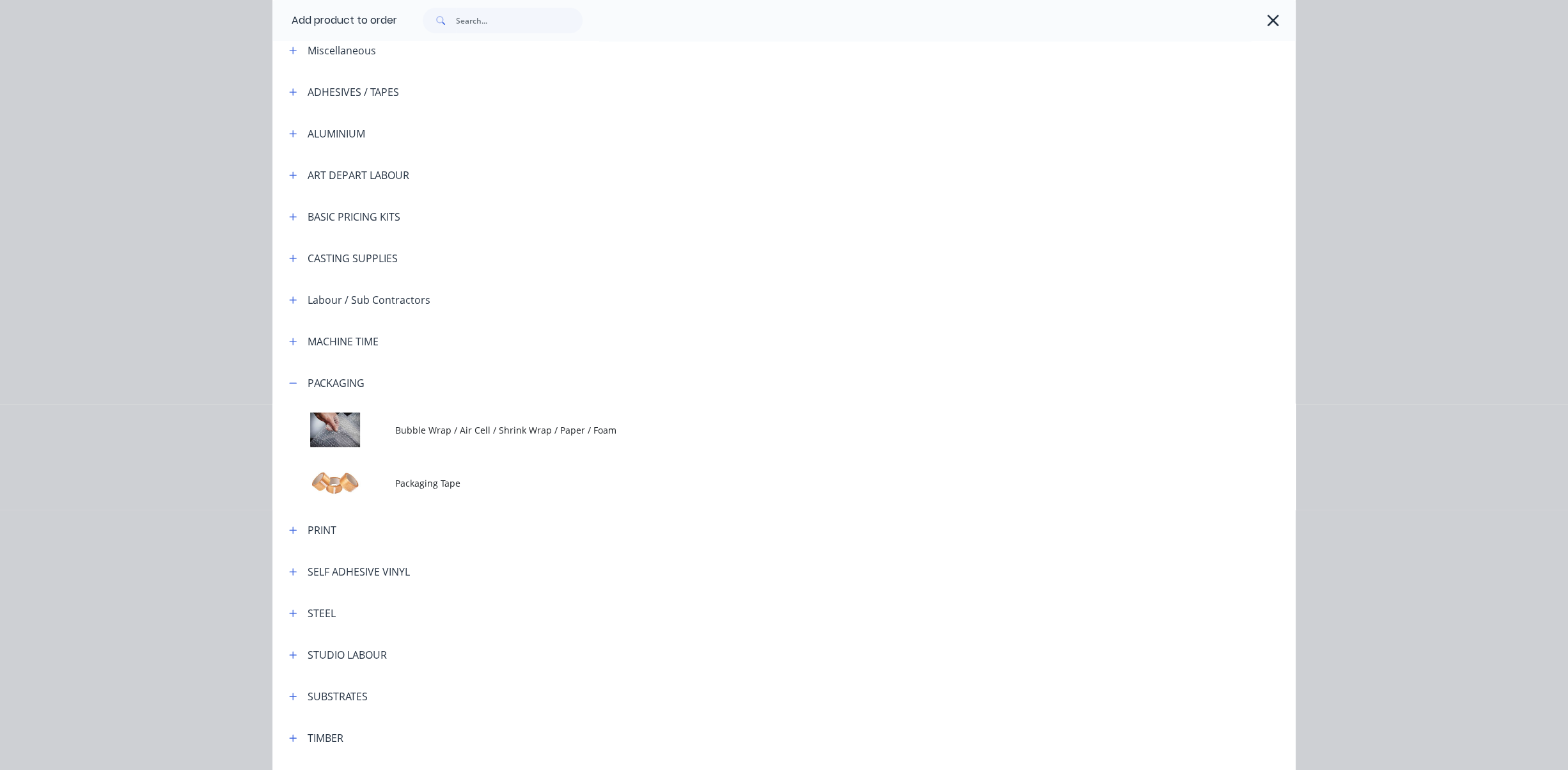
scroll to position [0, 0]
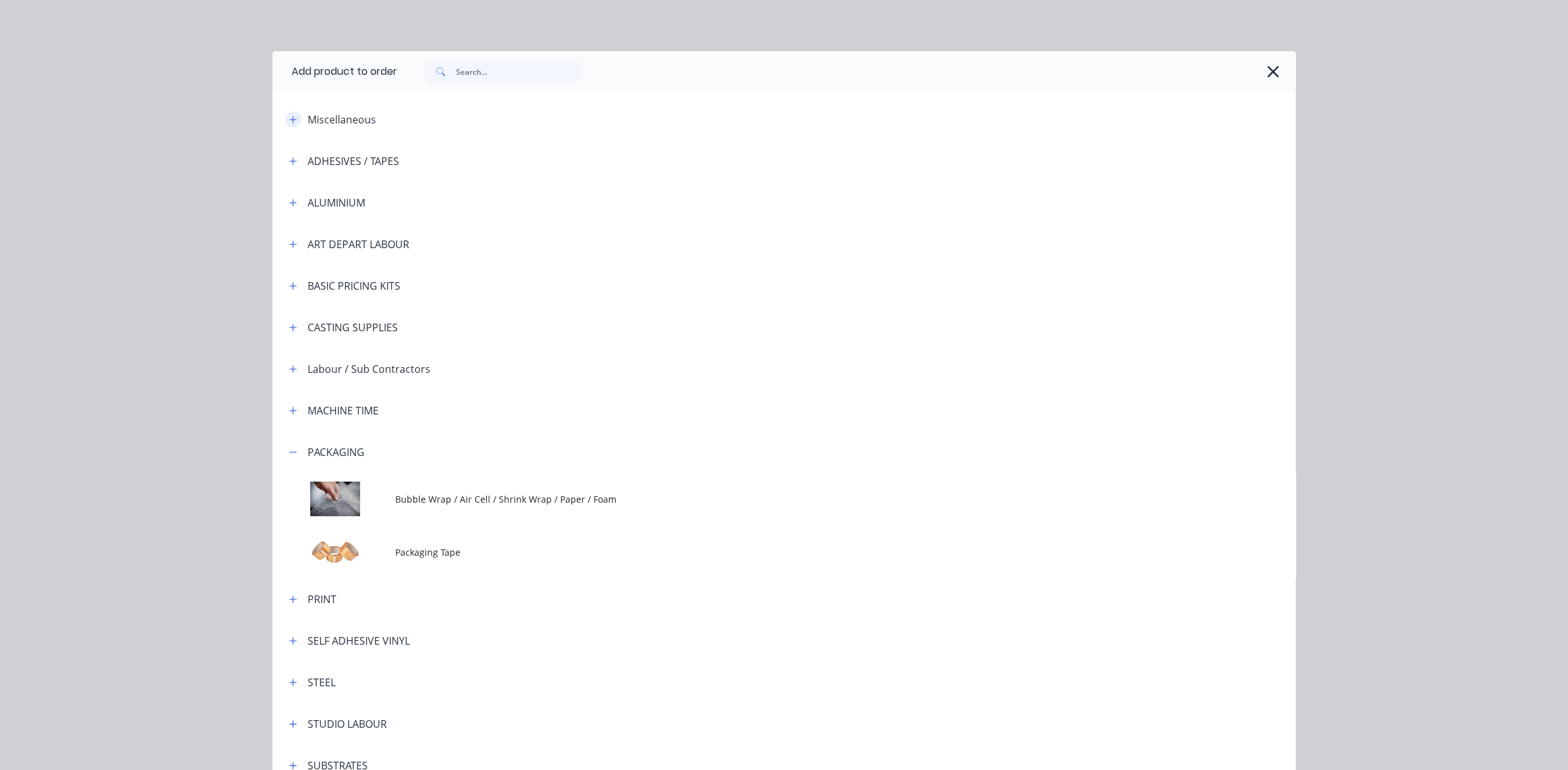
click at [291, 118] on icon "button" at bounding box center [292, 119] width 8 height 9
click at [295, 118] on icon "button" at bounding box center [292, 119] width 8 height 9
click at [348, 122] on div "Miscellaneous" at bounding box center [342, 120] width 68 height 15
click at [1274, 66] on icon "button" at bounding box center [1273, 72] width 14 height 18
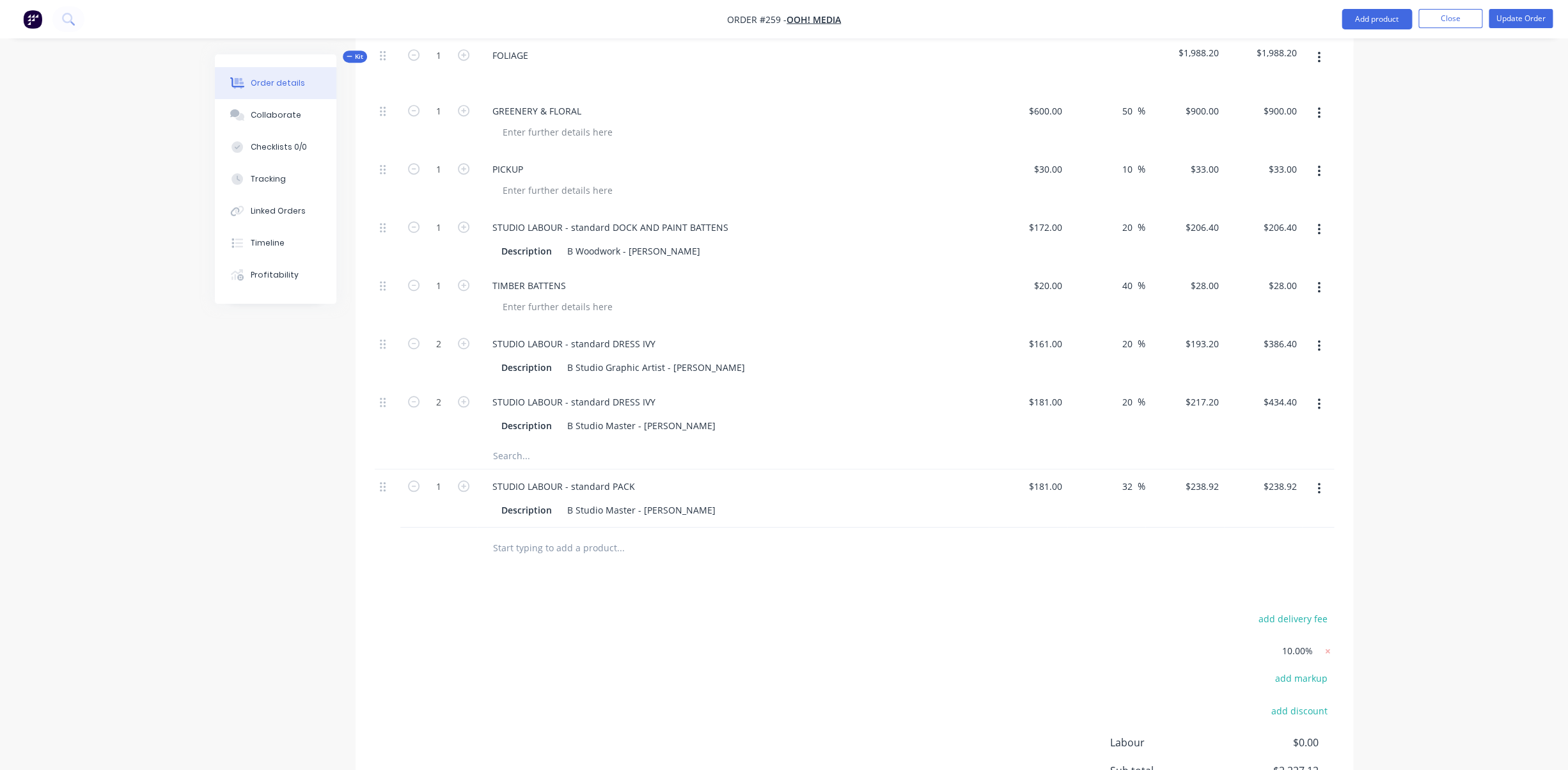
scroll to position [461, 0]
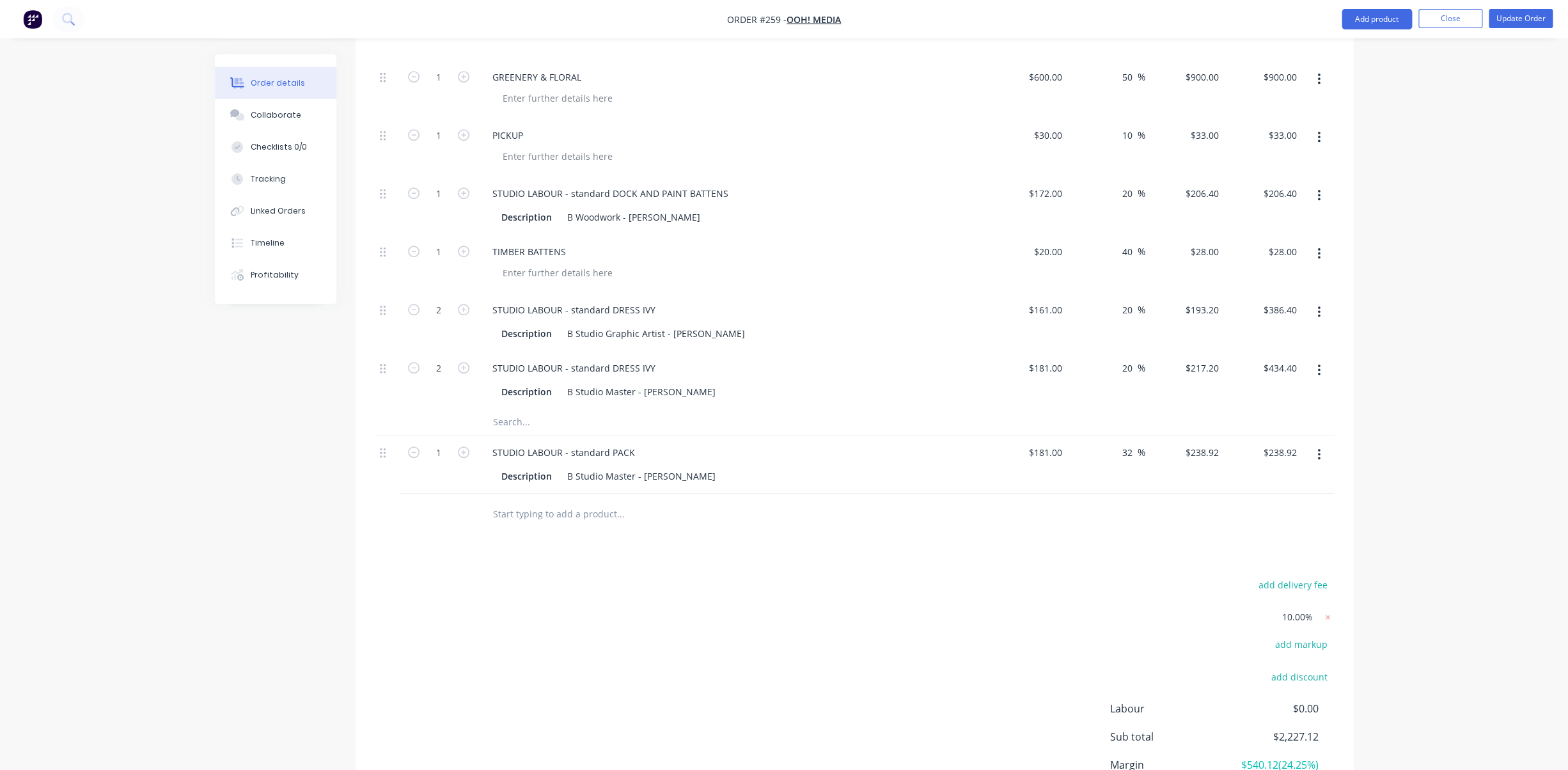
click at [514, 502] on input "text" at bounding box center [620, 514] width 256 height 25
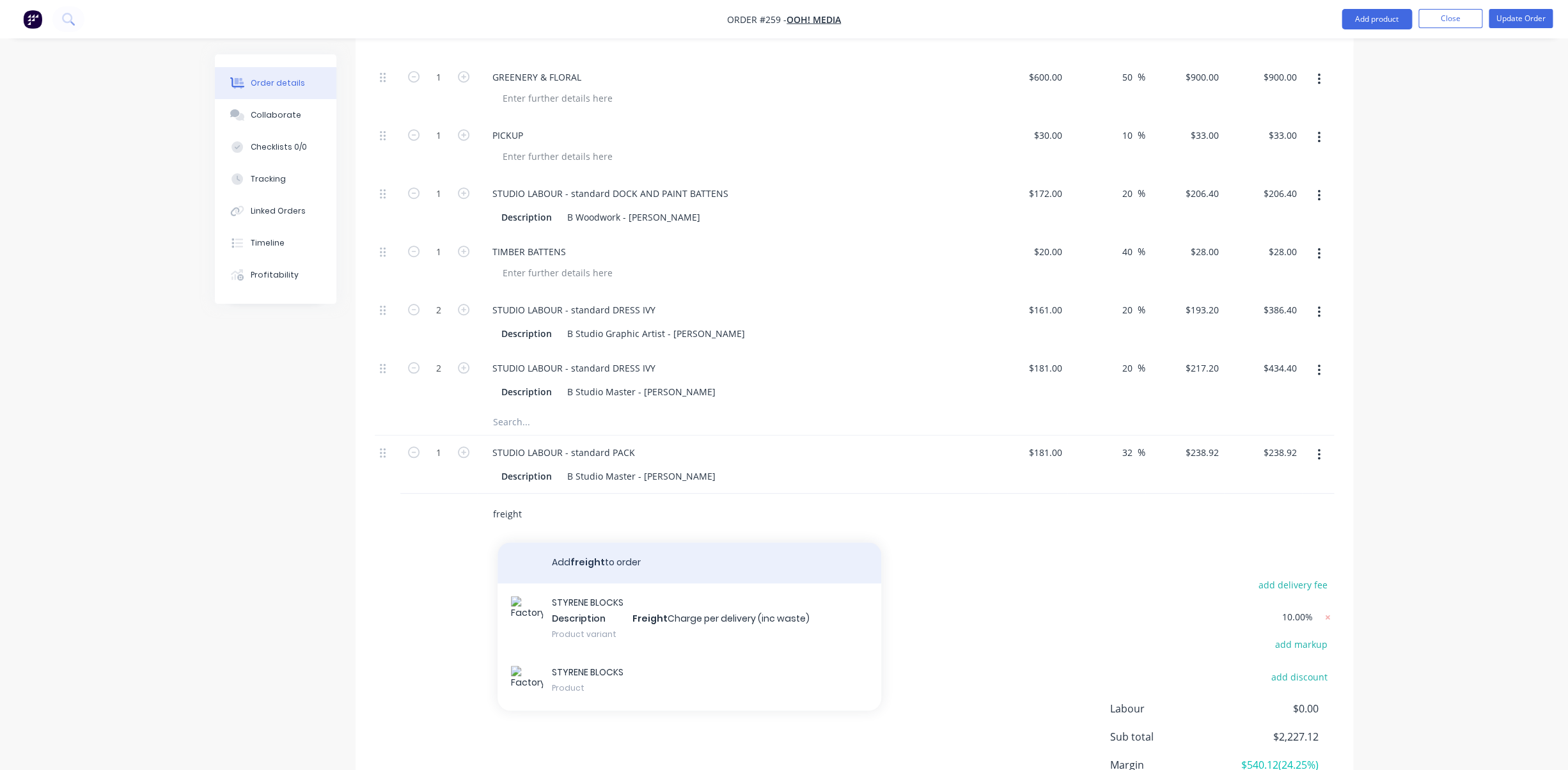
type input "freight"
click at [569, 543] on button "Add freight to order" at bounding box center [689, 563] width 384 height 41
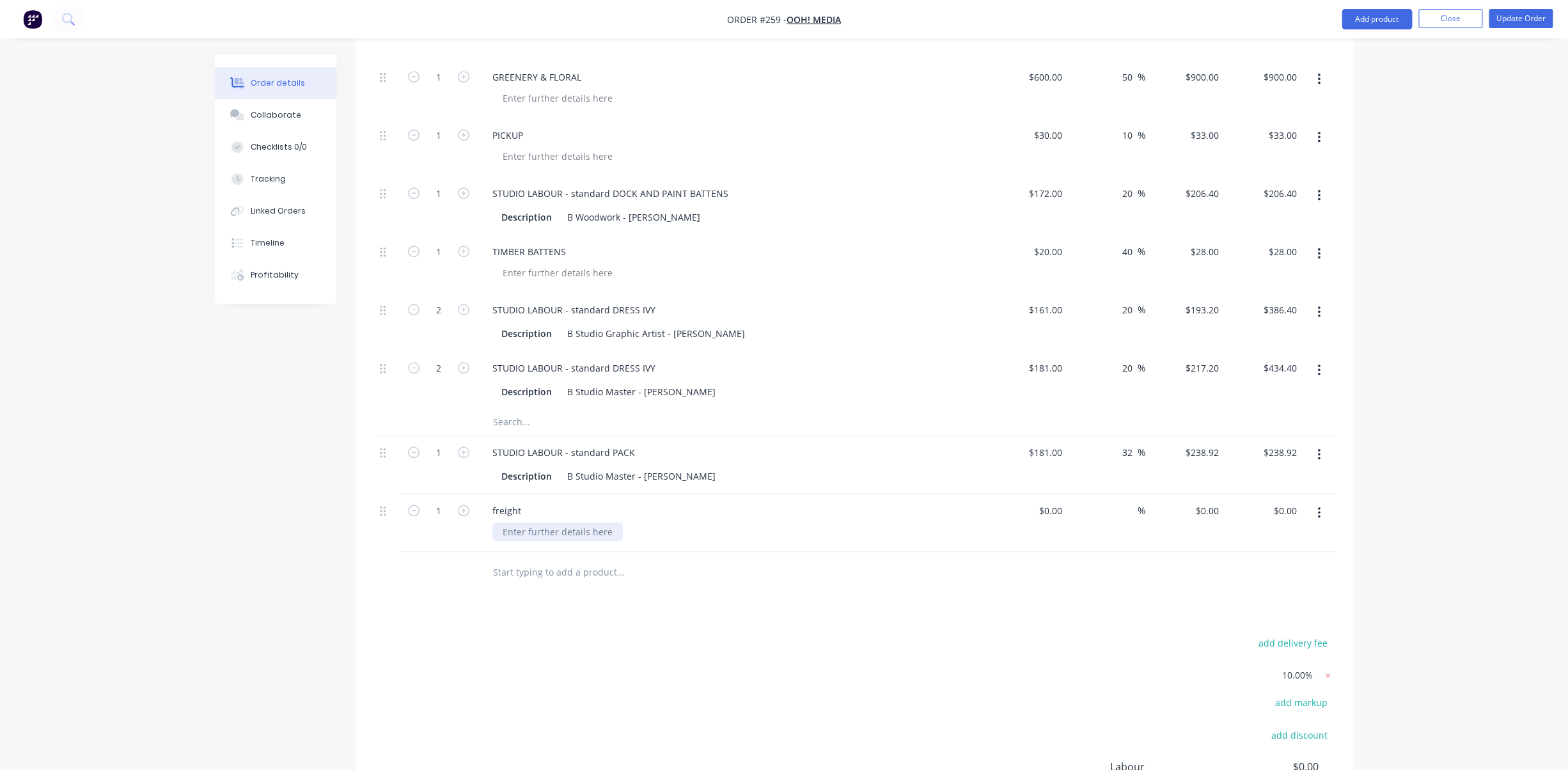
click at [572, 523] on div at bounding box center [558, 532] width 131 height 18
click at [1055, 502] on input at bounding box center [1052, 511] width 29 height 18
type input "$1,500.00"
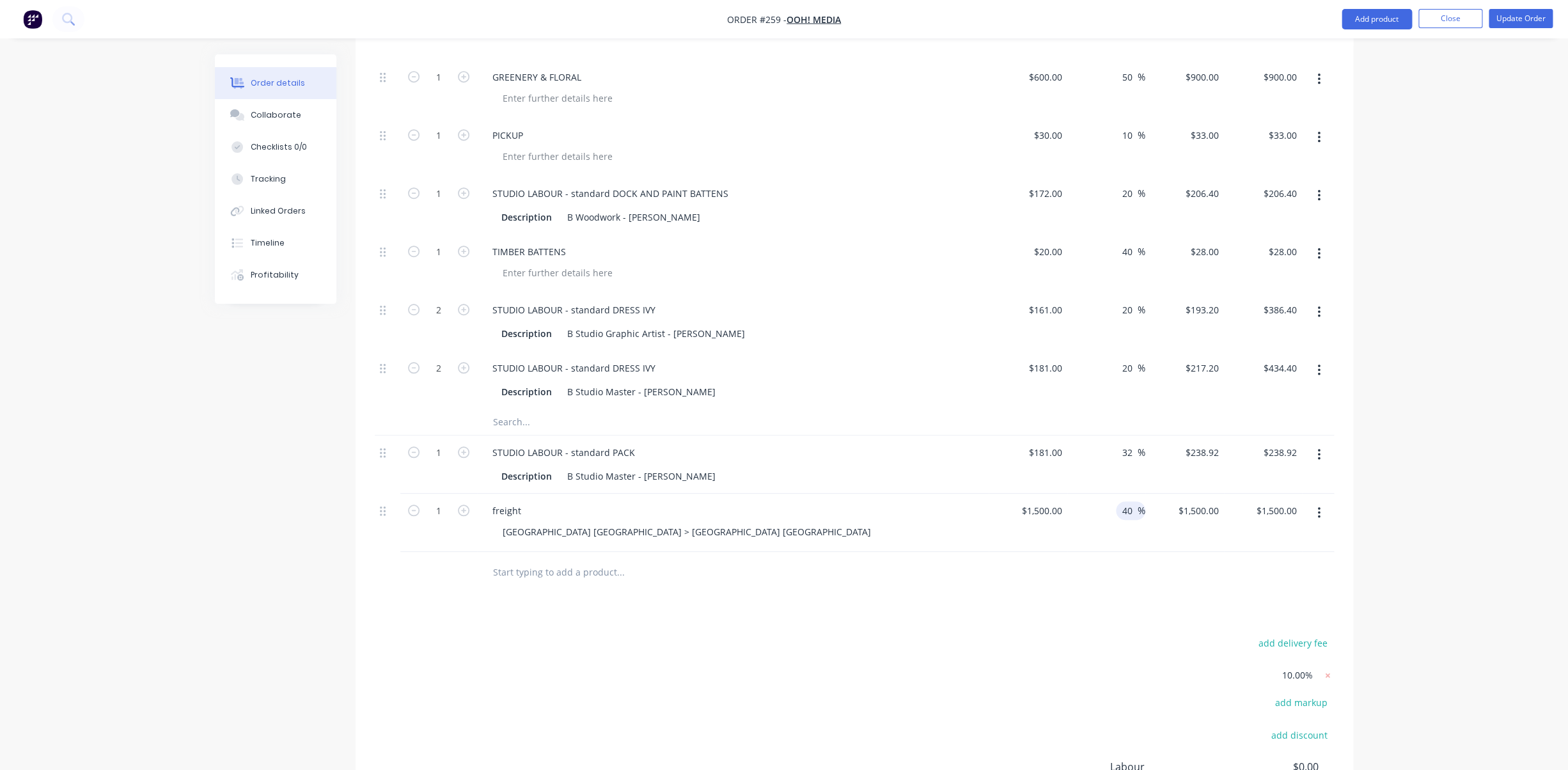
type input "40"
type input "2100"
type input "$2,100.00"
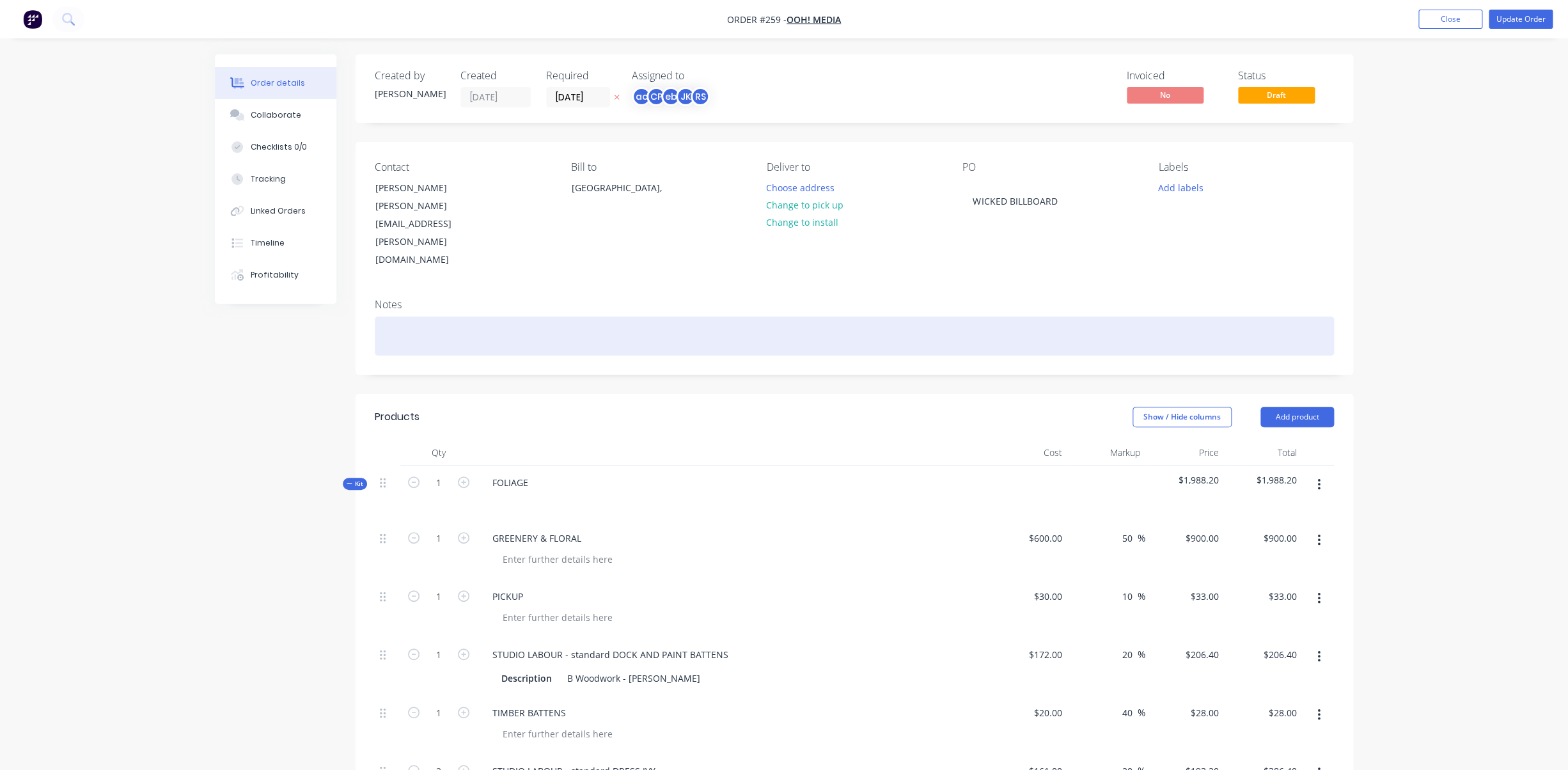
scroll to position [2, 0]
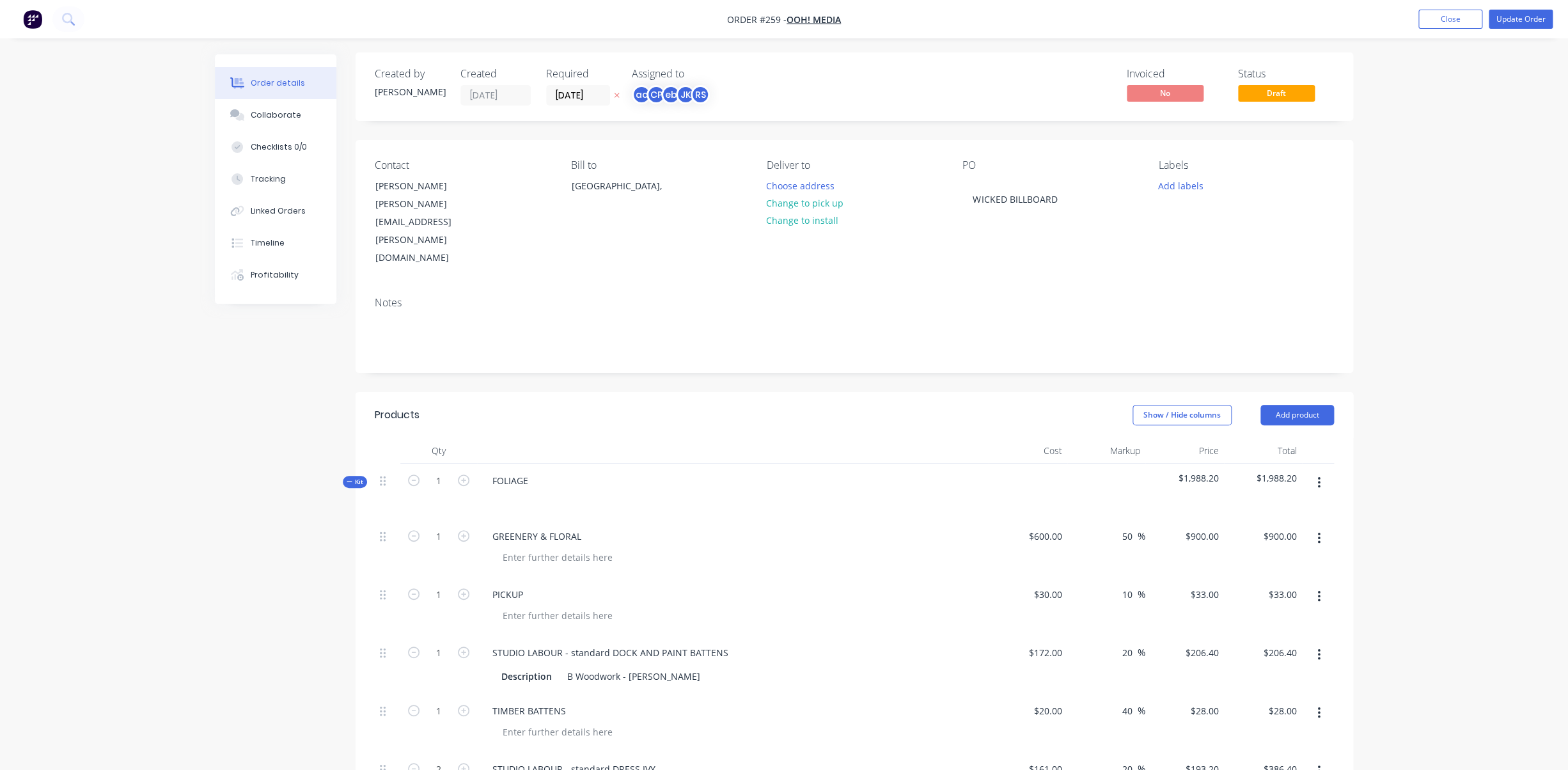
type input "$2,100.00"
click at [617, 94] on icon at bounding box center [616, 95] width 5 height 5
click at [594, 94] on input at bounding box center [581, 95] width 69 height 19
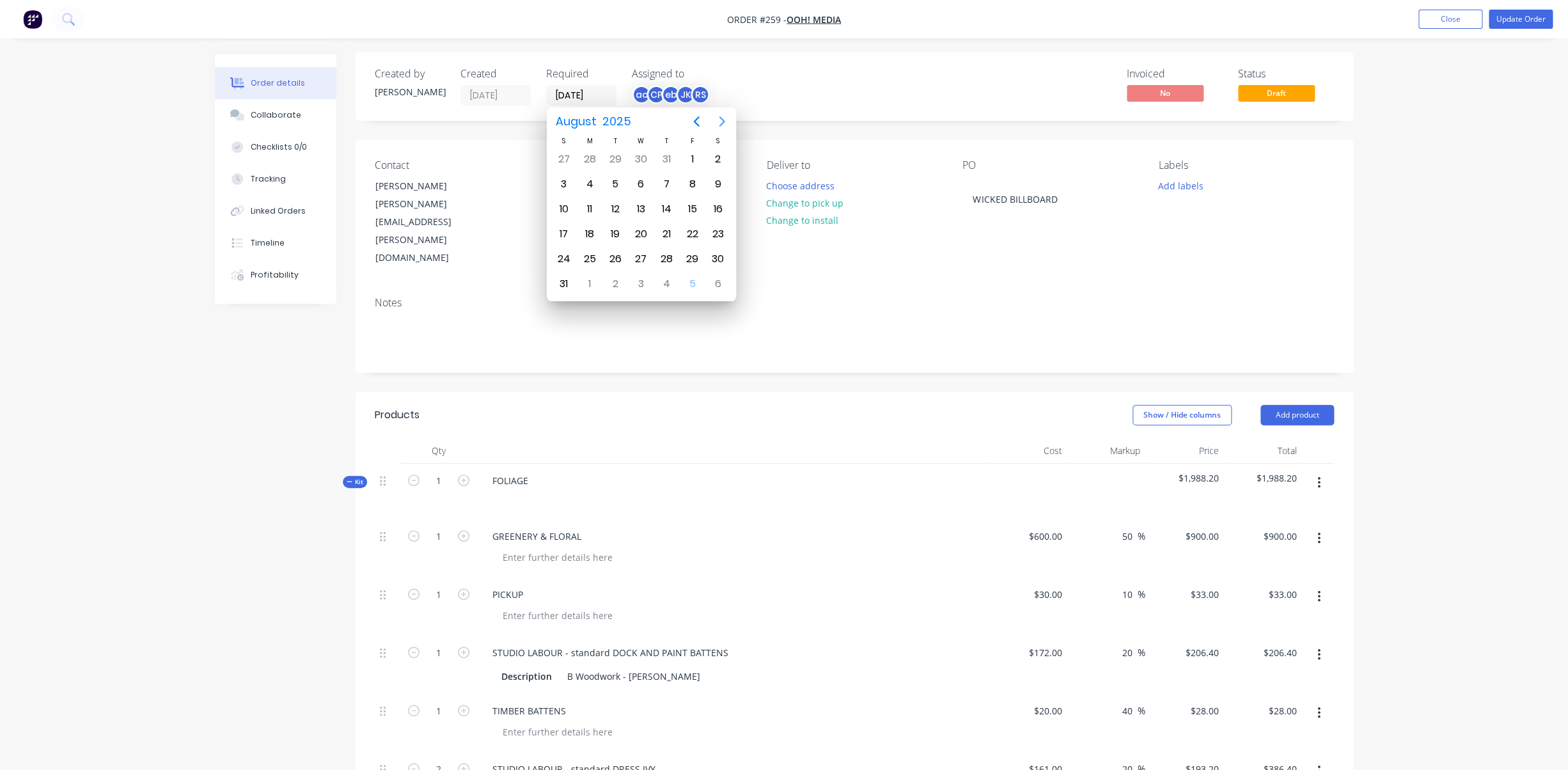
click at [727, 120] on icon "Next page" at bounding box center [722, 121] width 15 height 15
click at [592, 233] on div "17" at bounding box center [590, 234] width 19 height 19
type input "17/11/25"
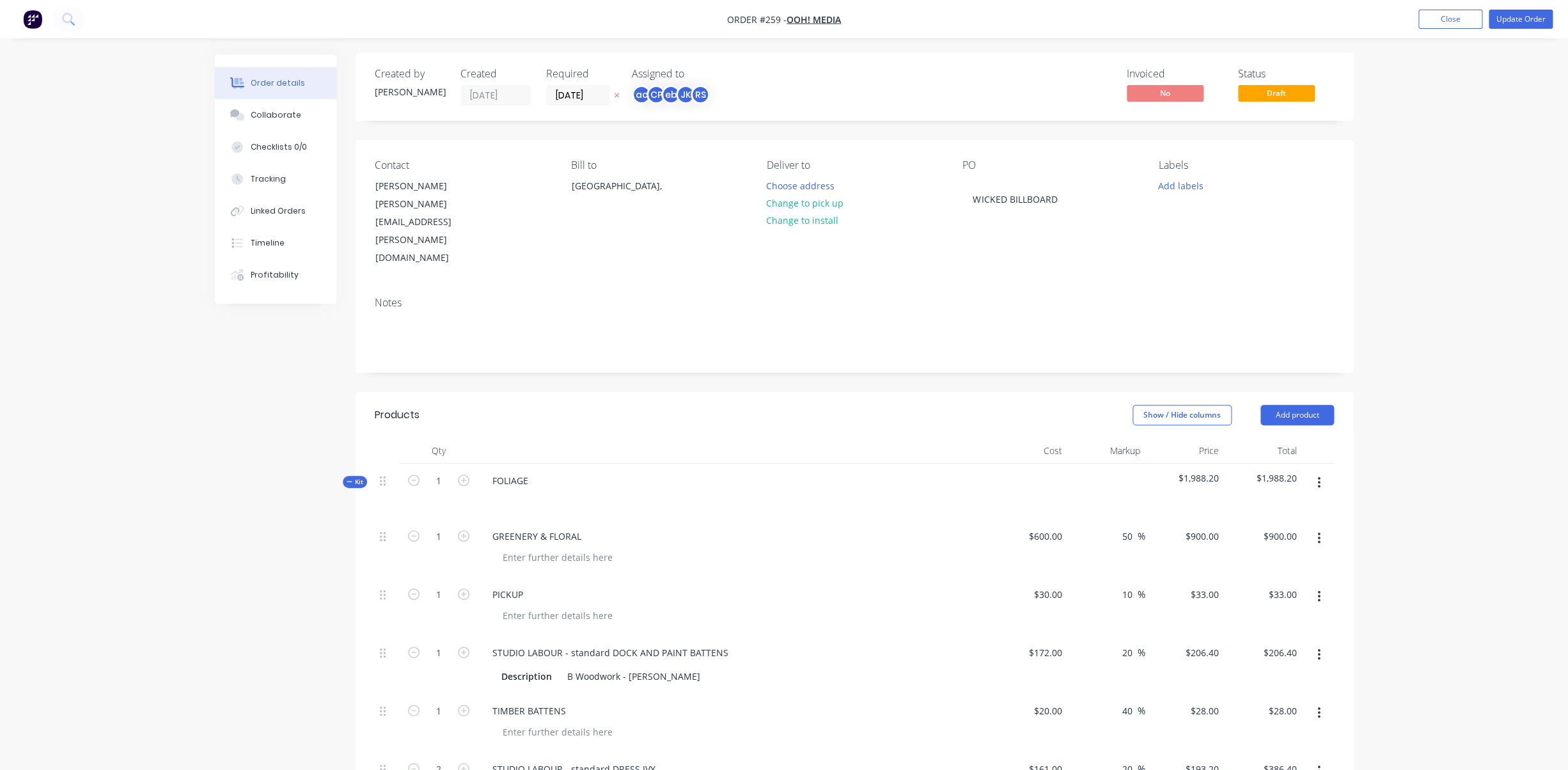
click at [397, 90] on div "[PERSON_NAME]" at bounding box center [410, 92] width 70 height 14
click at [395, 92] on div "[PERSON_NAME]" at bounding box center [410, 92] width 70 height 14
click at [390, 92] on div "[PERSON_NAME]" at bounding box center [410, 92] width 70 height 14
click at [719, 94] on div "ac CP eb JK RS" at bounding box center [695, 94] width 128 height 19
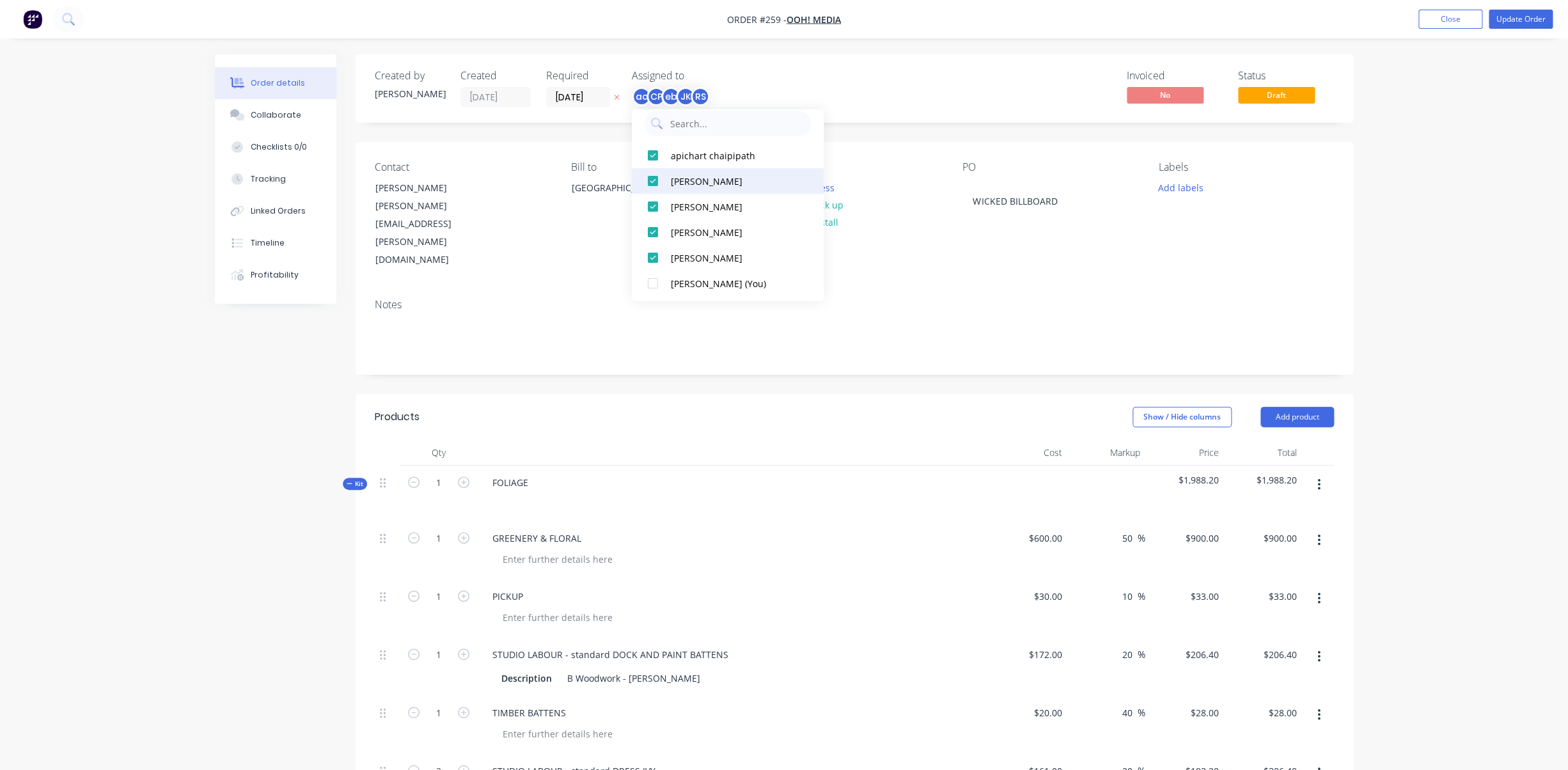
scroll to position [0, 0]
click at [653, 170] on div at bounding box center [653, 166] width 25 height 25
click at [655, 168] on div at bounding box center [653, 166] width 25 height 25
click at [655, 168] on div at bounding box center [653, 166] width 25 height 25
click at [654, 168] on div at bounding box center [653, 166] width 25 height 25
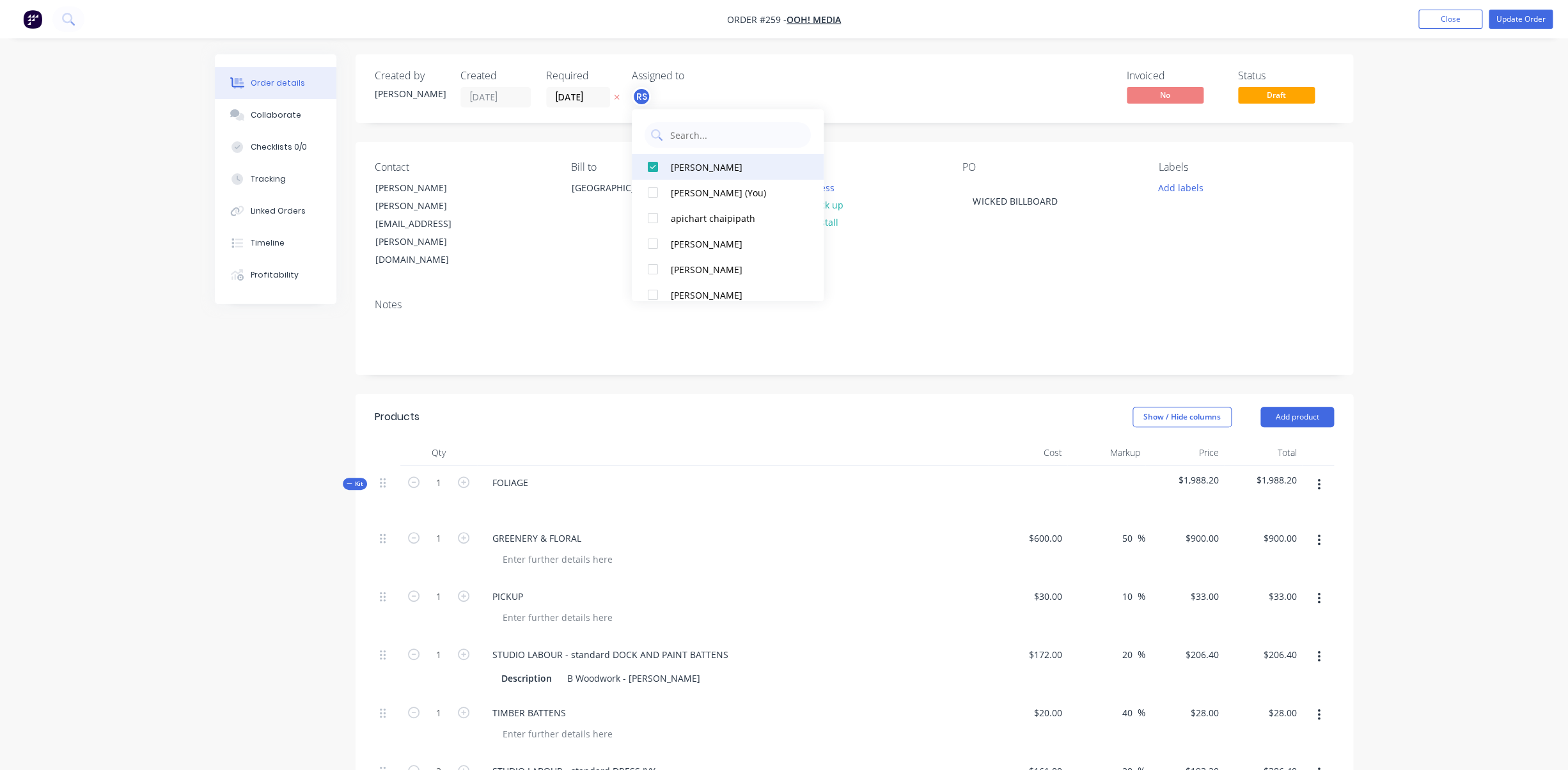
click at [653, 168] on div at bounding box center [653, 166] width 25 height 25
click at [653, 170] on div at bounding box center [653, 166] width 25 height 25
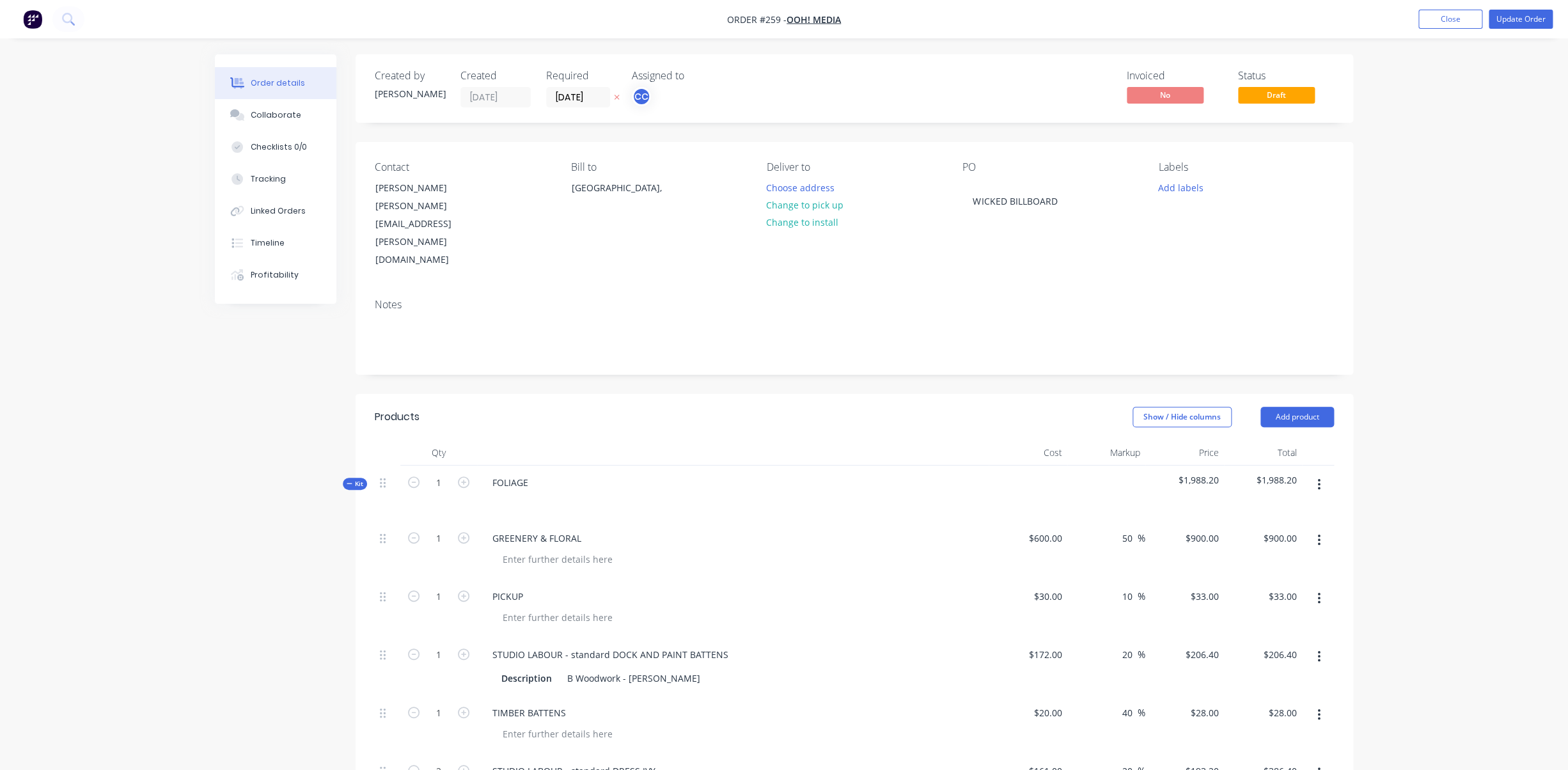
drag, startPoint x: 1443, startPoint y: 124, endPoint x: 1477, endPoint y: 68, distance: 65.5
click at [1443, 124] on div "Order details Collaborate Checklists 0/0 Tracking Linked Orders Timeline Profit…" at bounding box center [784, 704] width 1568 height 1407
click at [1506, 18] on button "Update Order" at bounding box center [1520, 19] width 64 height 19
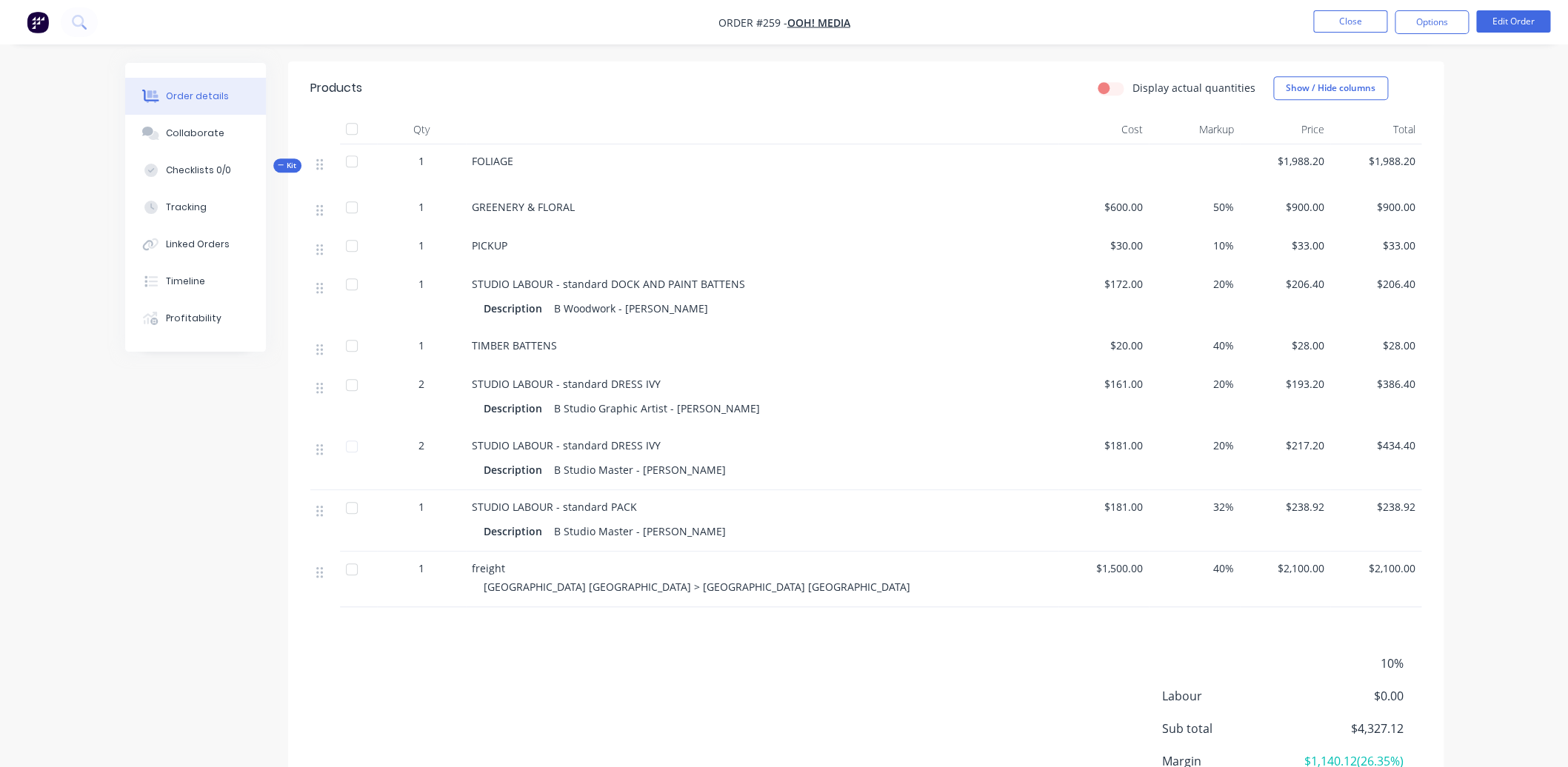
scroll to position [354, 0]
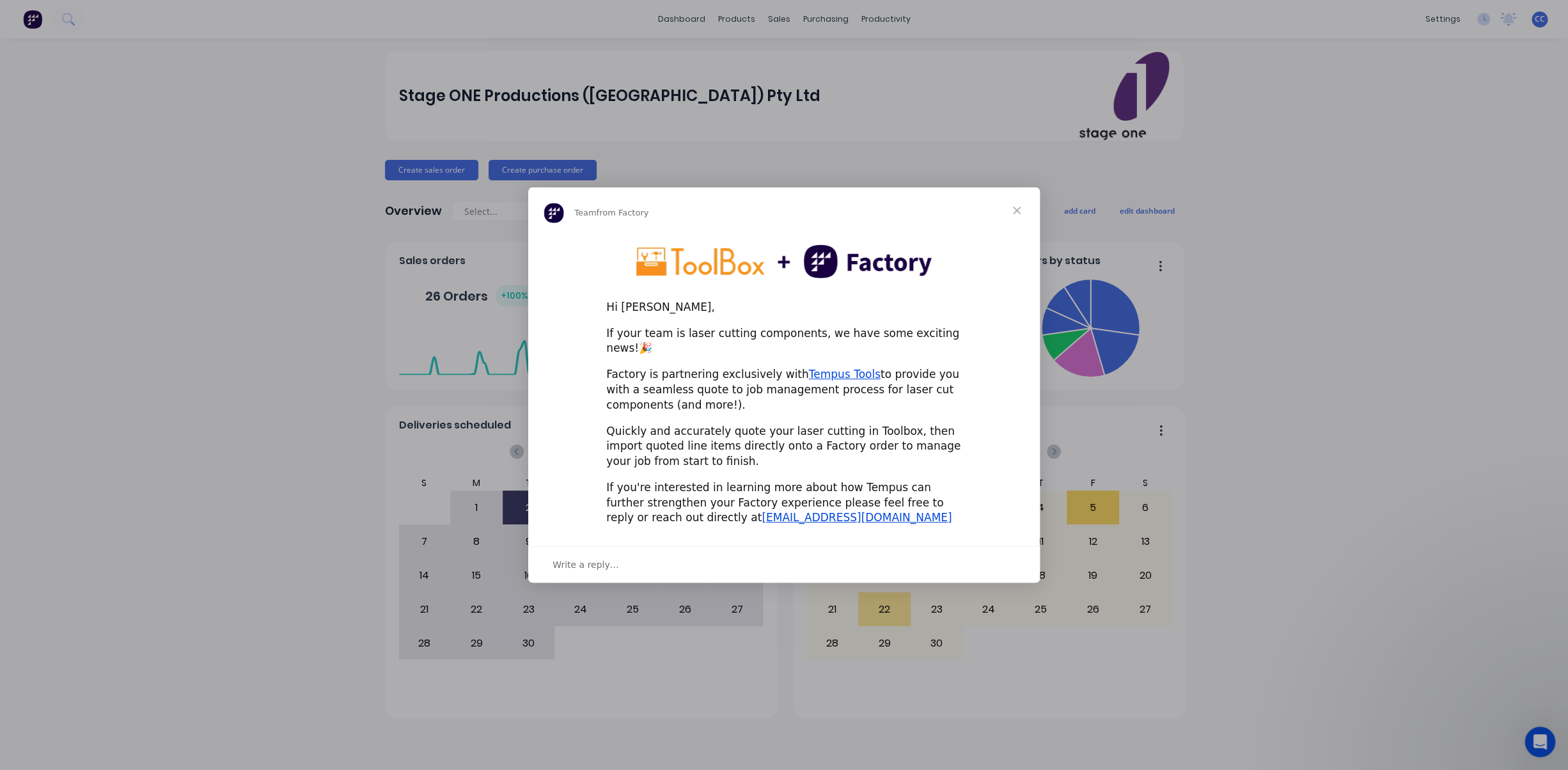
click at [1017, 219] on span "Close" at bounding box center [1016, 210] width 46 height 46
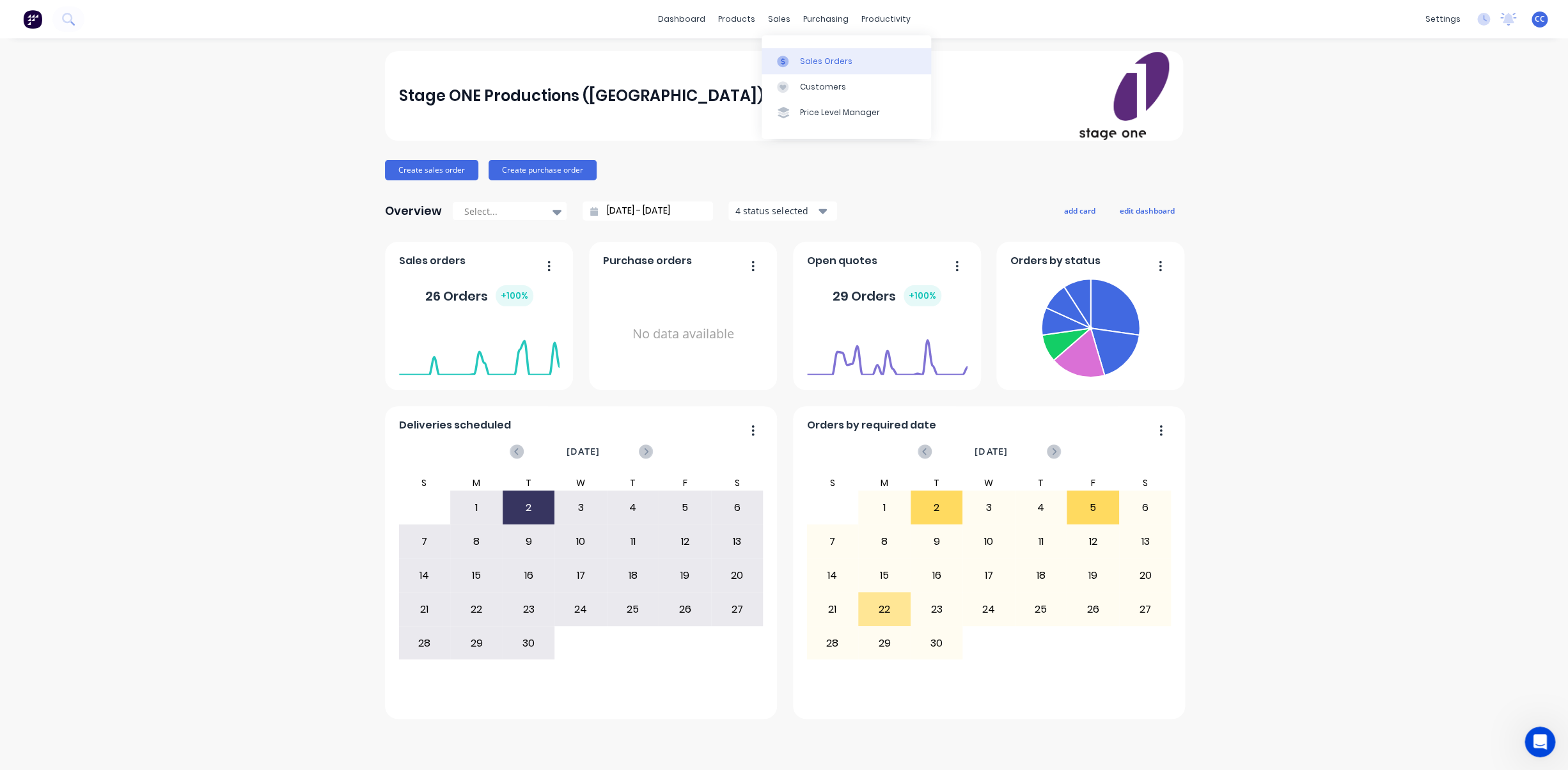
click at [820, 62] on div "Sales Orders" at bounding box center [826, 61] width 53 height 12
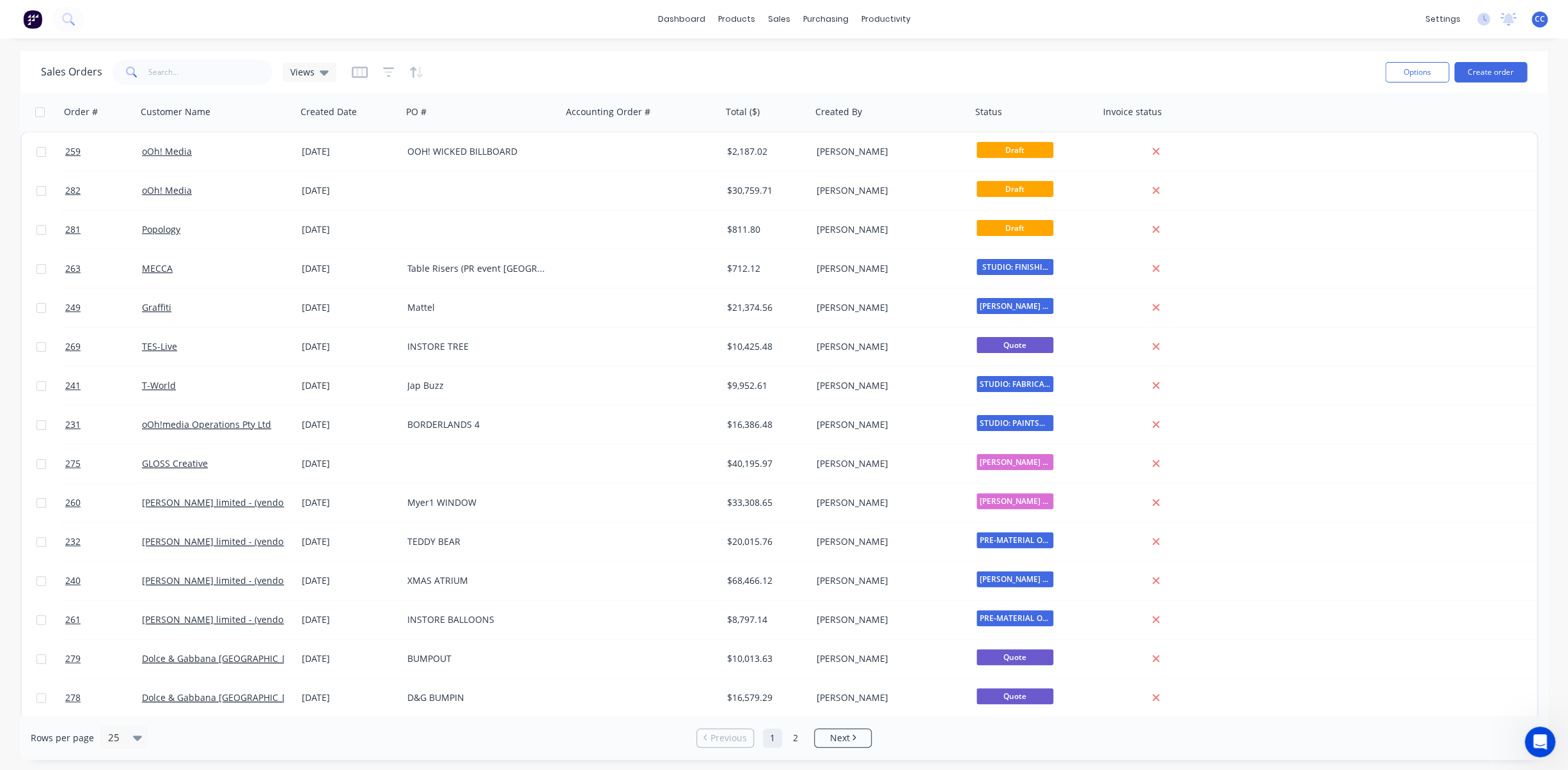
click at [87, 13] on div "dashboard products sales purchasing productivity dashboard products Product Cat…" at bounding box center [784, 19] width 1568 height 38
click at [68, 18] on icon at bounding box center [68, 19] width 12 height 12
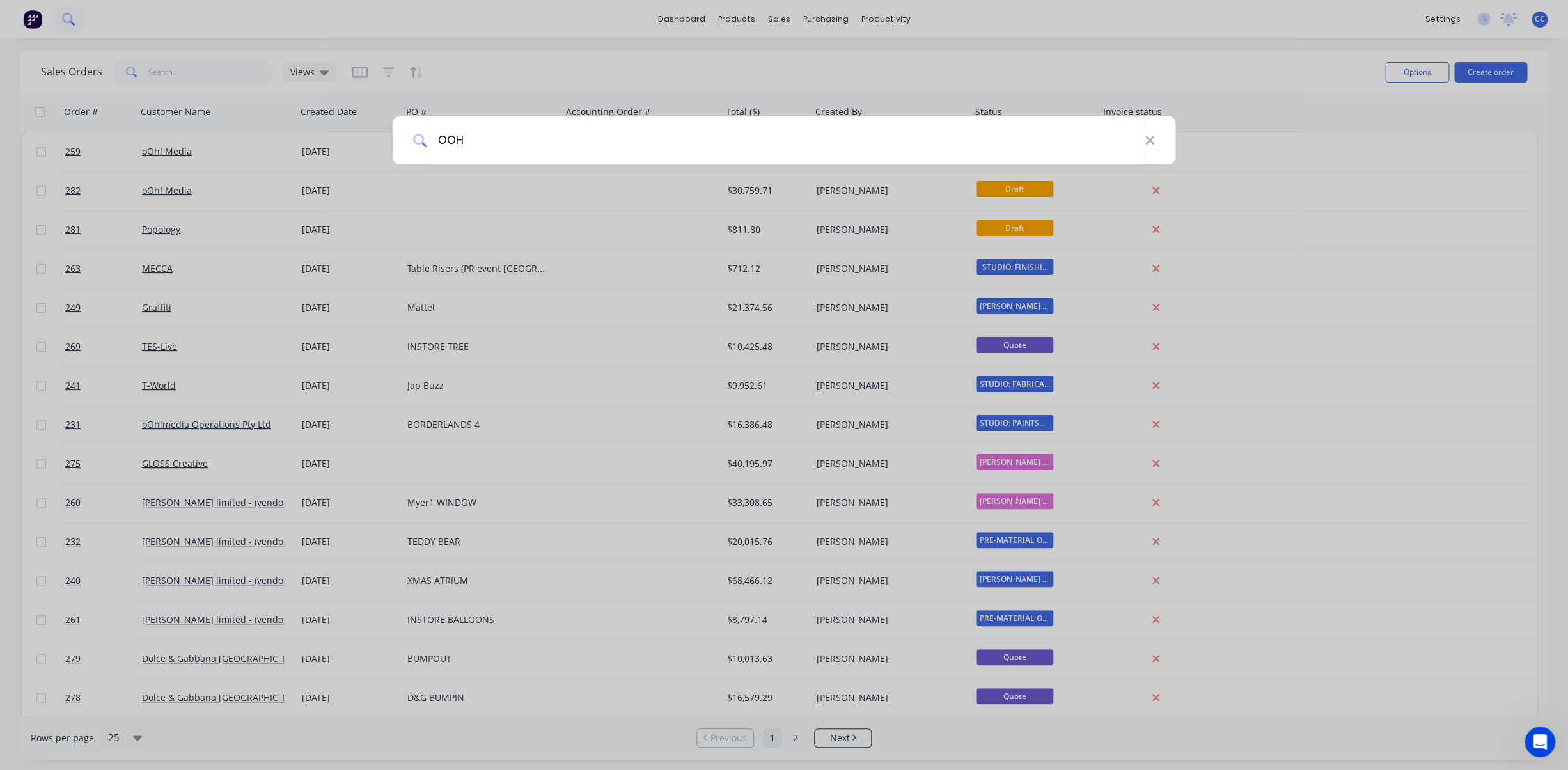
type input "OOH"
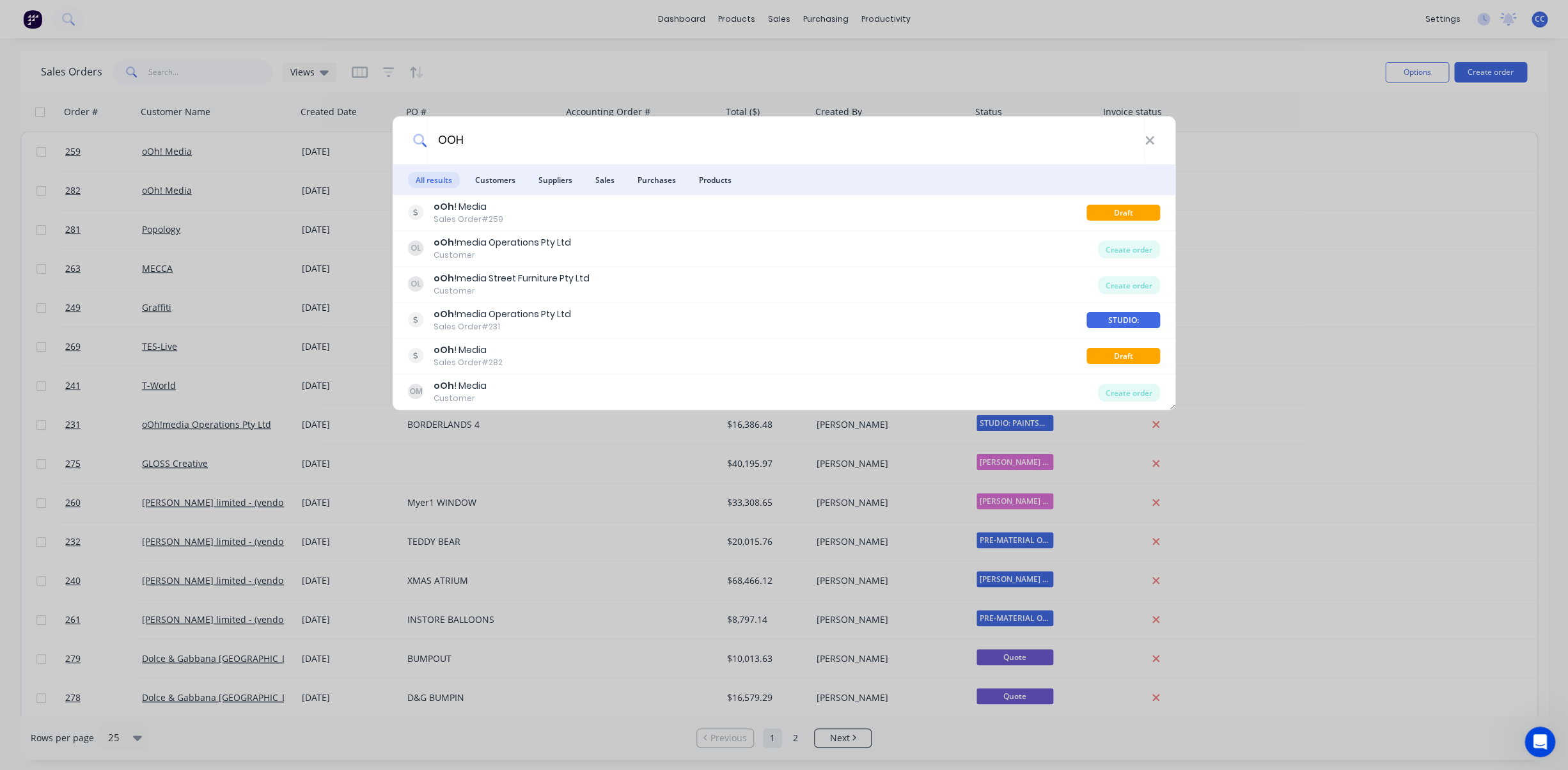
click at [514, 54] on div "OOH All results Customers Suppliers Sales Purchases Products oOh ! Media Sales …" at bounding box center [784, 385] width 1568 height 770
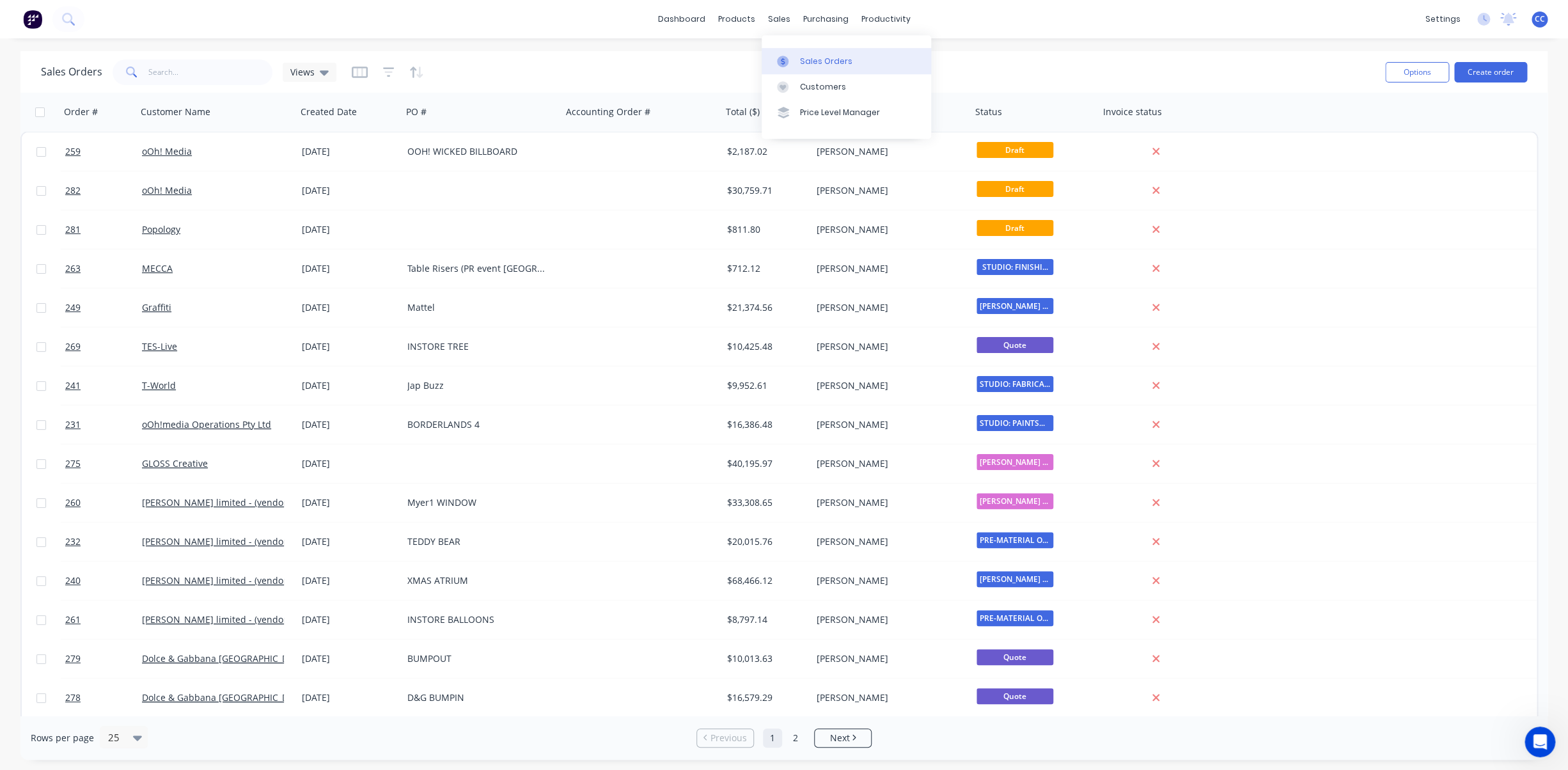
click at [811, 60] on div "Sales Orders" at bounding box center [826, 61] width 53 height 12
click at [191, 73] on input "text" at bounding box center [211, 72] width 125 height 25
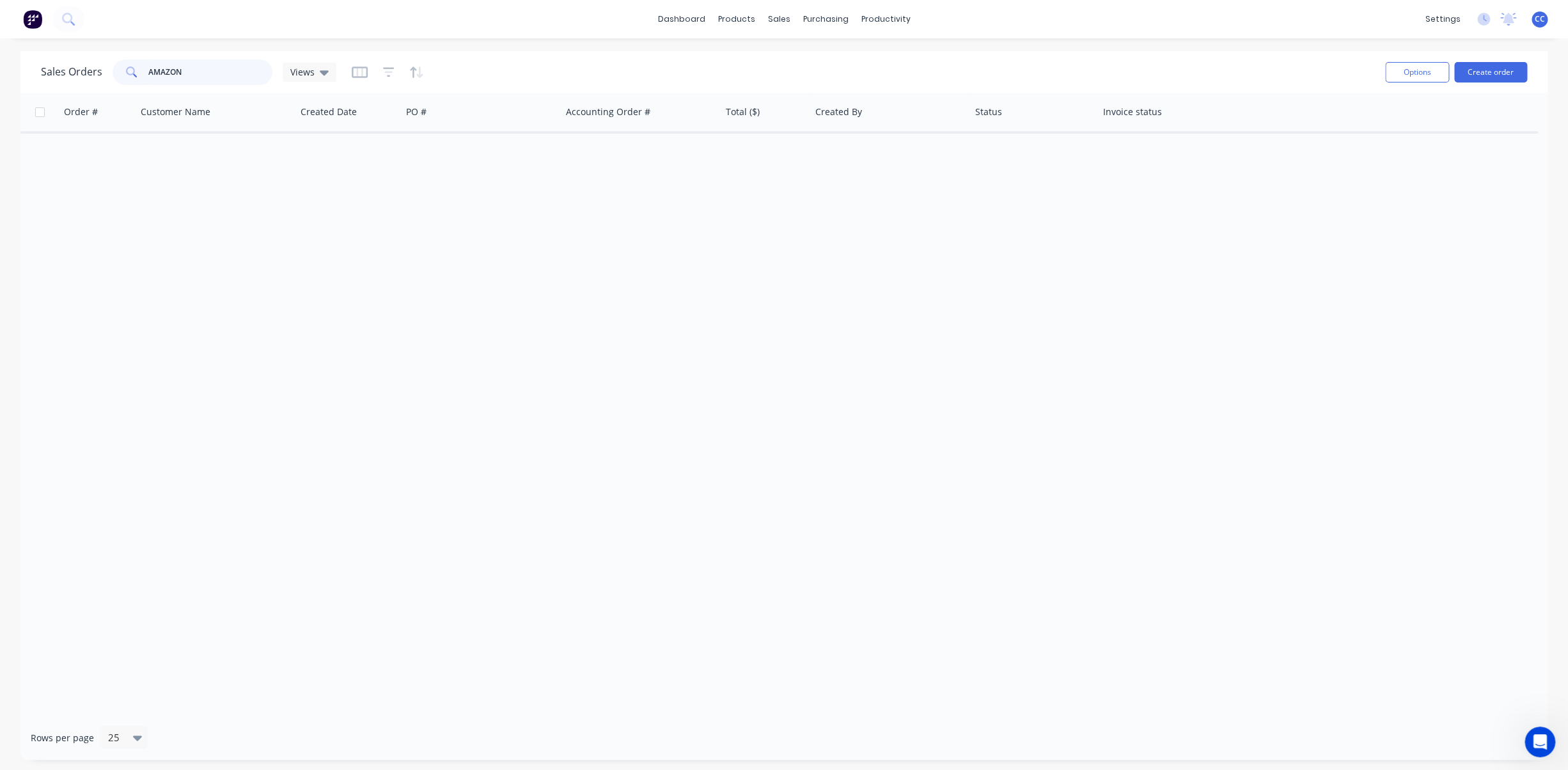
type input "AMAZON"
drag, startPoint x: 199, startPoint y: 73, endPoint x: 114, endPoint y: 68, distance: 85.1
click at [148, 68] on input "AMAZON" at bounding box center [211, 72] width 125 height 25
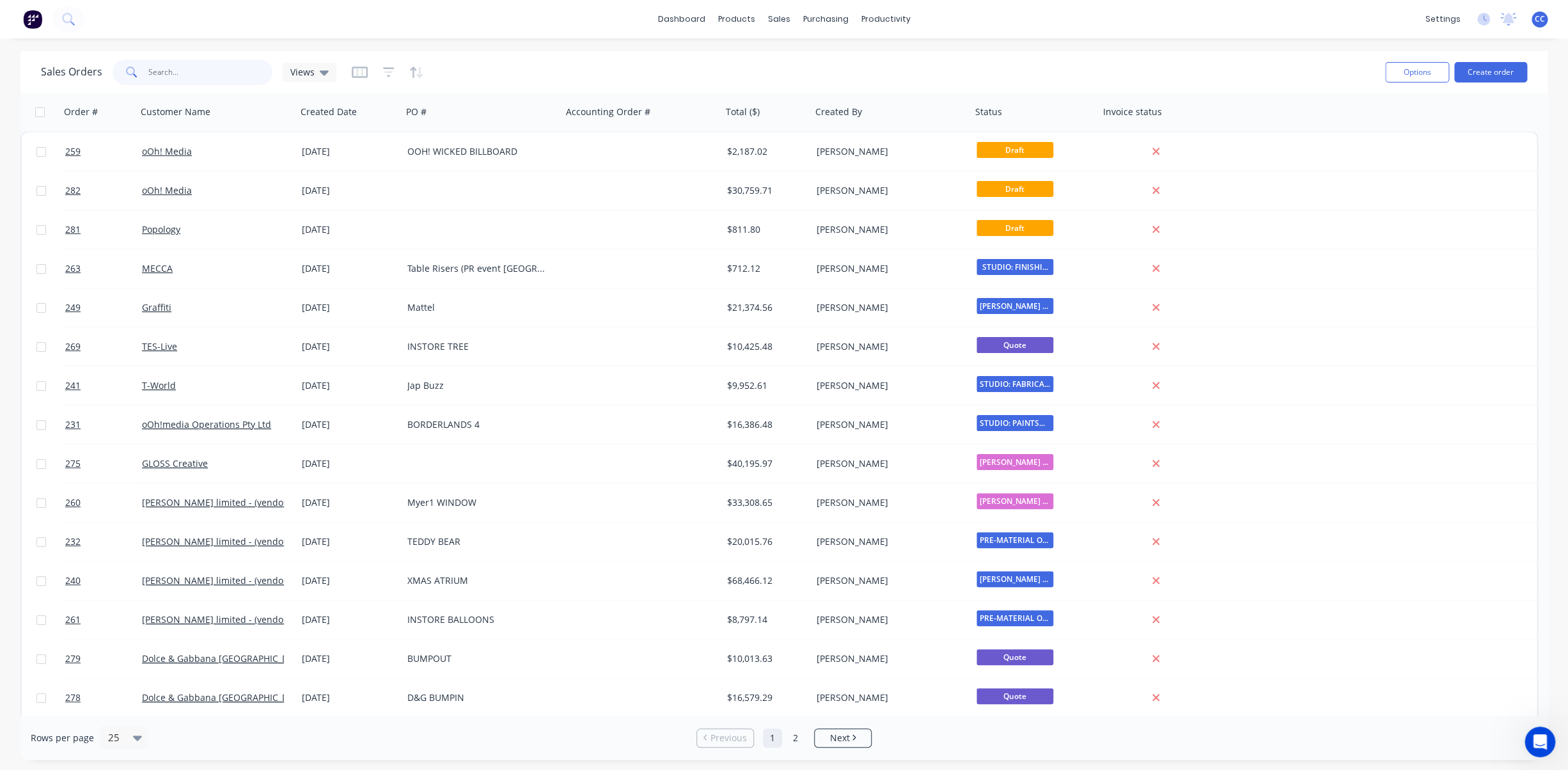
click at [183, 75] on input "text" at bounding box center [211, 72] width 125 height 25
type input "ooh"
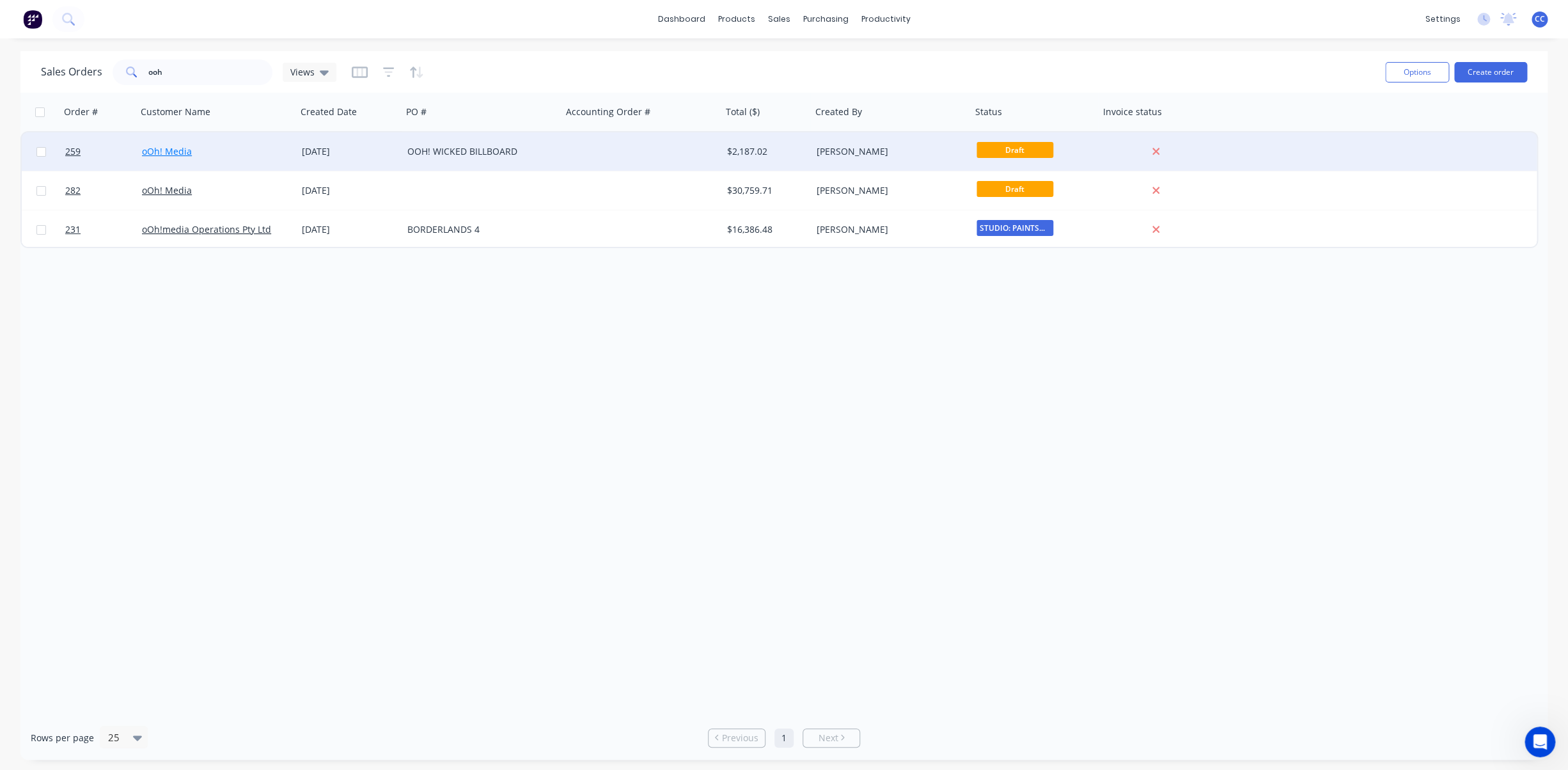
click at [168, 150] on link "oOh! Media" at bounding box center [166, 151] width 50 height 12
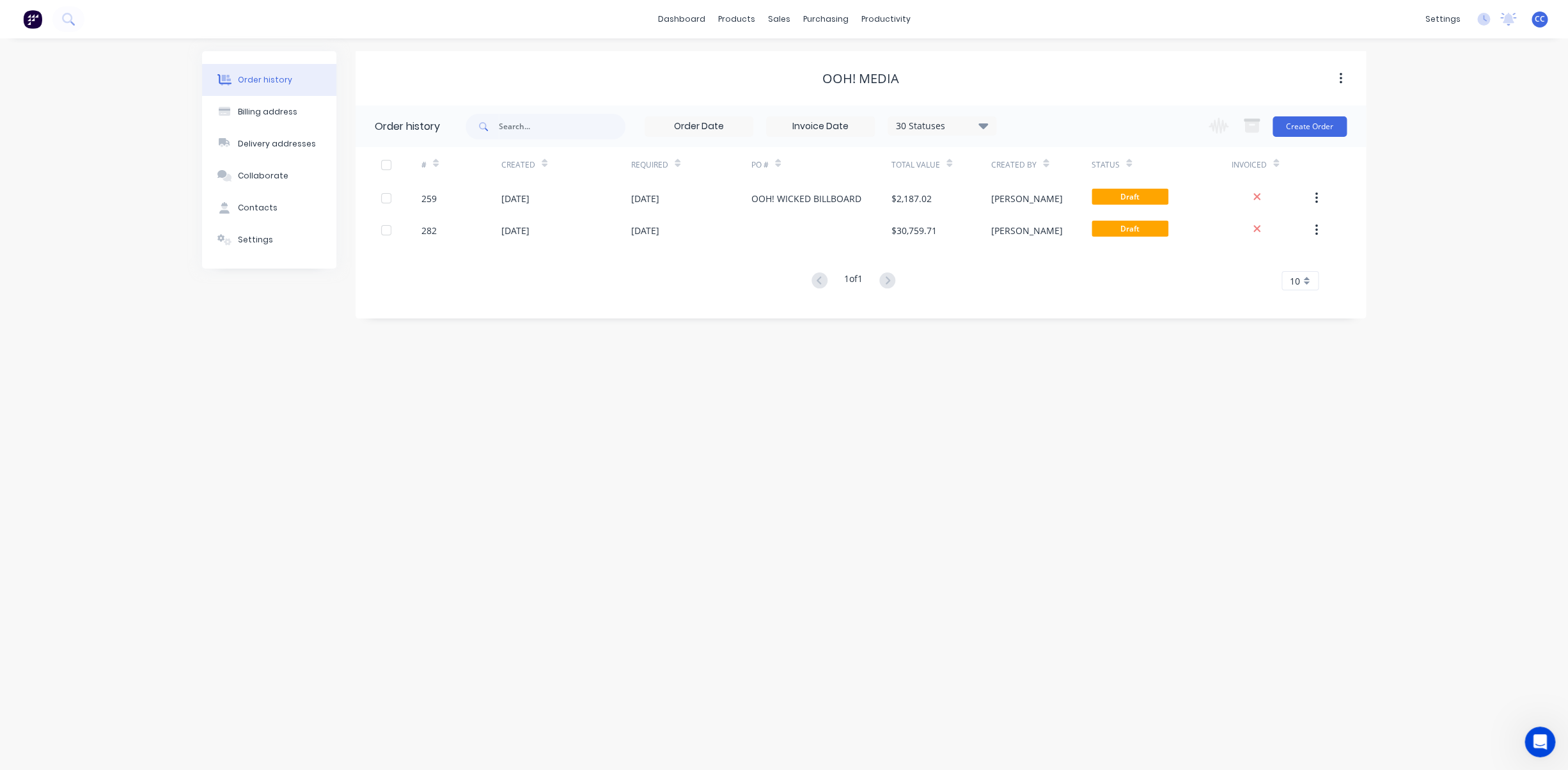
click at [267, 80] on div "Order history" at bounding box center [265, 79] width 54 height 12
click at [816, 59] on div "Sales Orders" at bounding box center [826, 61] width 53 height 12
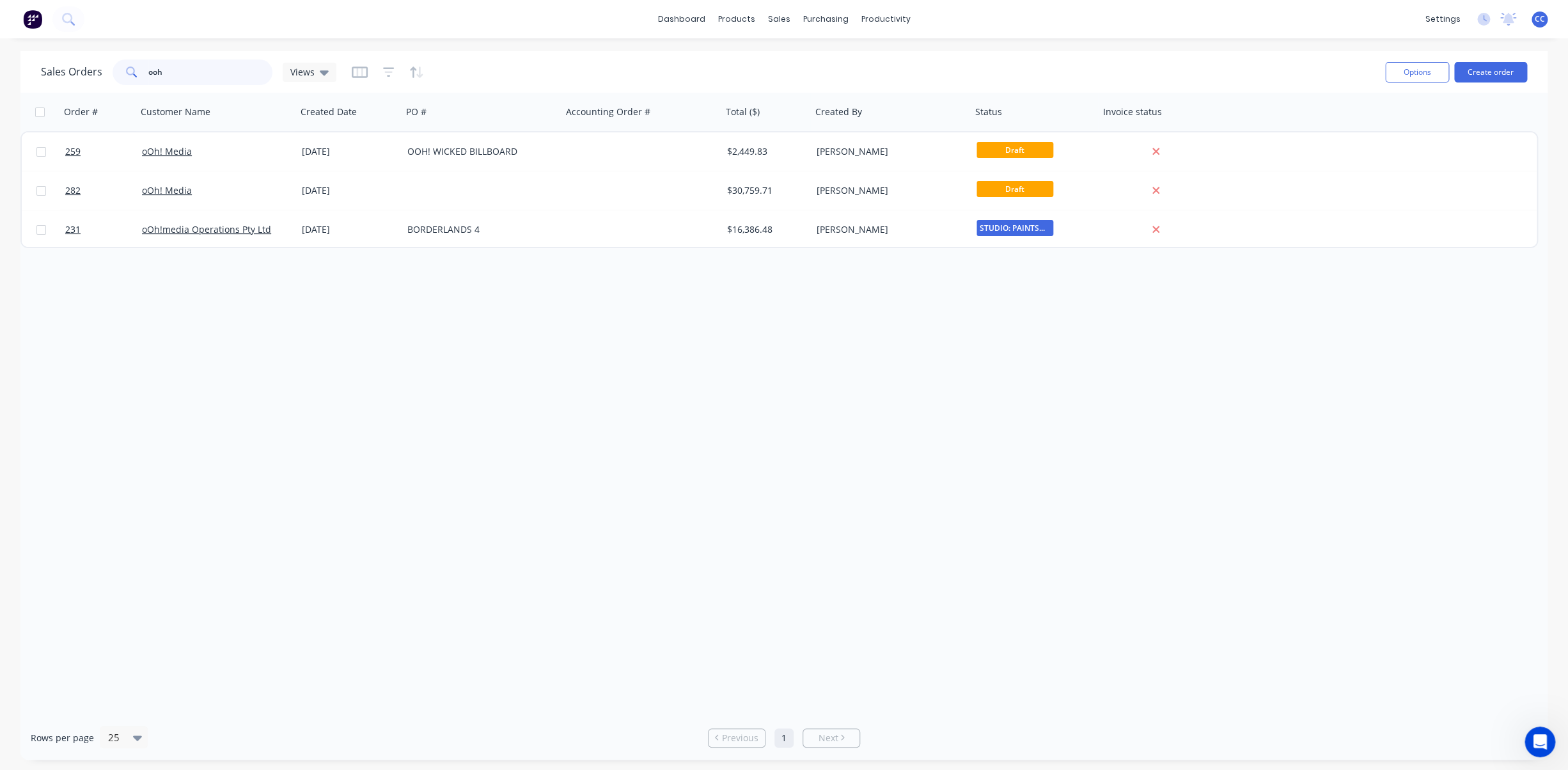
drag, startPoint x: 157, startPoint y: 71, endPoint x: 118, endPoint y: 69, distance: 39.1
click at [148, 69] on input "ooh" at bounding box center [211, 72] width 125 height 25
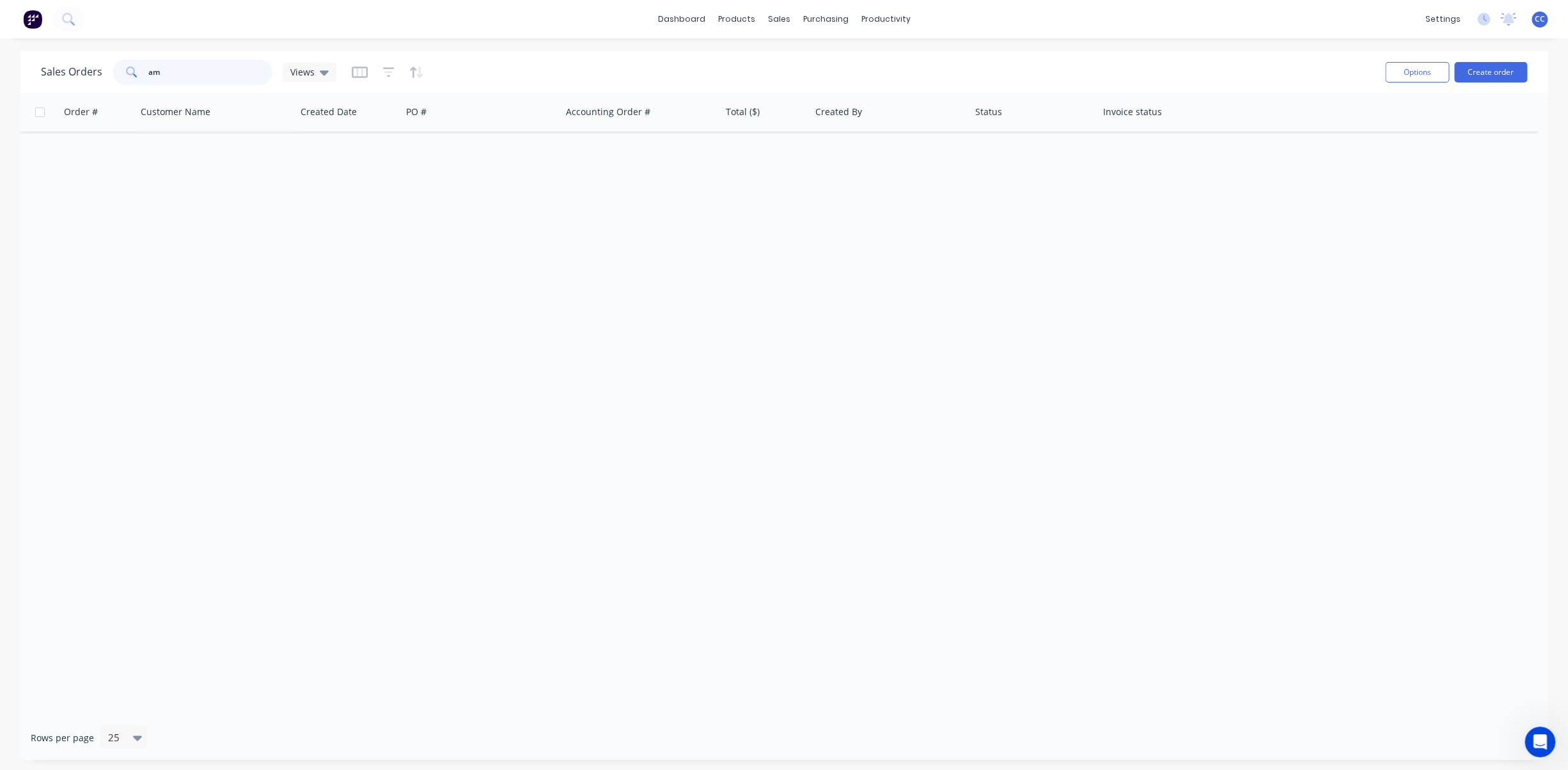
type input "a"
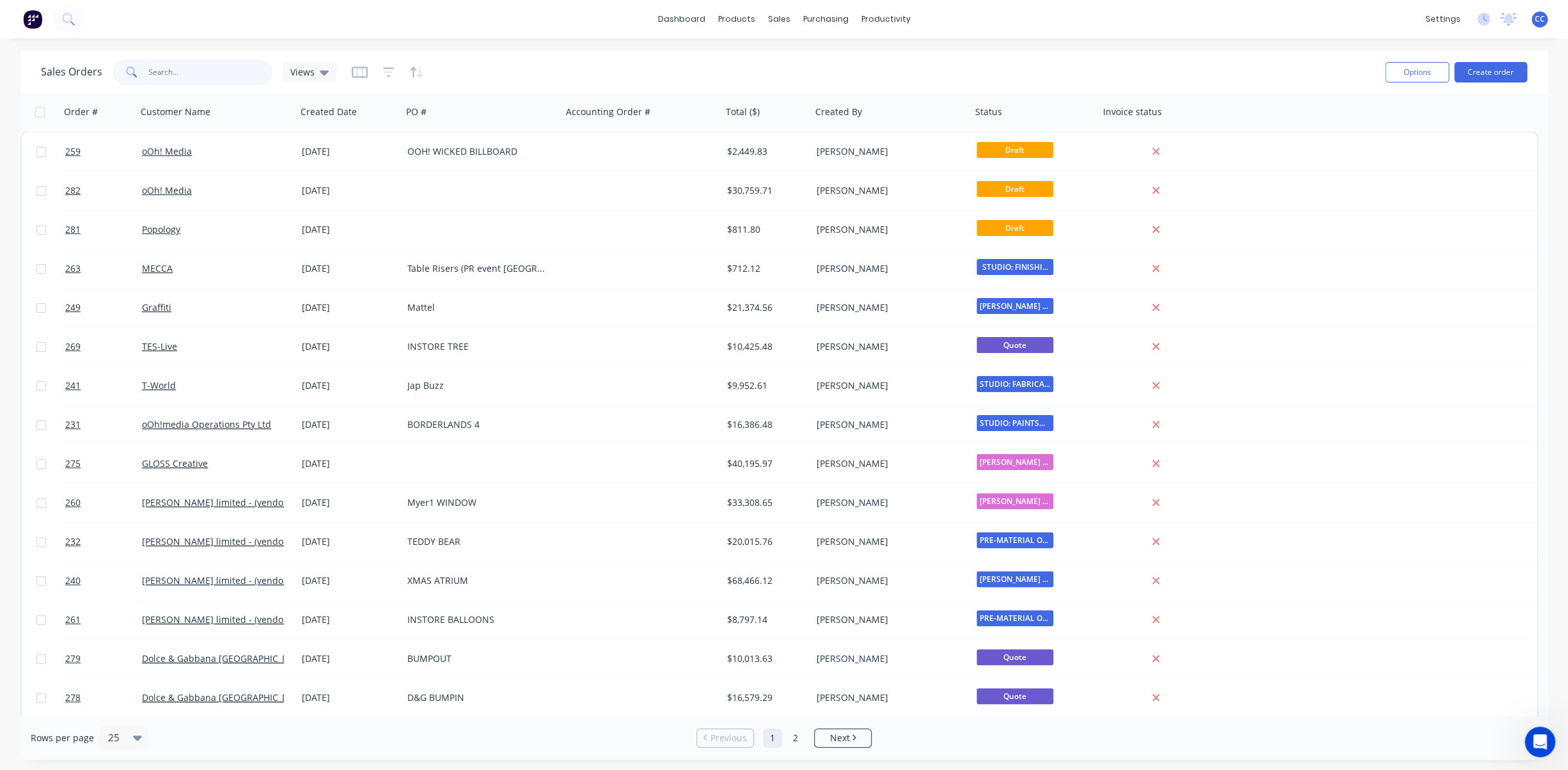
click at [190, 70] on input "text" at bounding box center [211, 72] width 125 height 25
type input "bridgerton'"
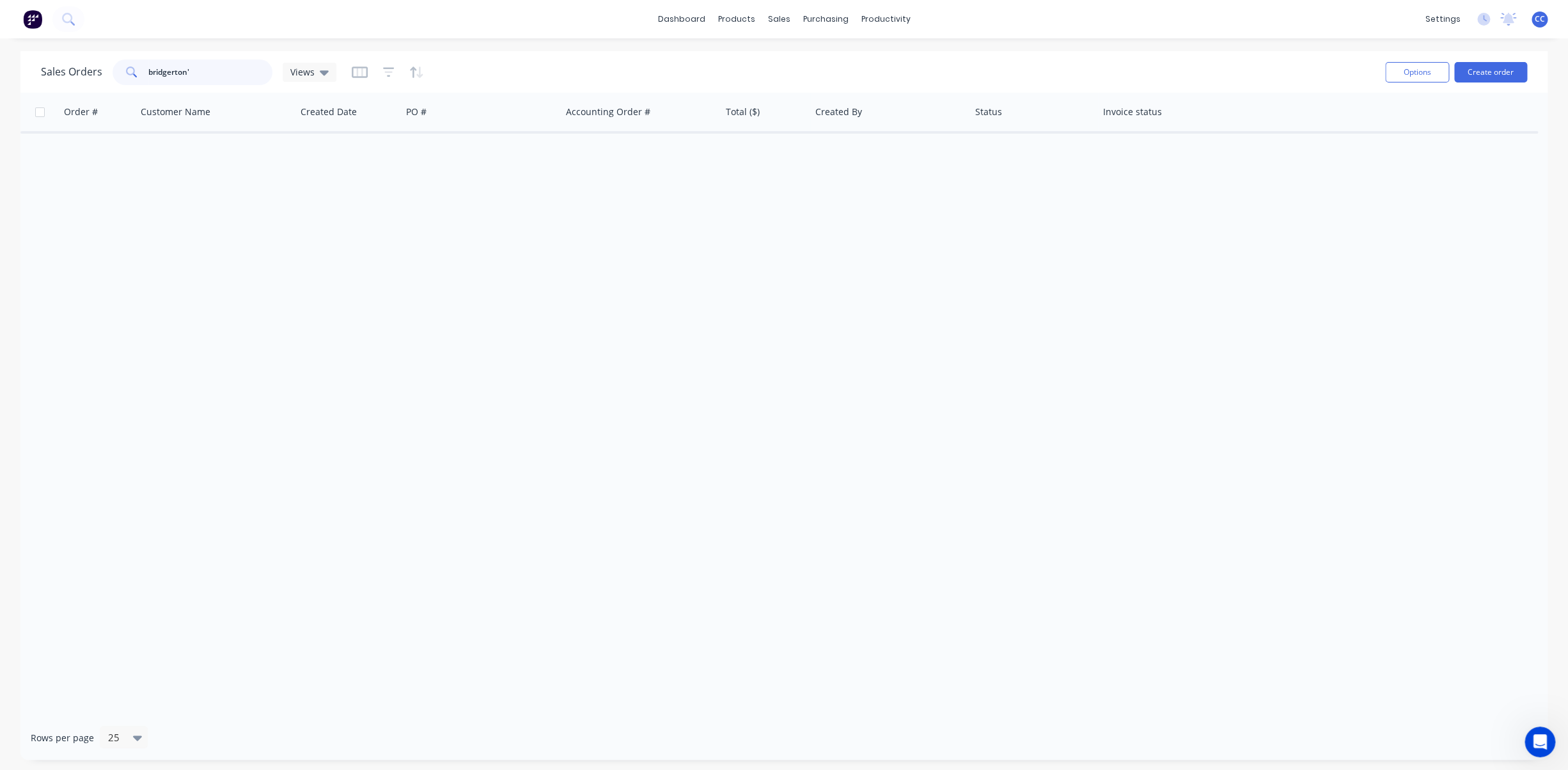
drag, startPoint x: 220, startPoint y: 73, endPoint x: 93, endPoint y: 69, distance: 127.1
click at [148, 69] on input "bridgerton'" at bounding box center [211, 72] width 125 height 25
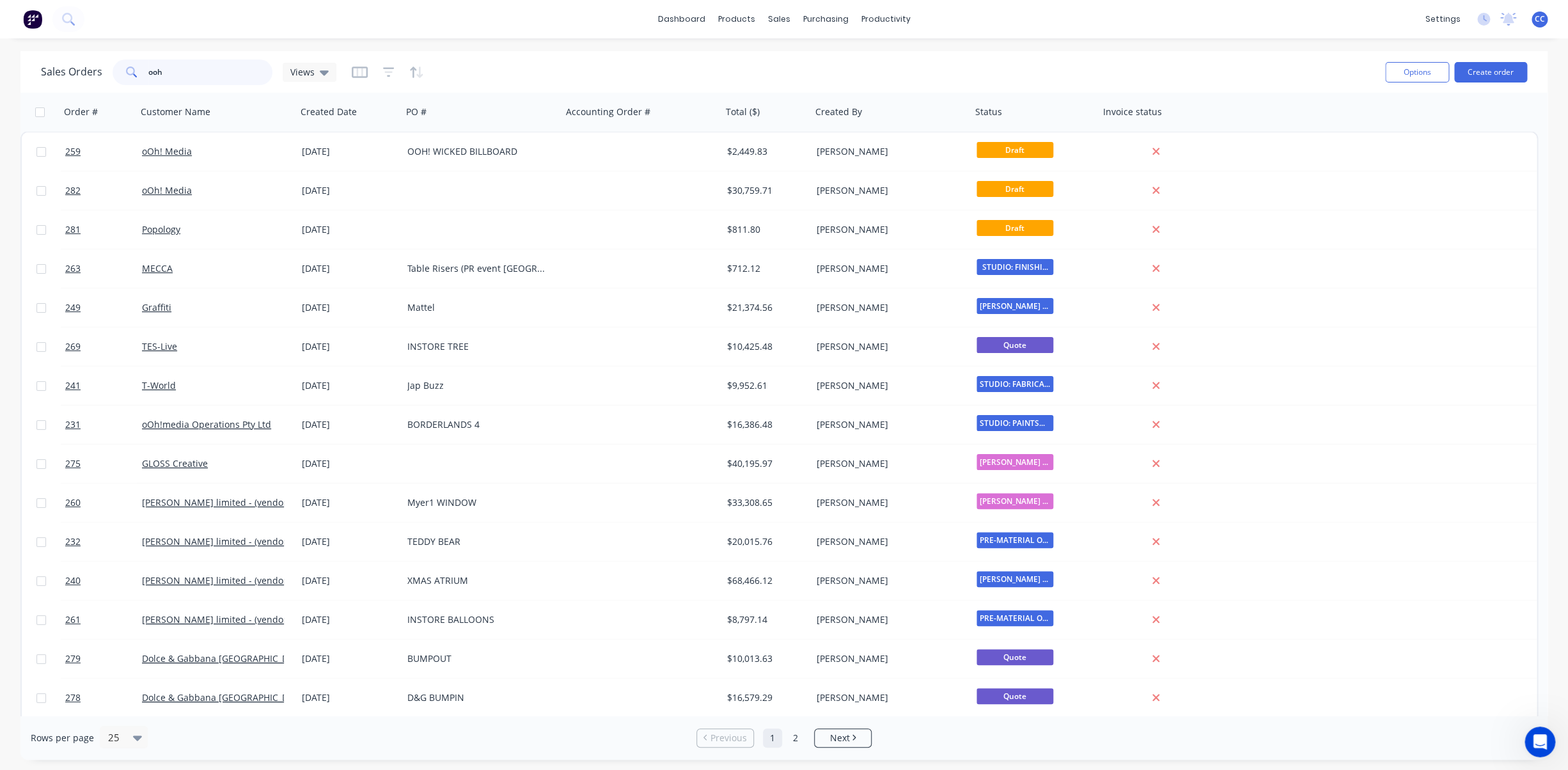
type input "ooh"
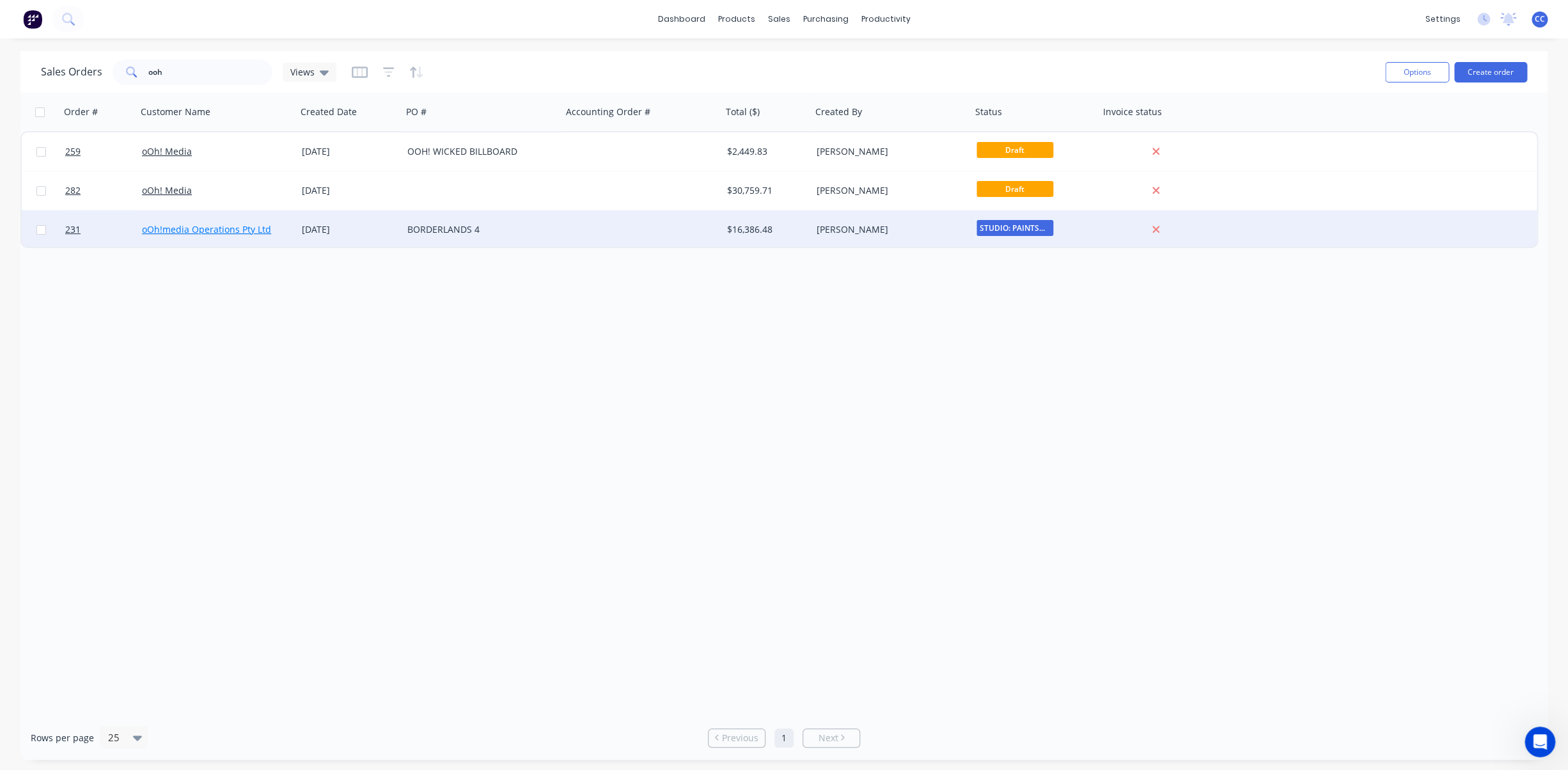
click at [218, 224] on link "oOh!media Operations Pty Ltd" at bounding box center [206, 229] width 129 height 12
